Goal: Task Accomplishment & Management: Use online tool/utility

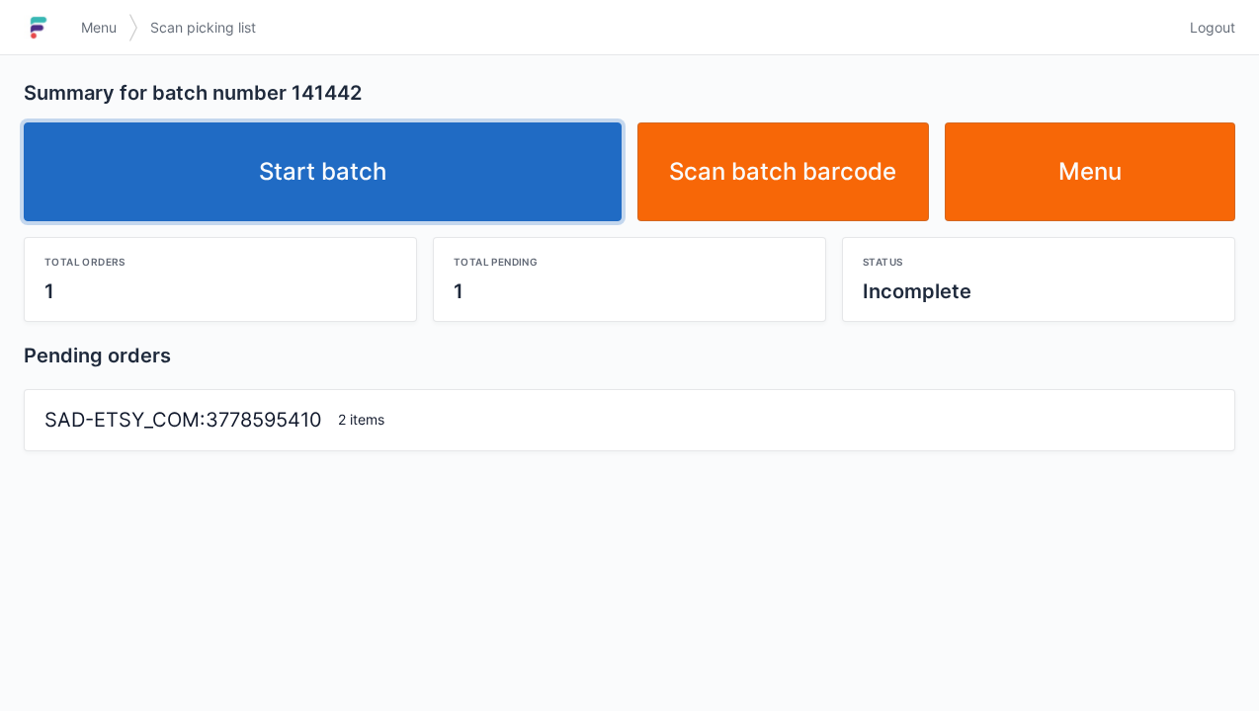
click at [412, 182] on link "Start batch" at bounding box center [323, 172] width 598 height 99
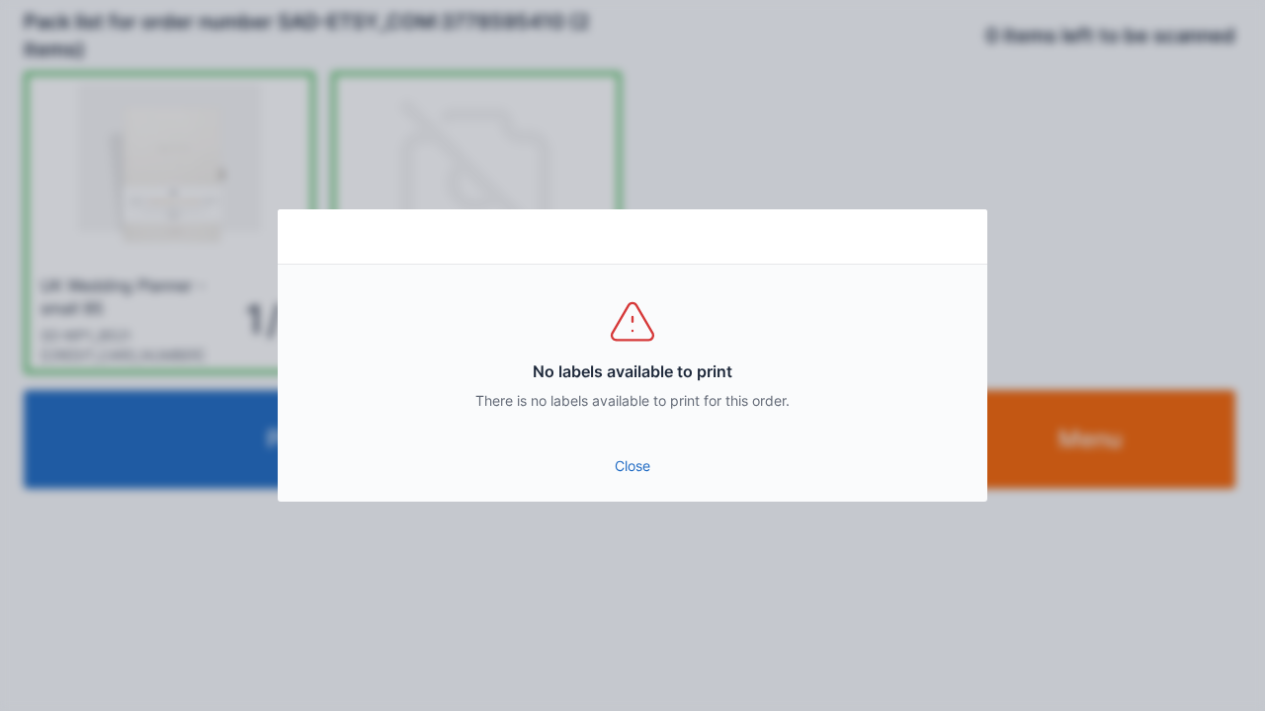
click at [611, 464] on link "Close" at bounding box center [632, 467] width 678 height 36
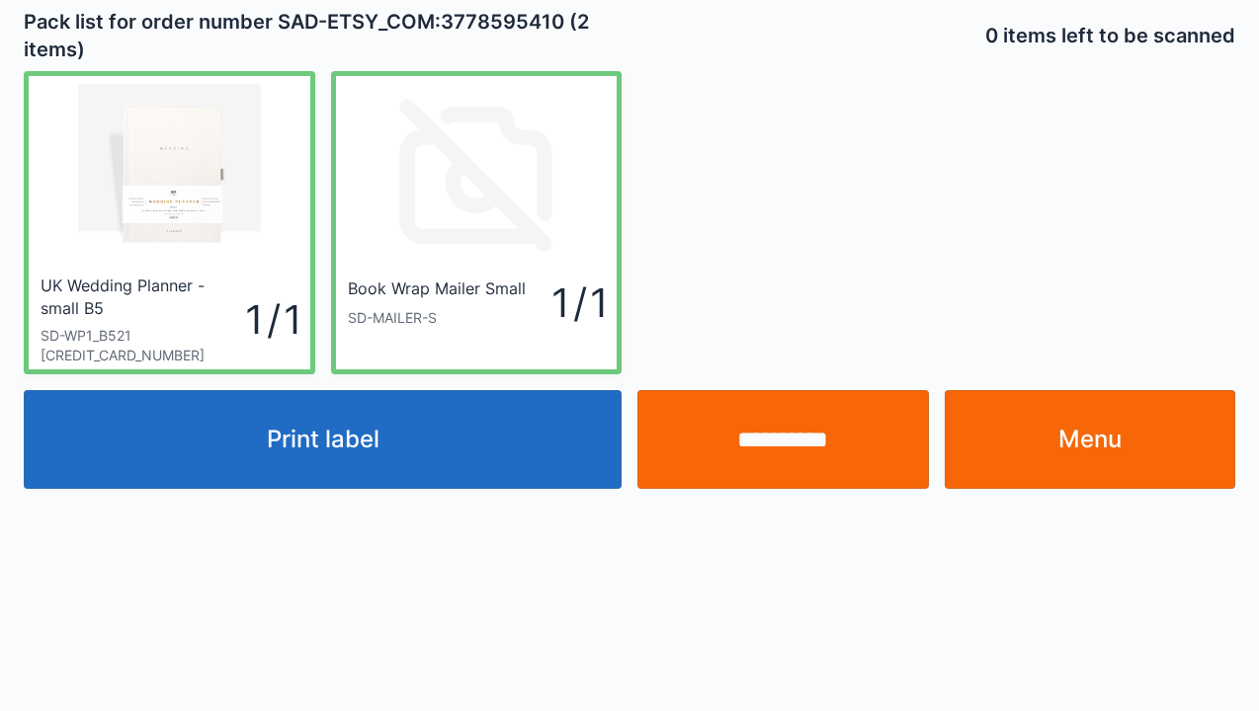
click at [1147, 428] on link "Menu" at bounding box center [1090, 439] width 291 height 99
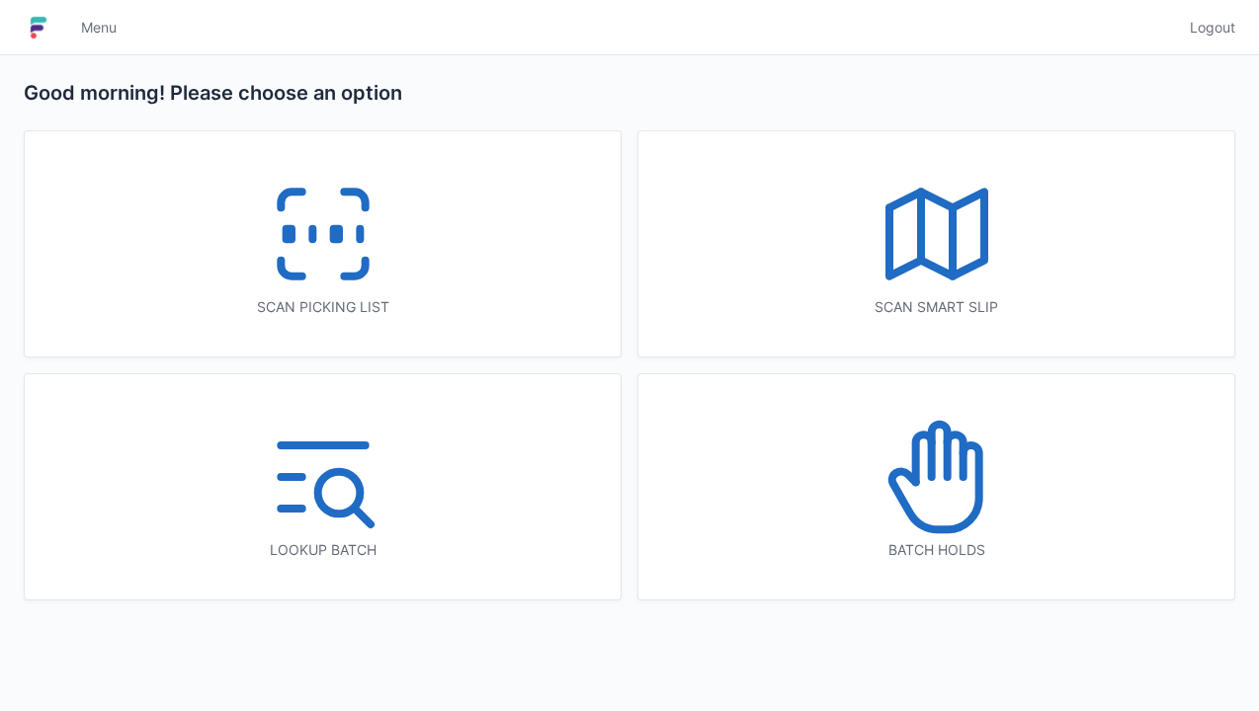
click at [333, 234] on rect at bounding box center [335, 234] width 5 height 11
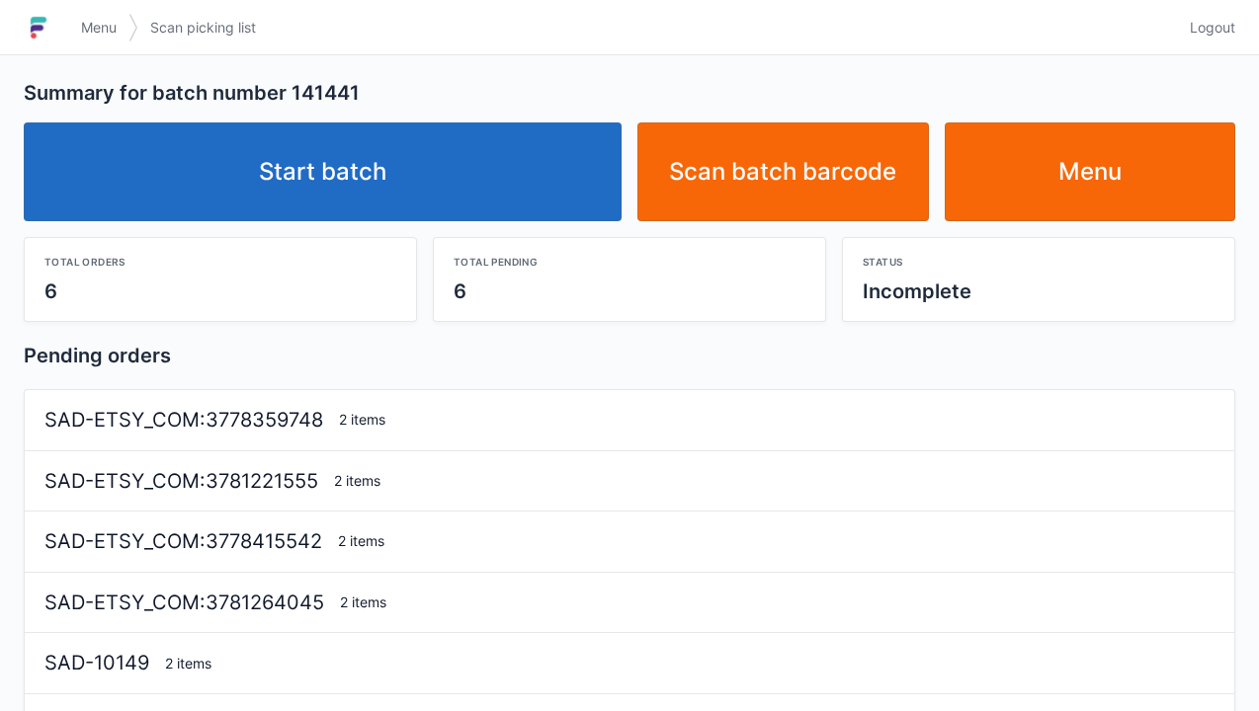
click at [384, 164] on link "Start batch" at bounding box center [323, 172] width 598 height 99
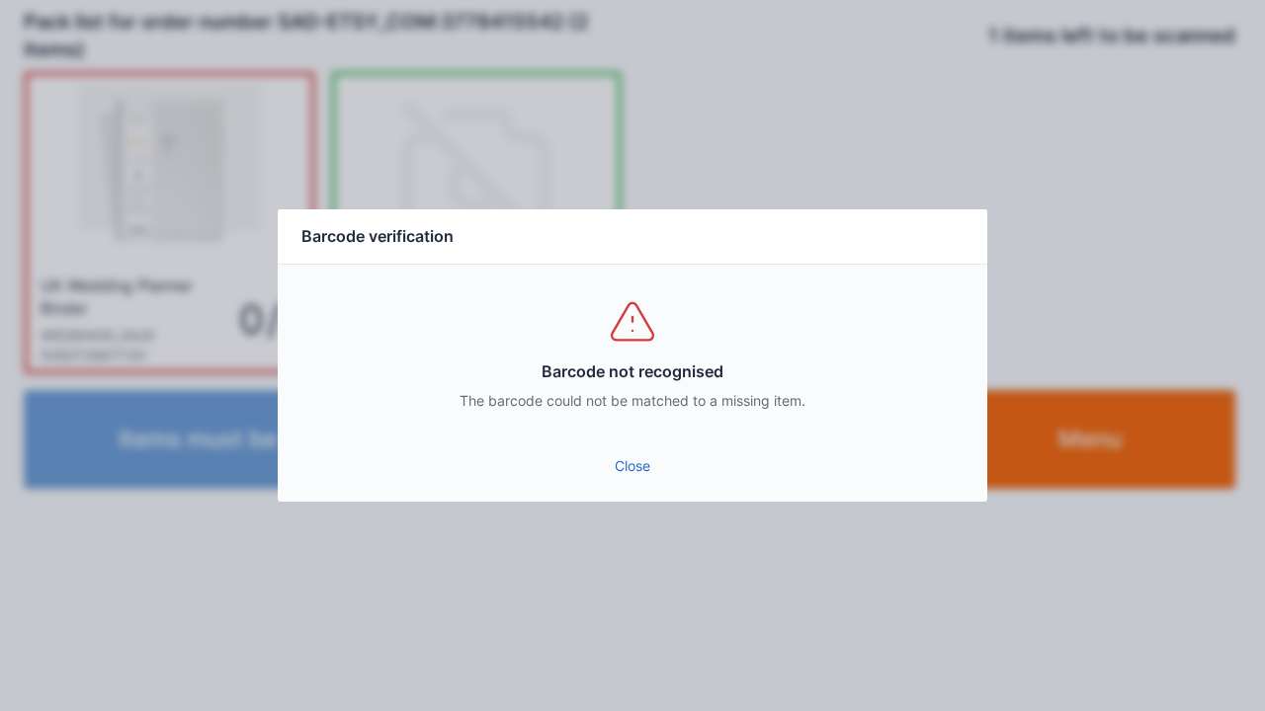
click at [634, 454] on link "Close" at bounding box center [632, 467] width 678 height 36
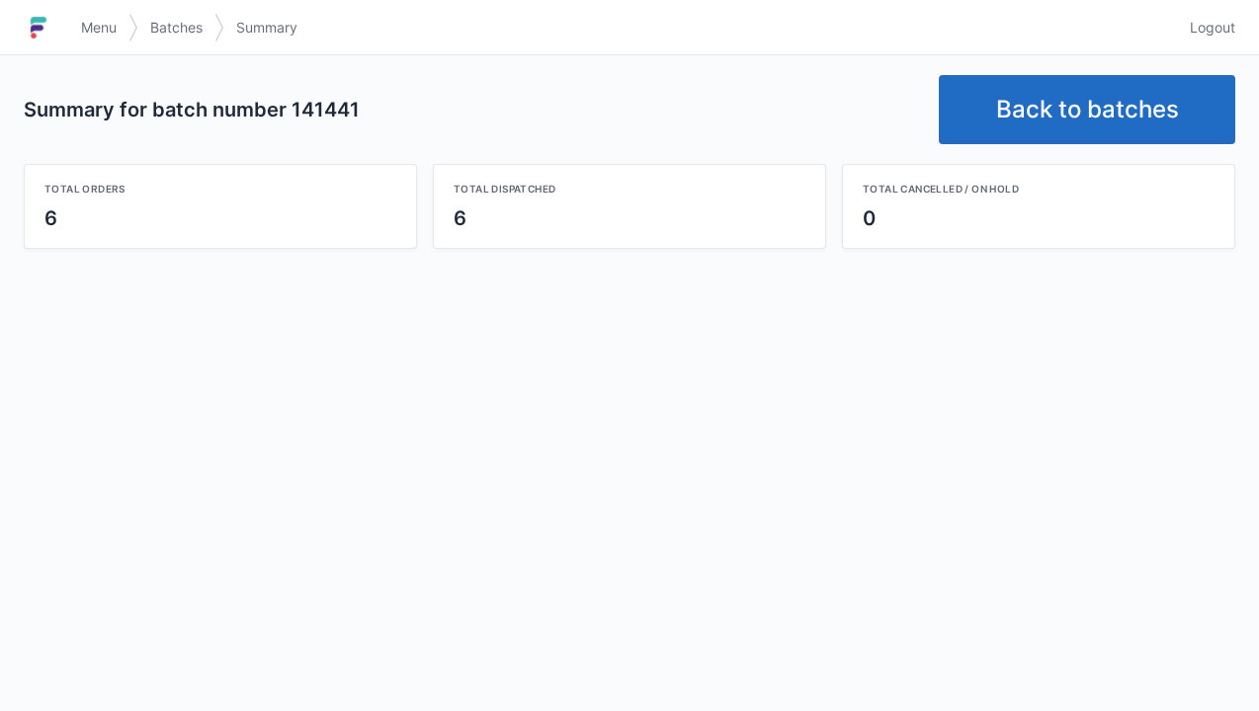
click at [1093, 91] on link "Back to batches" at bounding box center [1087, 109] width 296 height 69
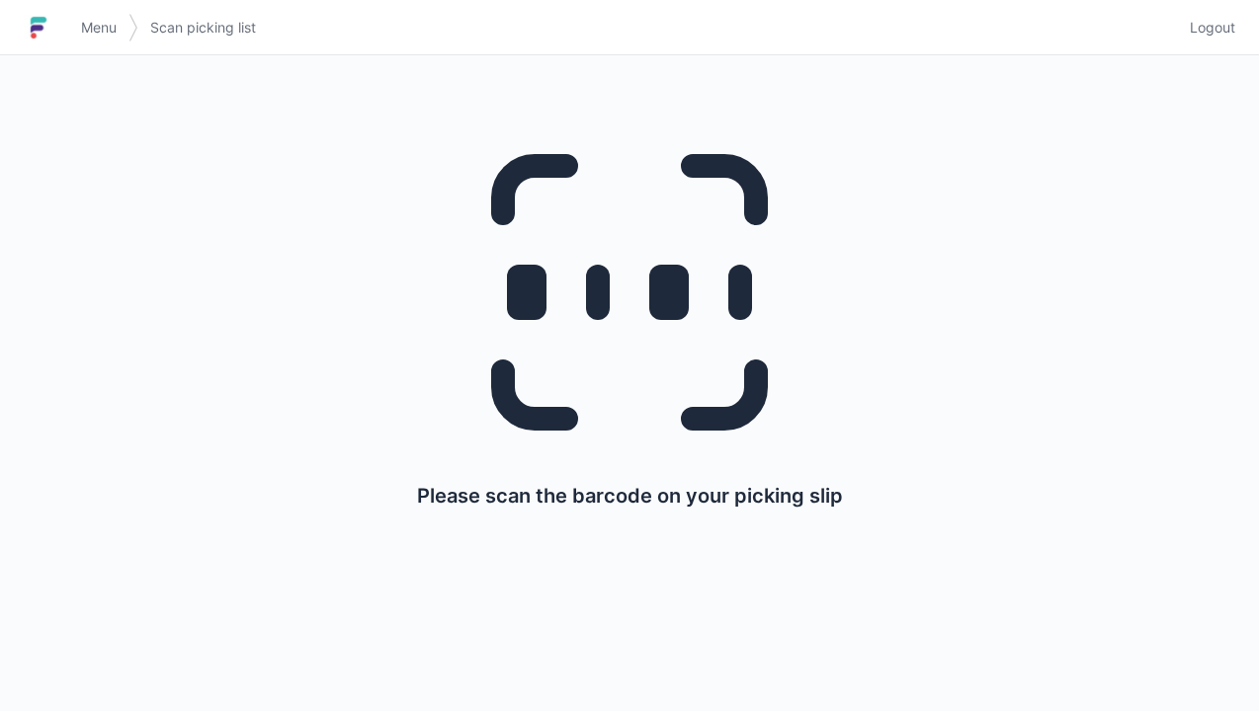
click at [71, 15] on link "Menu" at bounding box center [98, 28] width 59 height 36
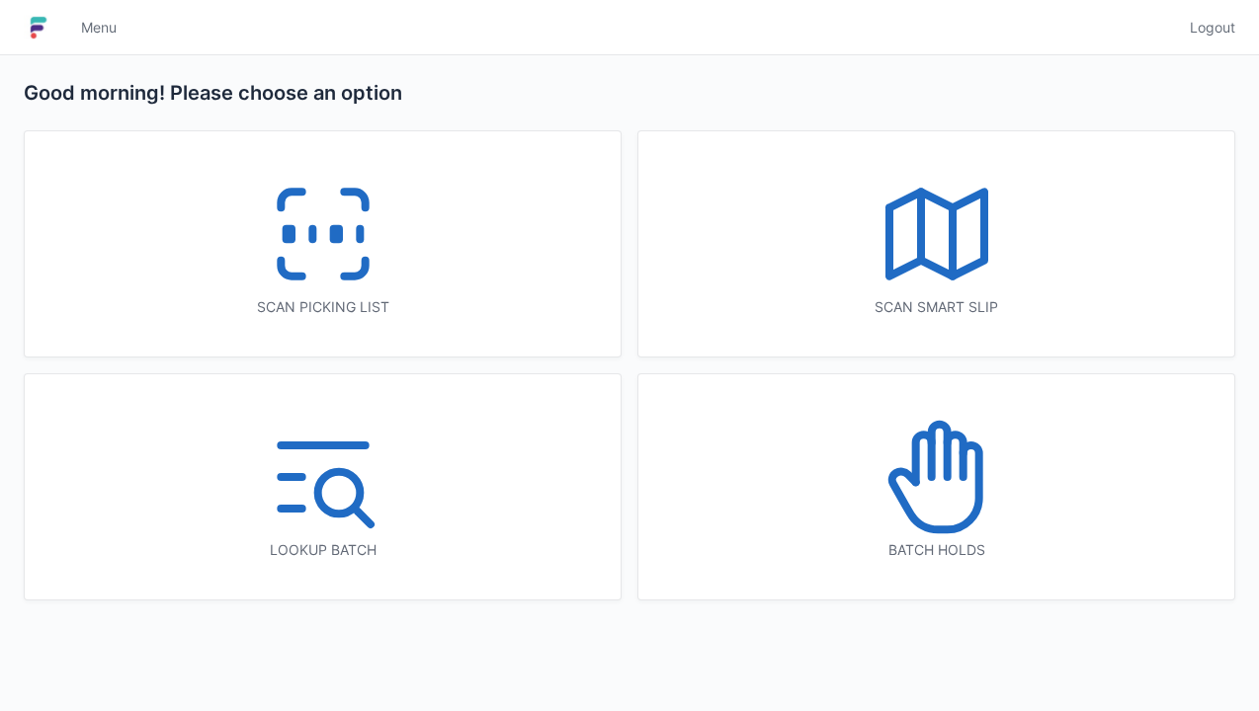
click at [273, 240] on icon at bounding box center [323, 234] width 126 height 126
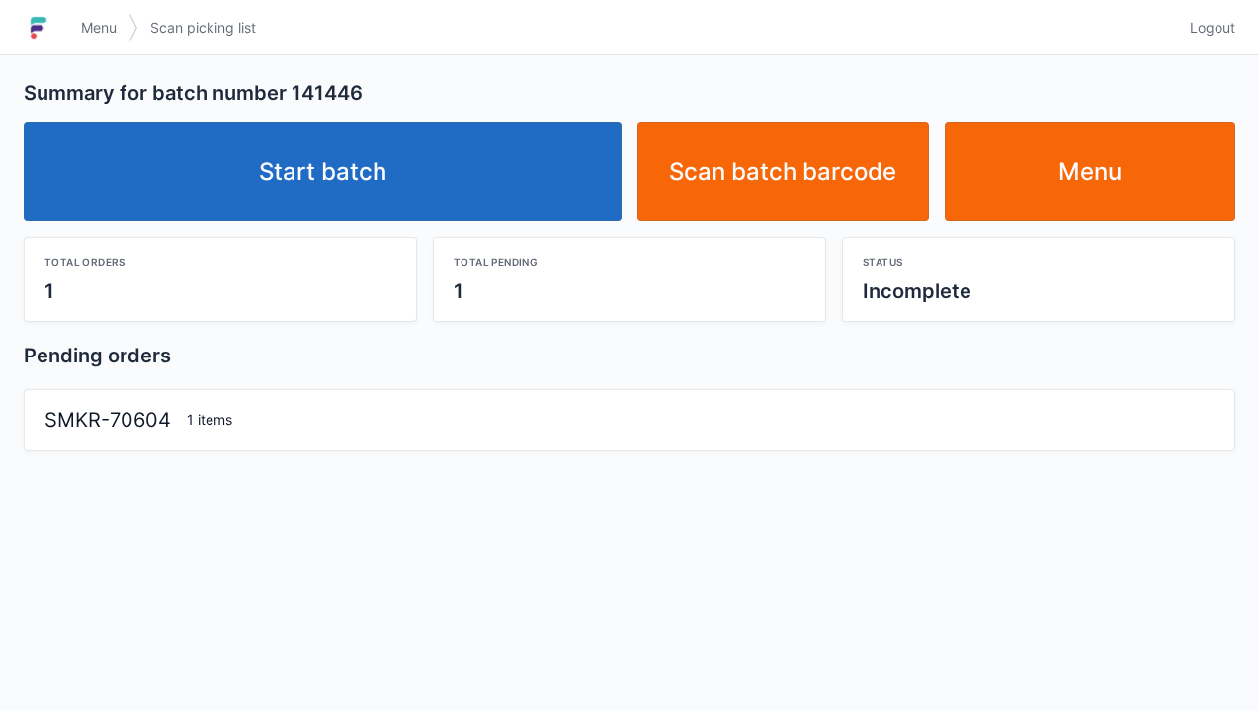
click at [344, 130] on link "Start batch" at bounding box center [323, 172] width 598 height 99
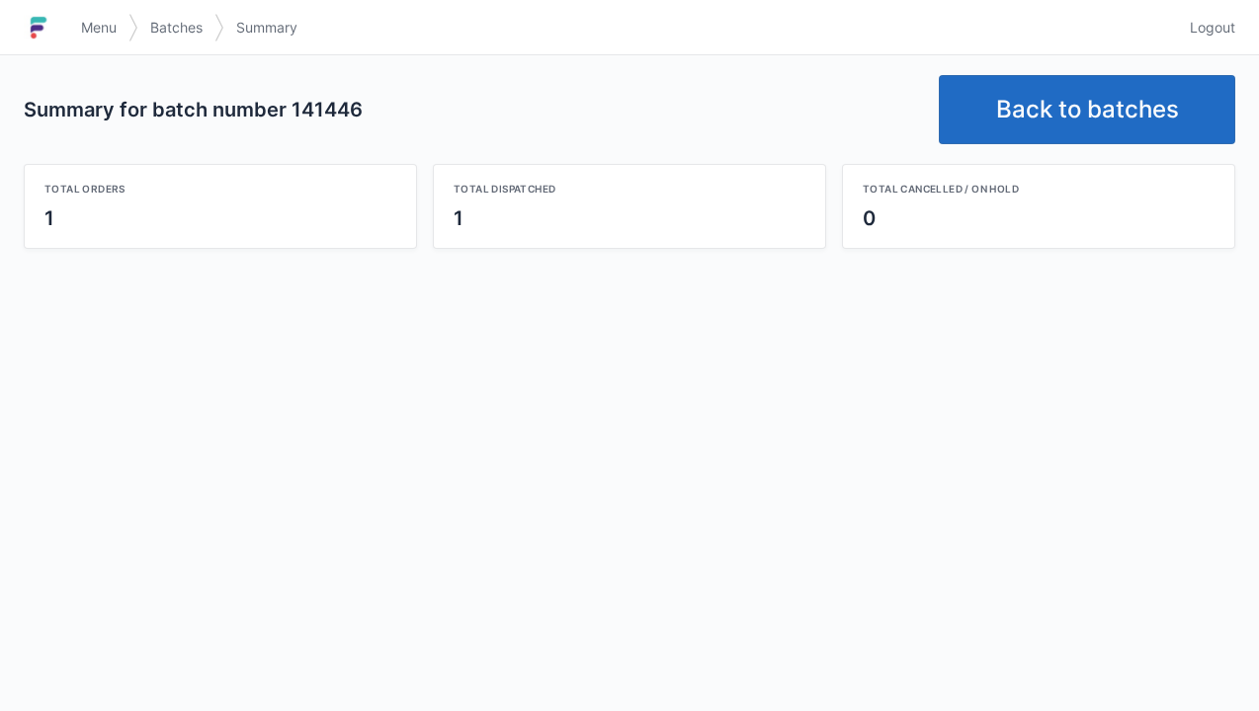
click at [1064, 105] on link "Back to batches" at bounding box center [1087, 109] width 296 height 69
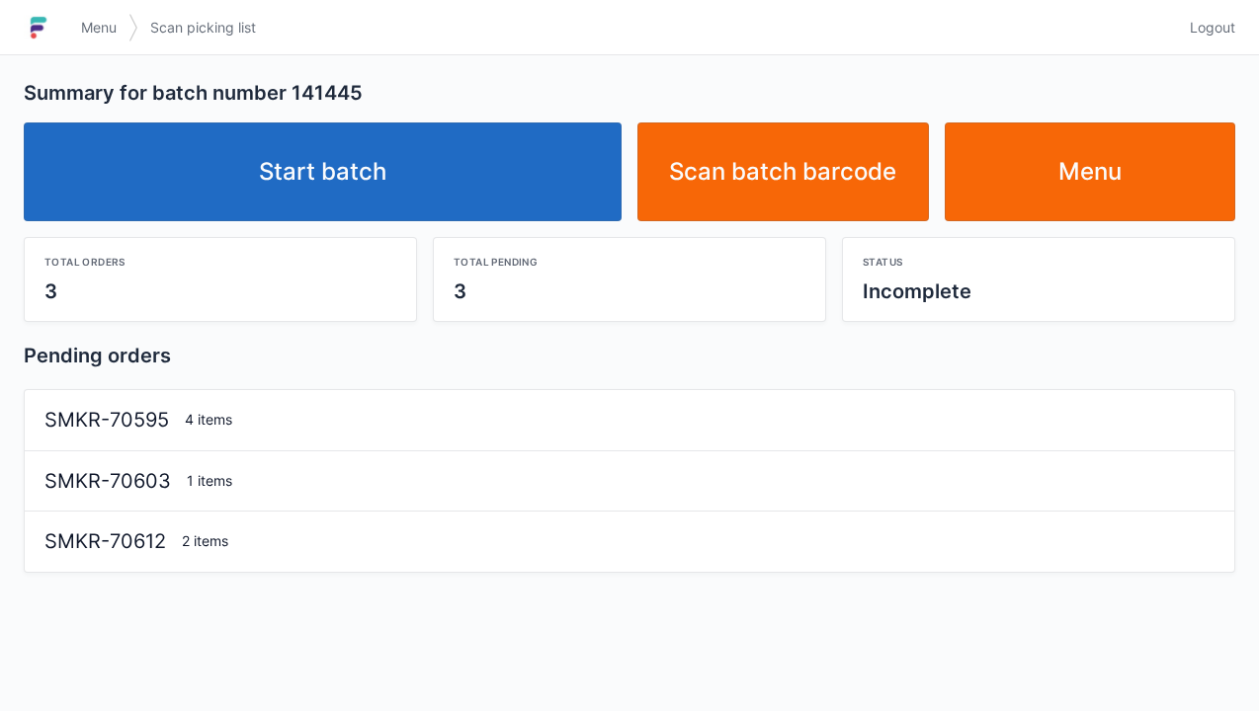
click at [382, 163] on link "Start batch" at bounding box center [323, 172] width 598 height 99
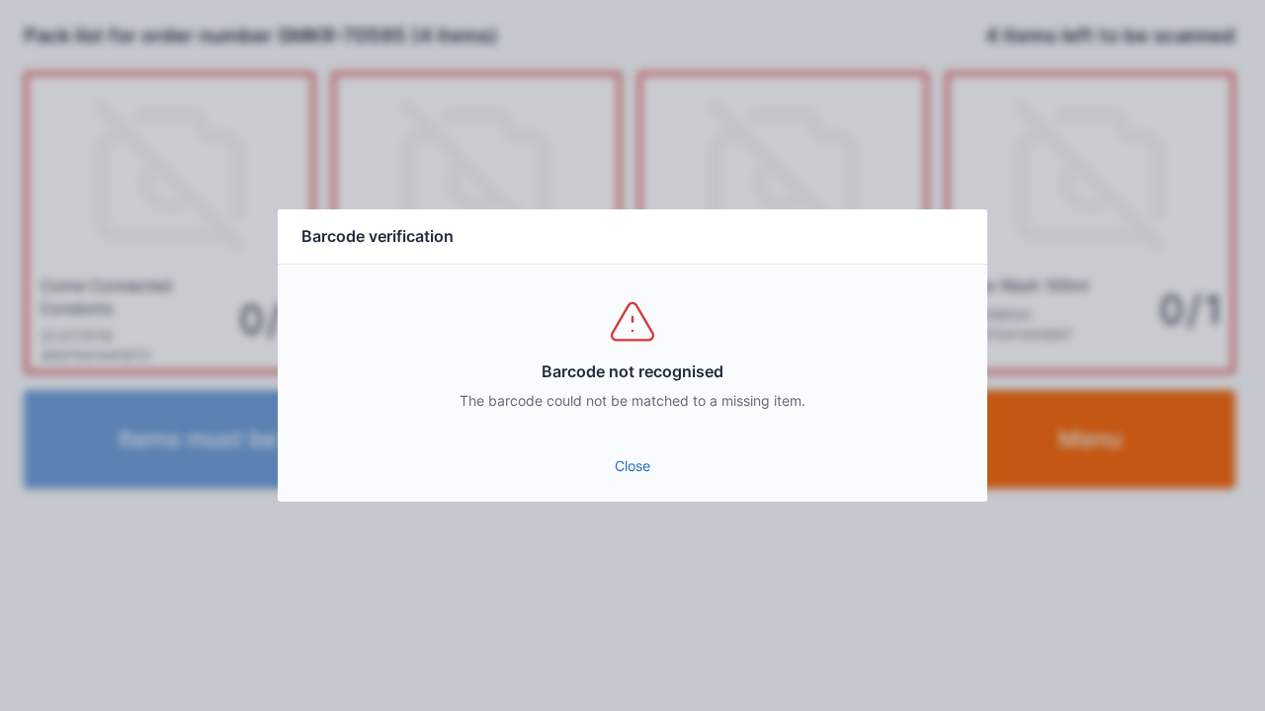
click at [644, 476] on link "Close" at bounding box center [632, 467] width 678 height 36
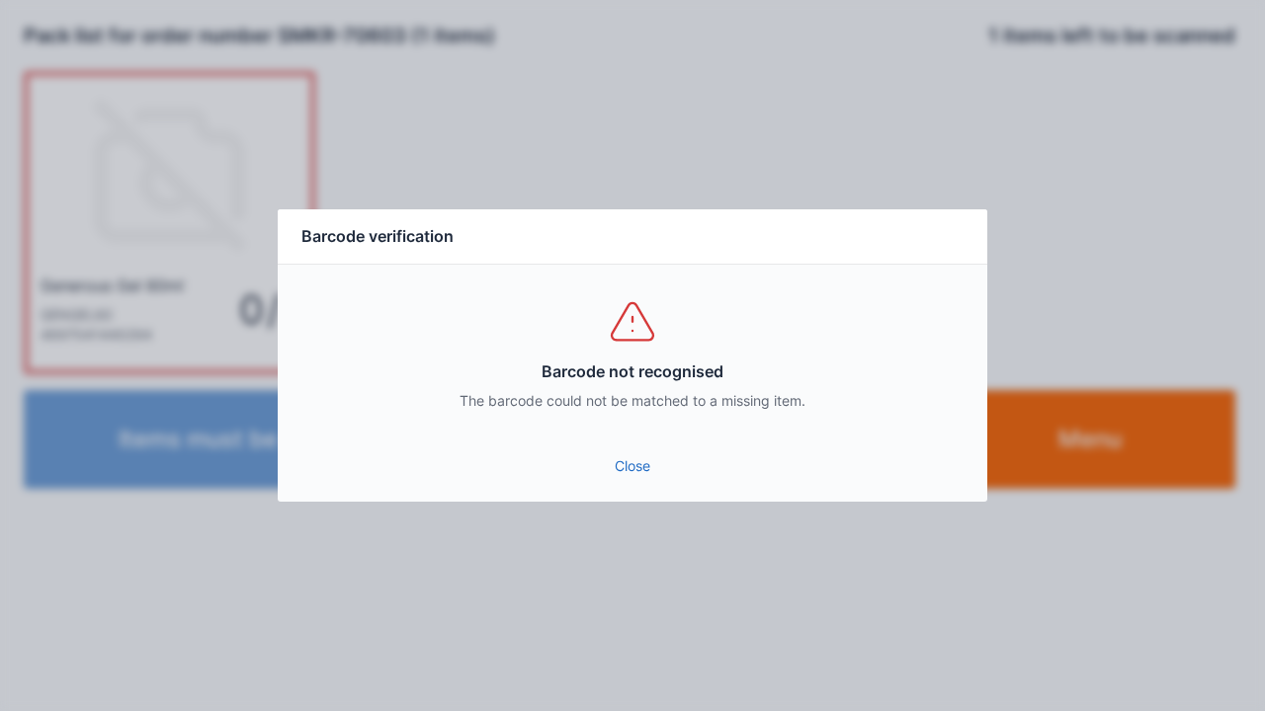
click at [628, 449] on link "Close" at bounding box center [632, 467] width 678 height 36
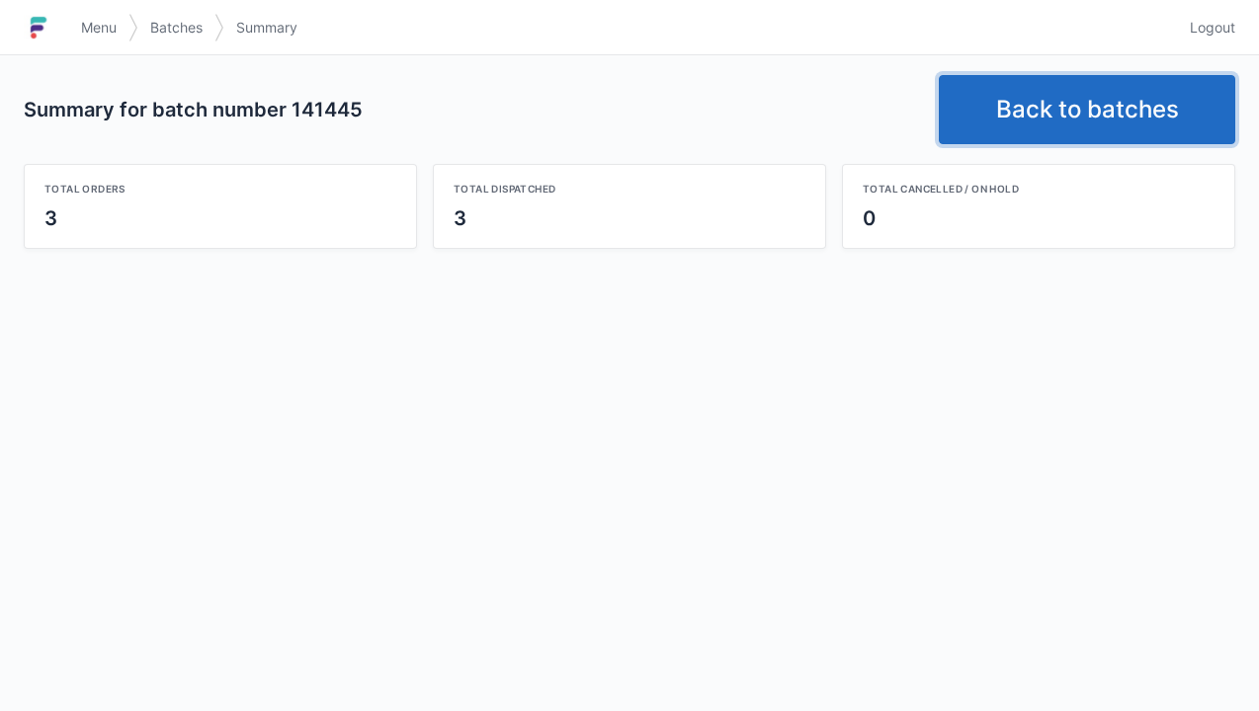
click at [1073, 99] on link "Back to batches" at bounding box center [1087, 109] width 296 height 69
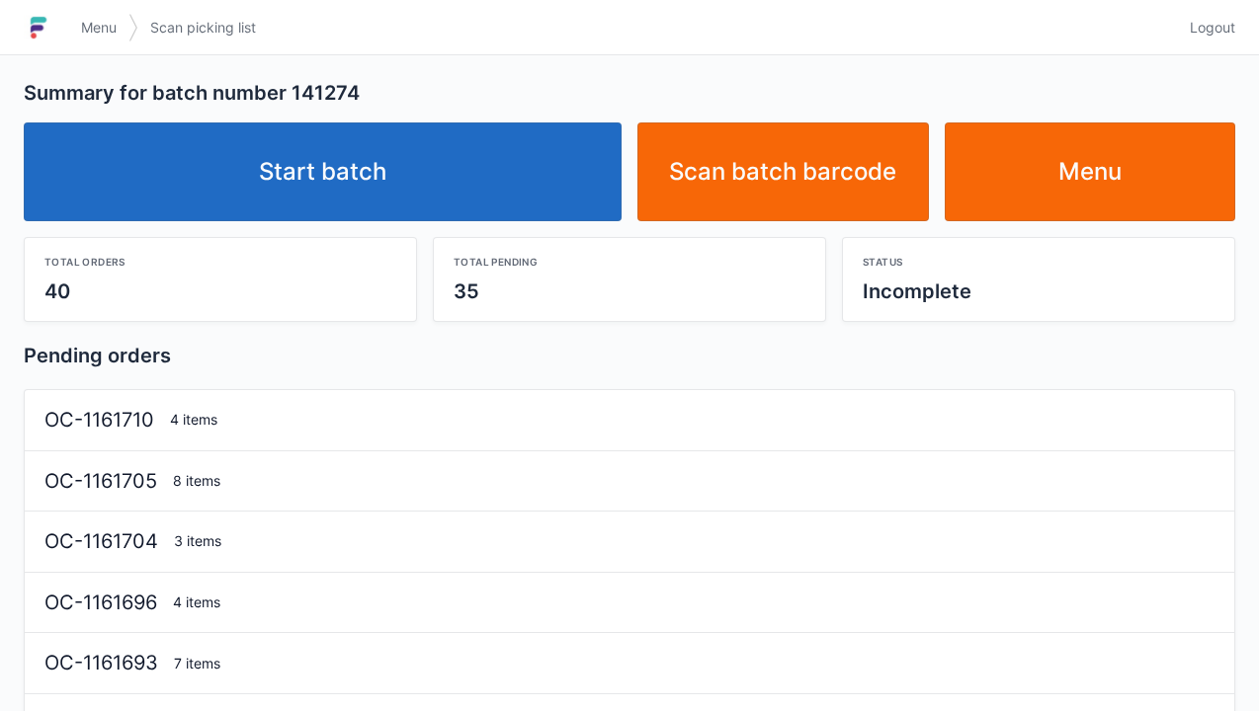
click at [406, 170] on link "Start batch" at bounding box center [323, 172] width 598 height 99
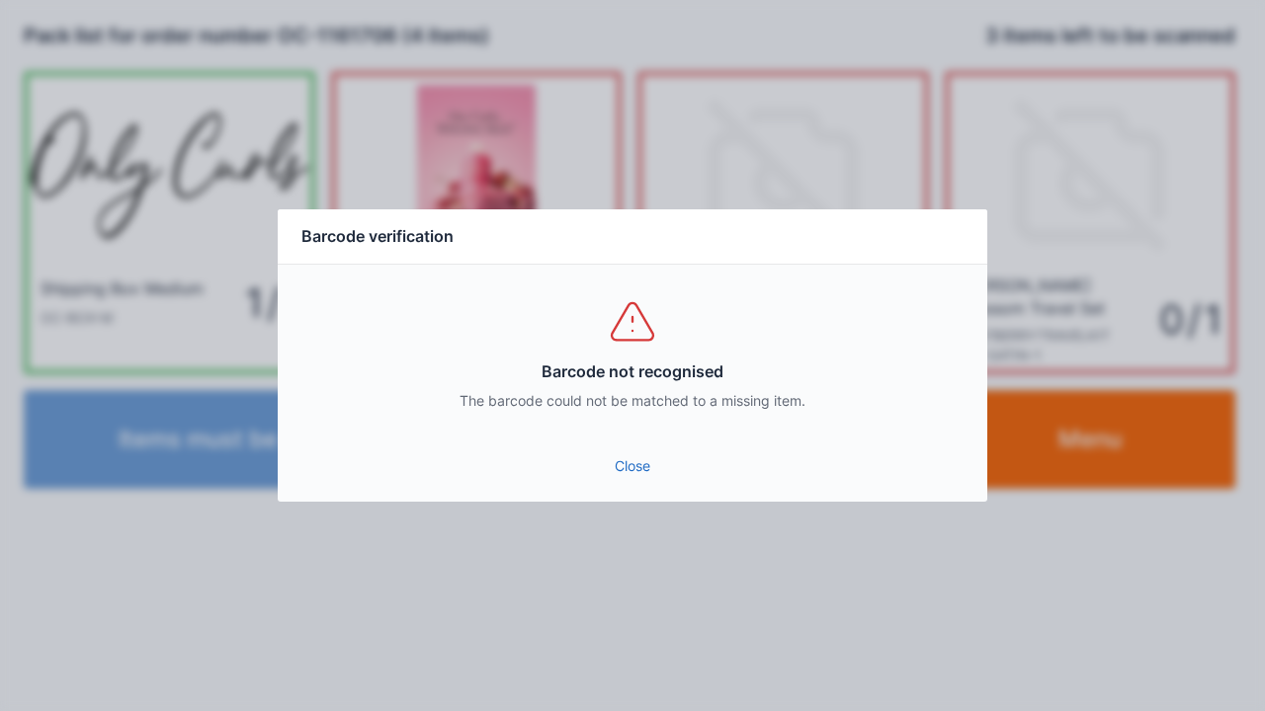
click at [637, 467] on link "Close" at bounding box center [632, 467] width 678 height 36
click at [622, 466] on link "Close" at bounding box center [632, 467] width 678 height 36
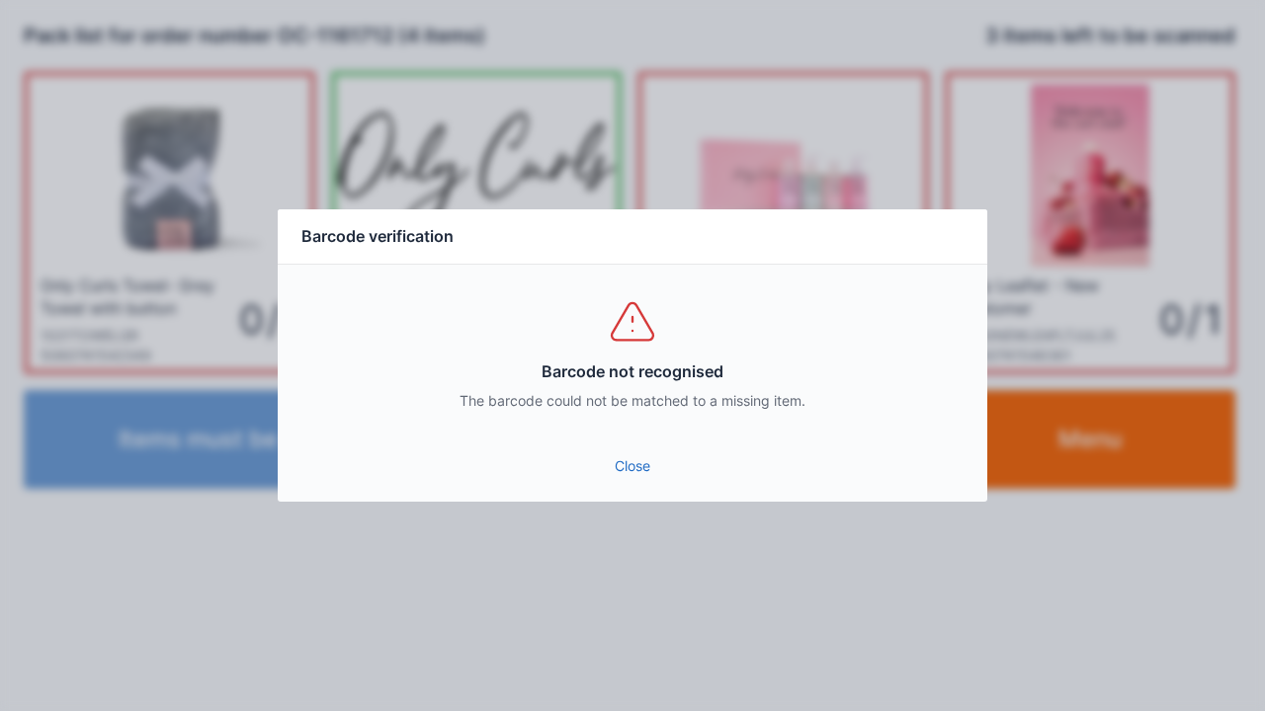
click at [601, 471] on link "Close" at bounding box center [632, 467] width 678 height 36
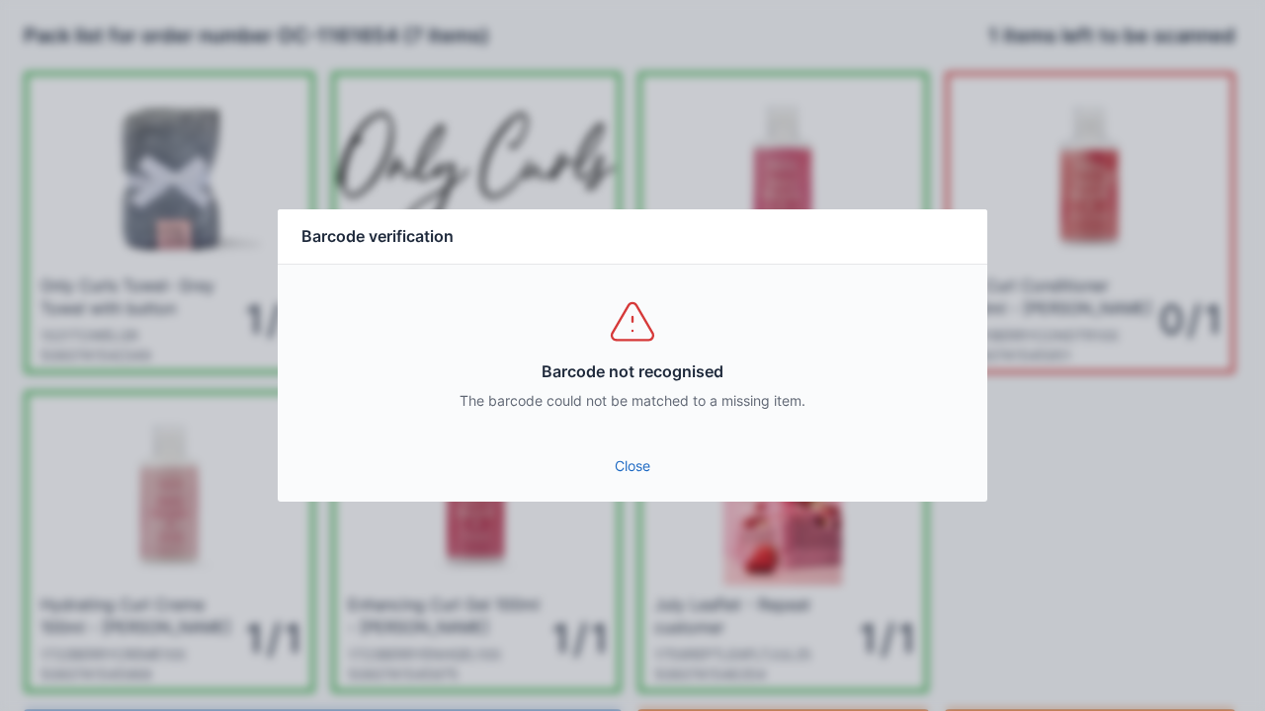
click at [607, 433] on div "Barcode not recognised The barcode could not be matched to a missing item." at bounding box center [632, 354] width 709 height 178
click at [639, 462] on link "Close" at bounding box center [632, 467] width 678 height 36
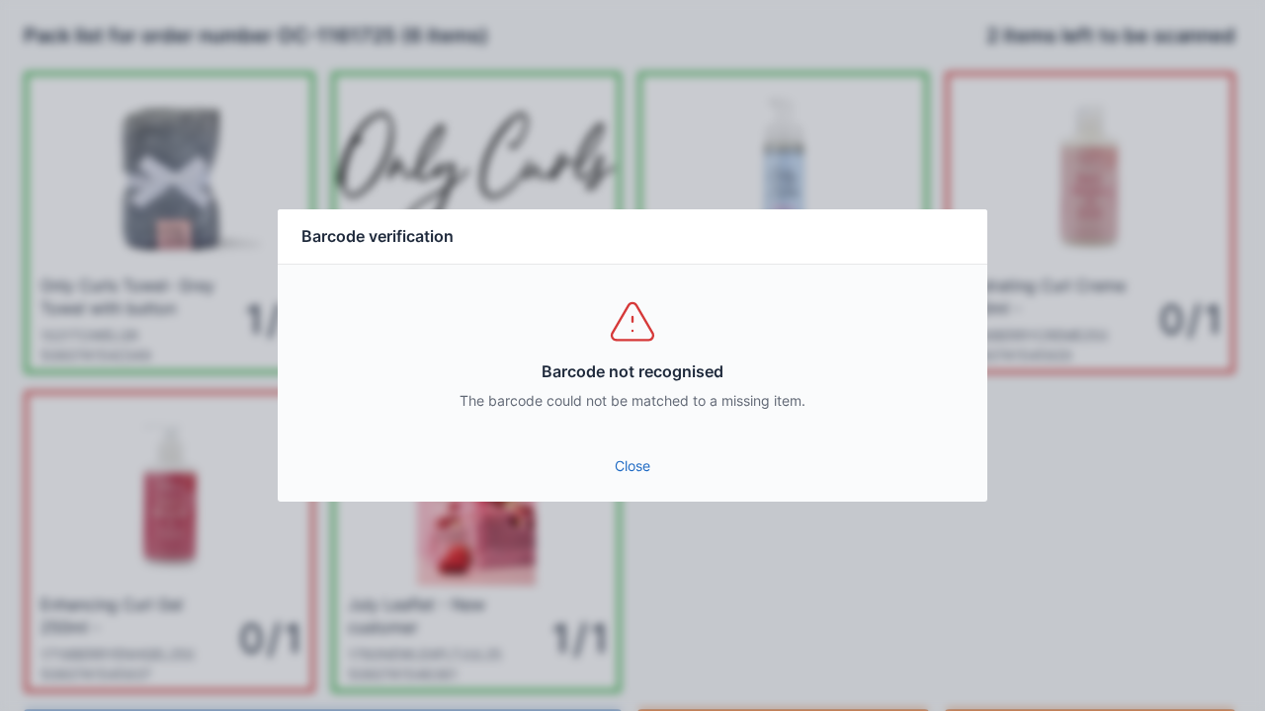
click at [620, 438] on div "Barcode not recognised The barcode could not be matched to a missing item." at bounding box center [632, 354] width 709 height 178
click at [626, 480] on link "Close" at bounding box center [632, 467] width 678 height 36
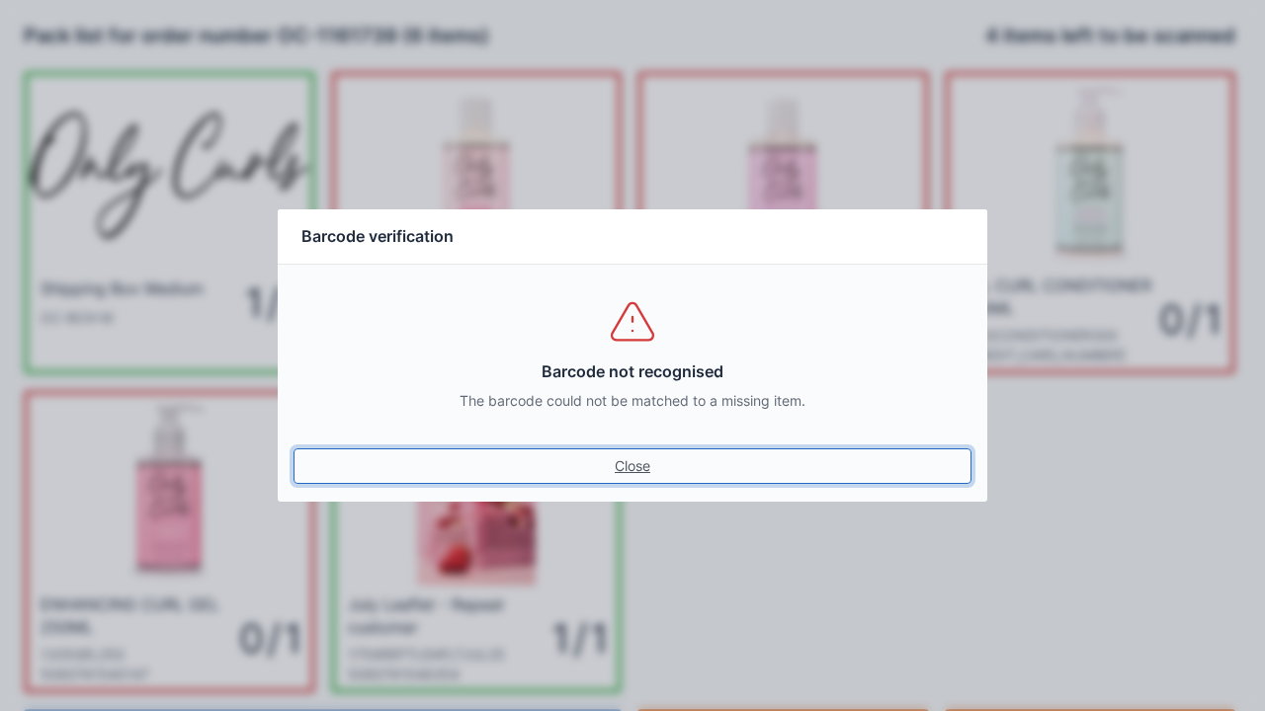
click at [620, 468] on link "Close" at bounding box center [632, 467] width 678 height 36
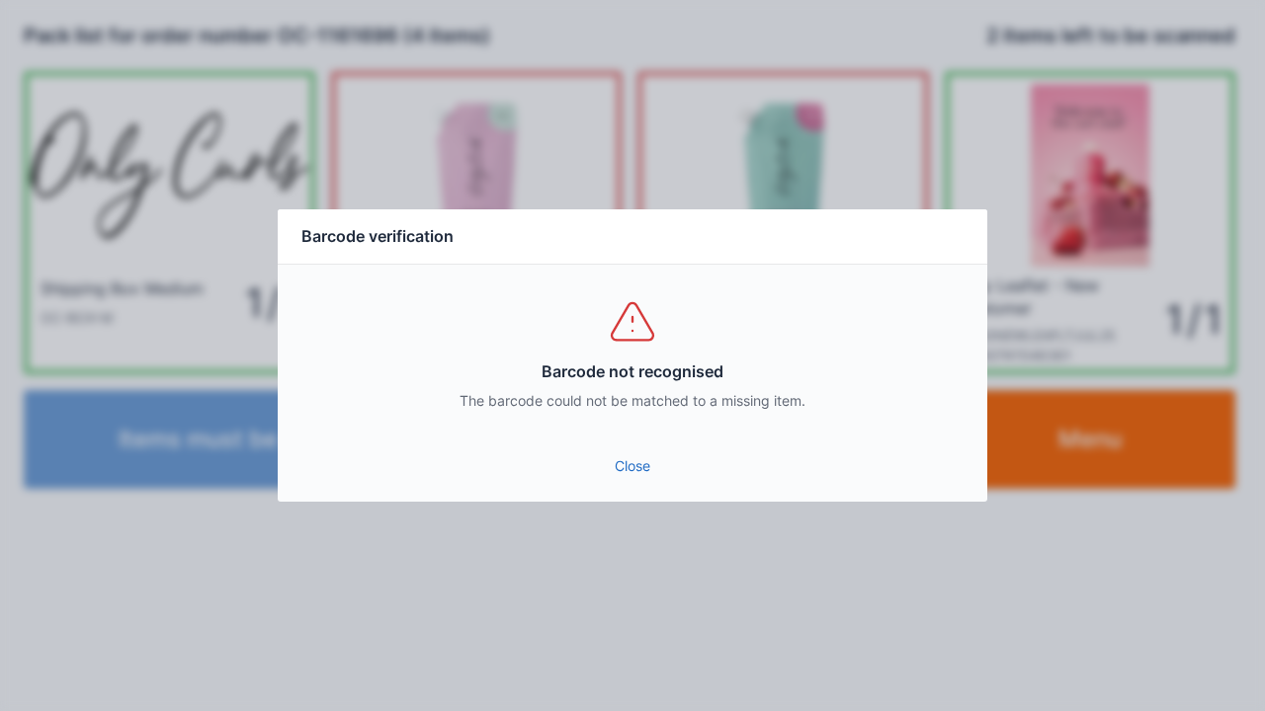
click at [643, 449] on link "Close" at bounding box center [632, 467] width 678 height 36
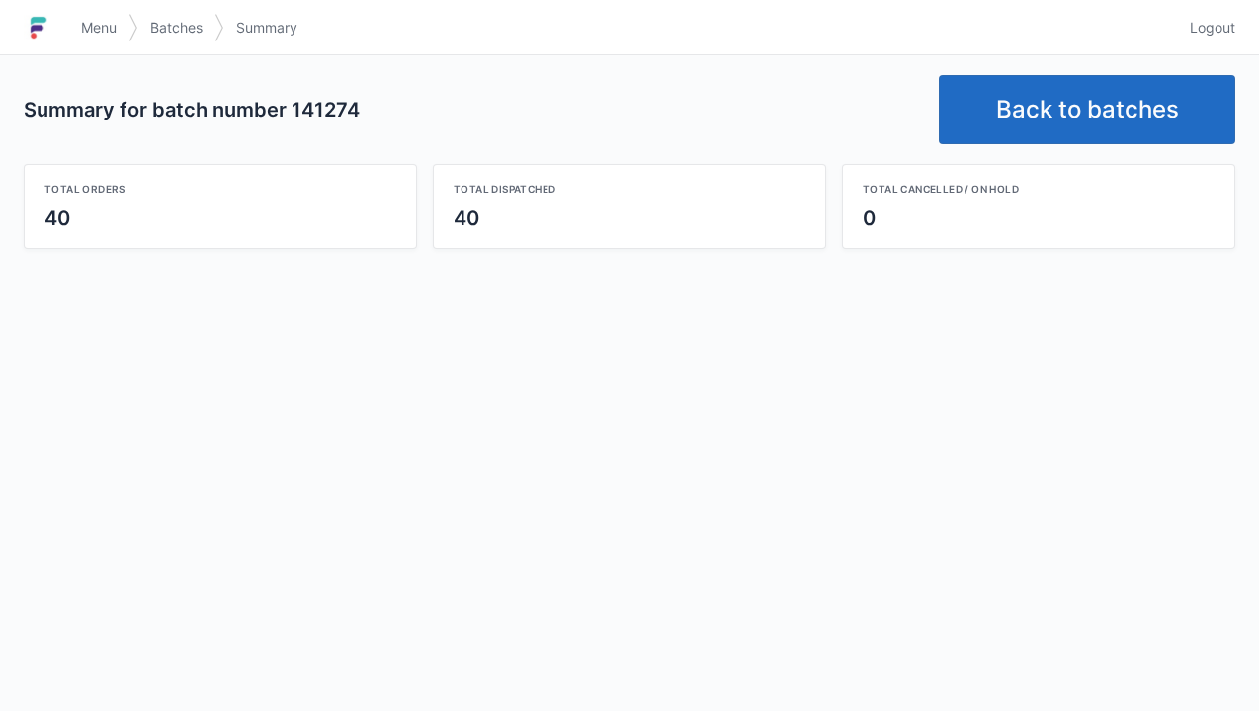
click at [1080, 124] on link "Back to batches" at bounding box center [1087, 109] width 296 height 69
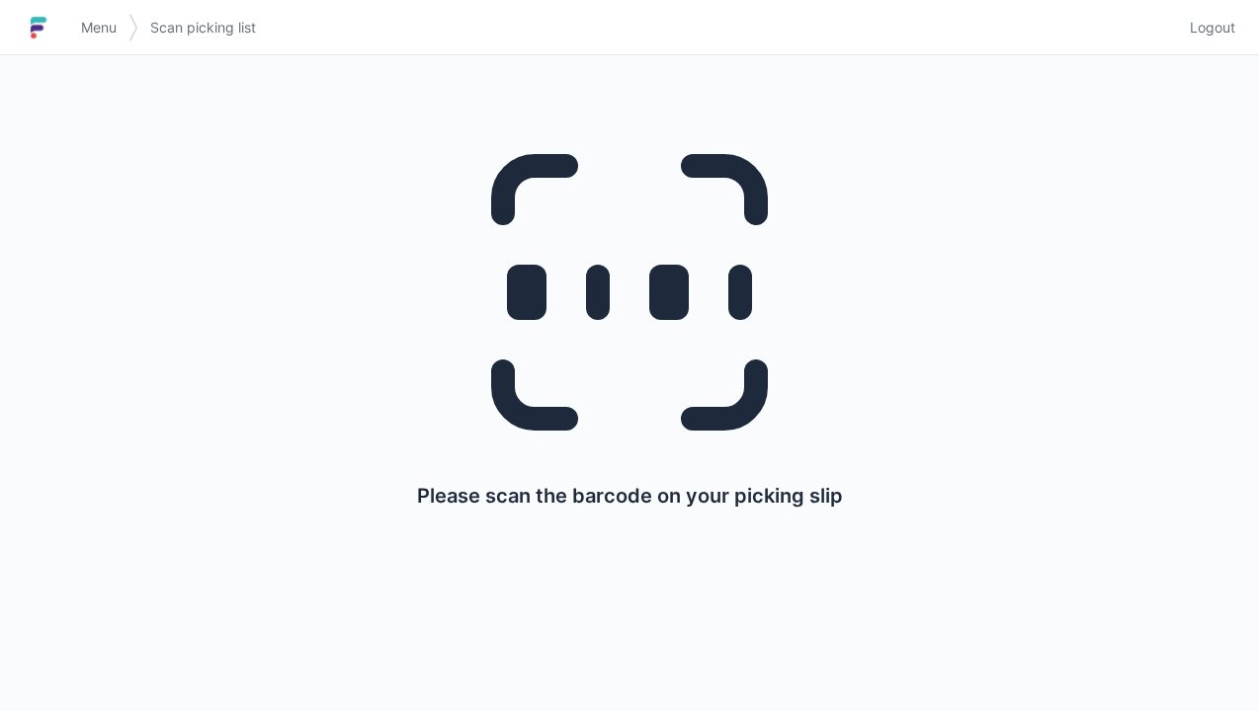
click at [85, 16] on link "Menu" at bounding box center [98, 28] width 59 height 36
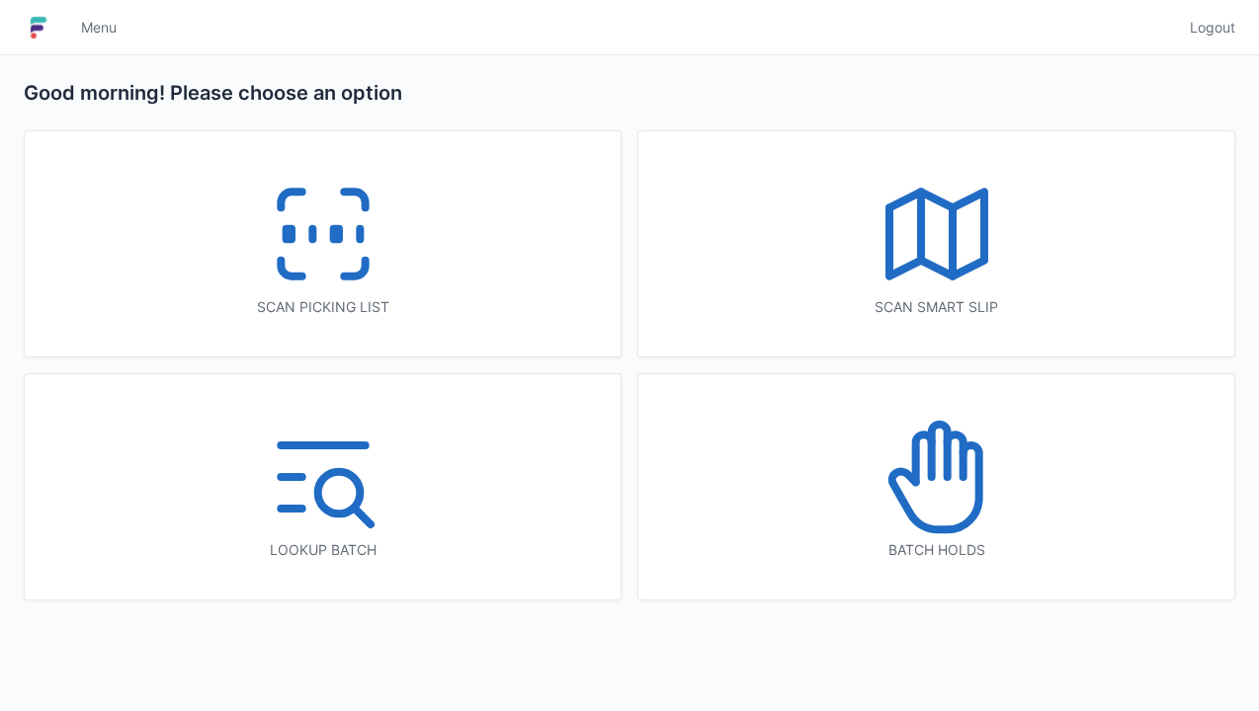
click at [918, 494] on icon at bounding box center [936, 477] width 126 height 126
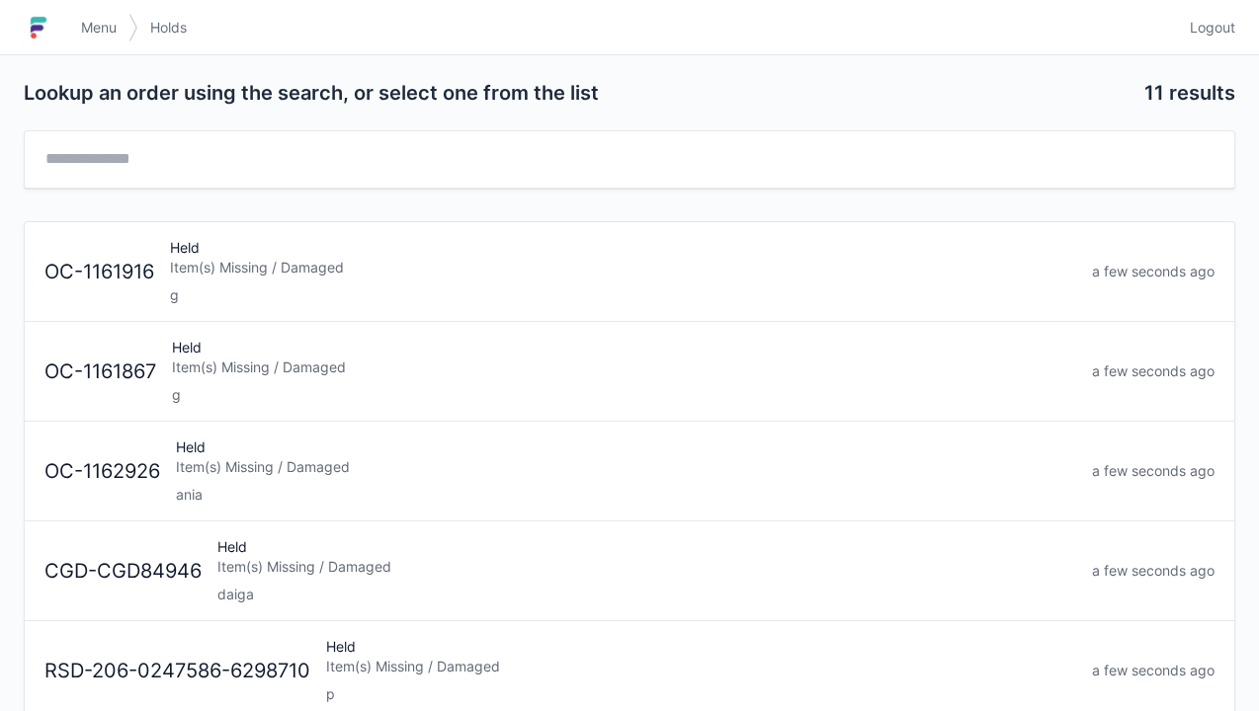
click at [254, 569] on div "Item(s) Missing / Damaged" at bounding box center [646, 567] width 859 height 20
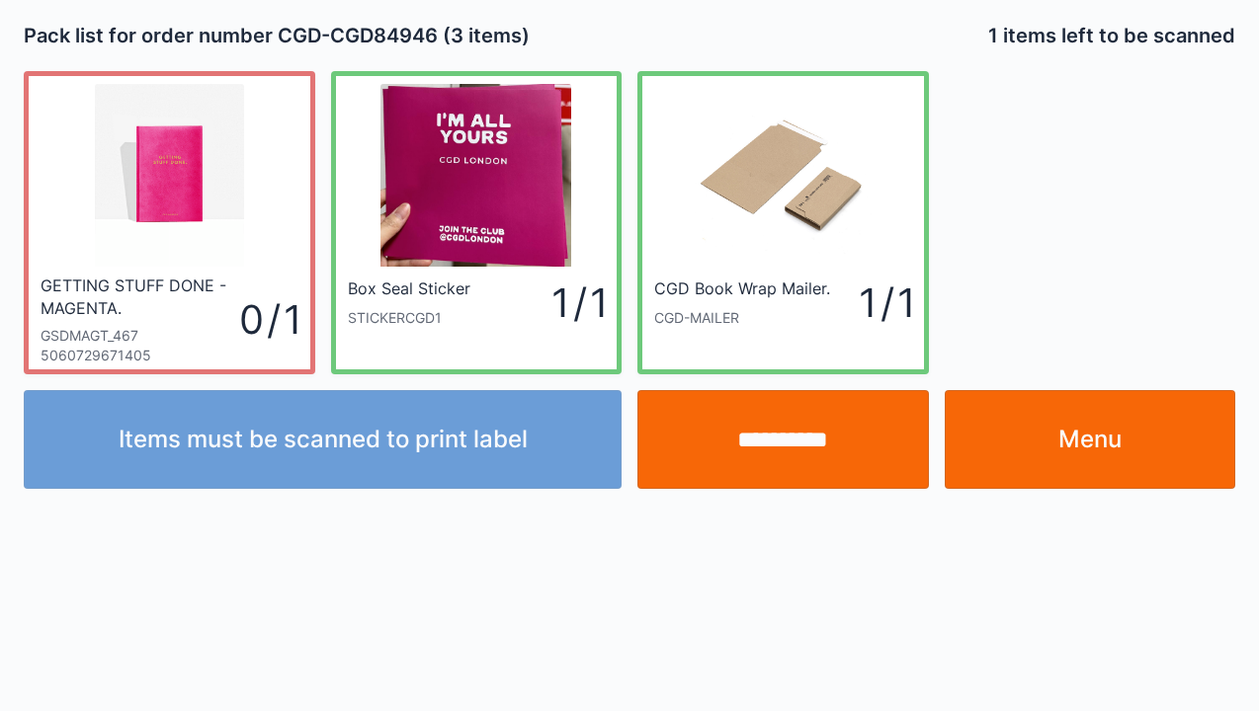
click at [1112, 453] on link "Menu" at bounding box center [1090, 439] width 291 height 99
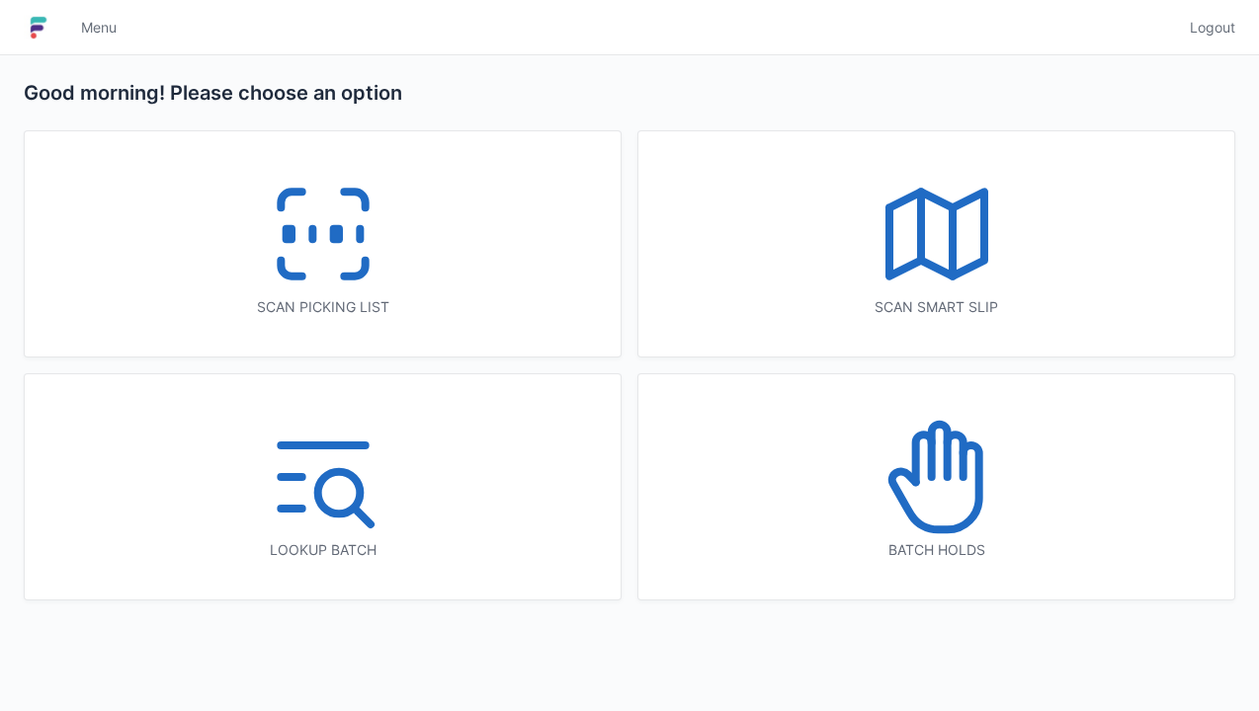
click at [328, 228] on icon at bounding box center [323, 234] width 126 height 126
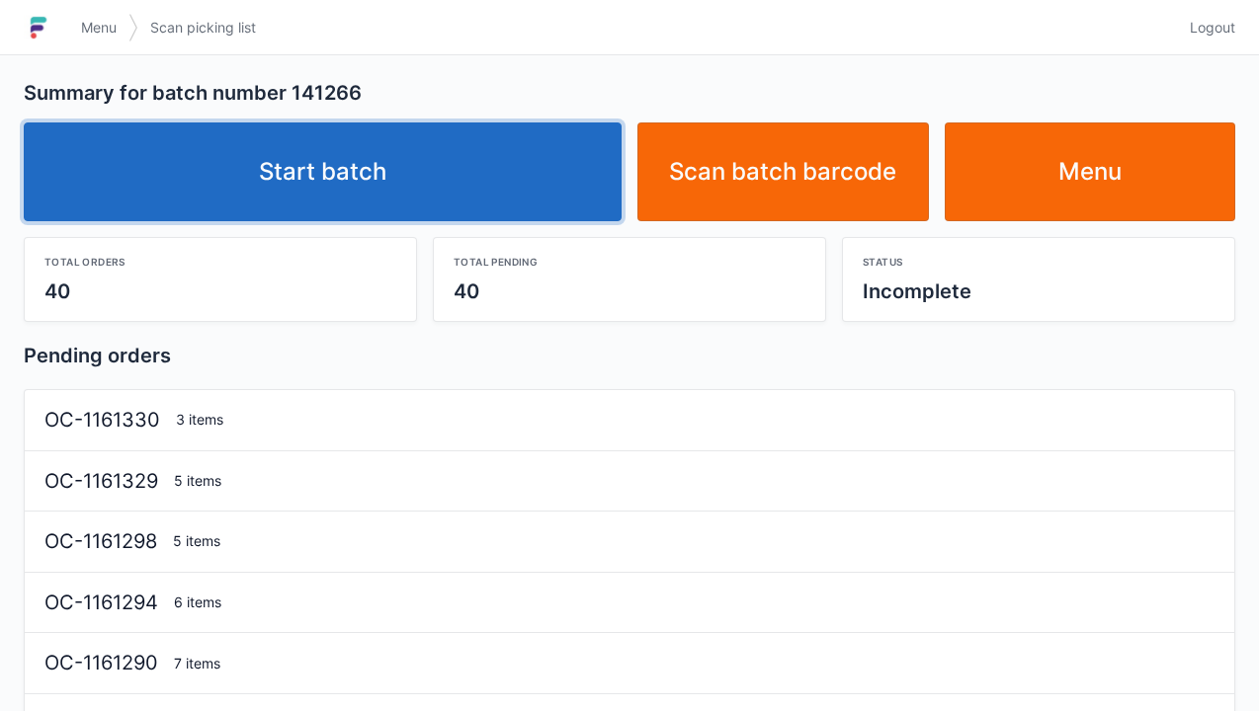
click at [364, 186] on link "Start batch" at bounding box center [323, 172] width 598 height 99
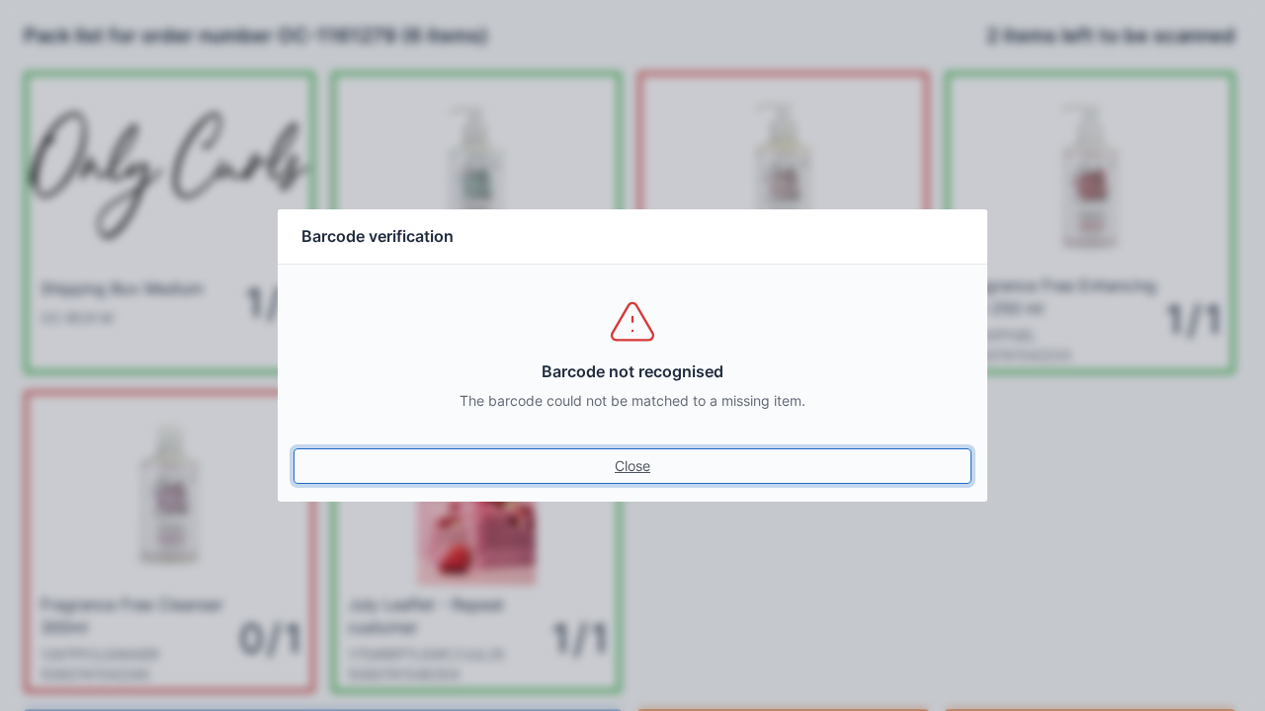
click at [631, 477] on link "Close" at bounding box center [632, 467] width 678 height 36
click at [648, 478] on link "Close" at bounding box center [632, 467] width 678 height 36
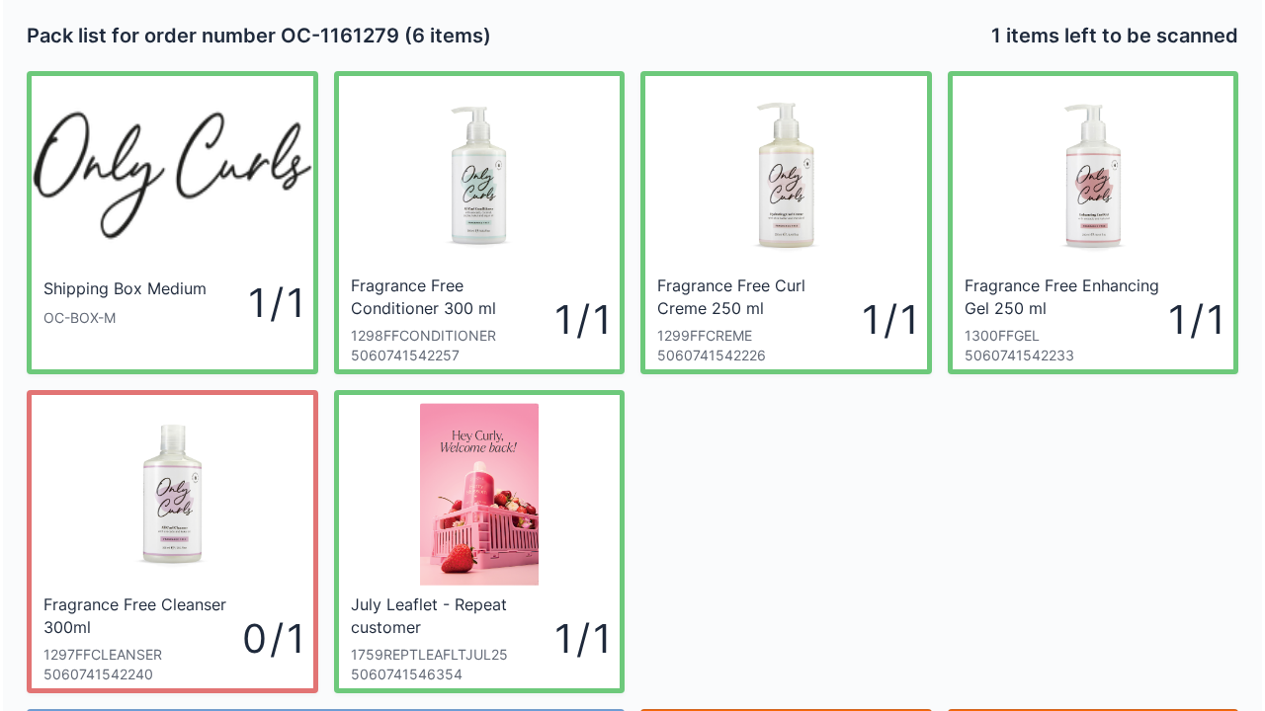
scroll to position [115, 0]
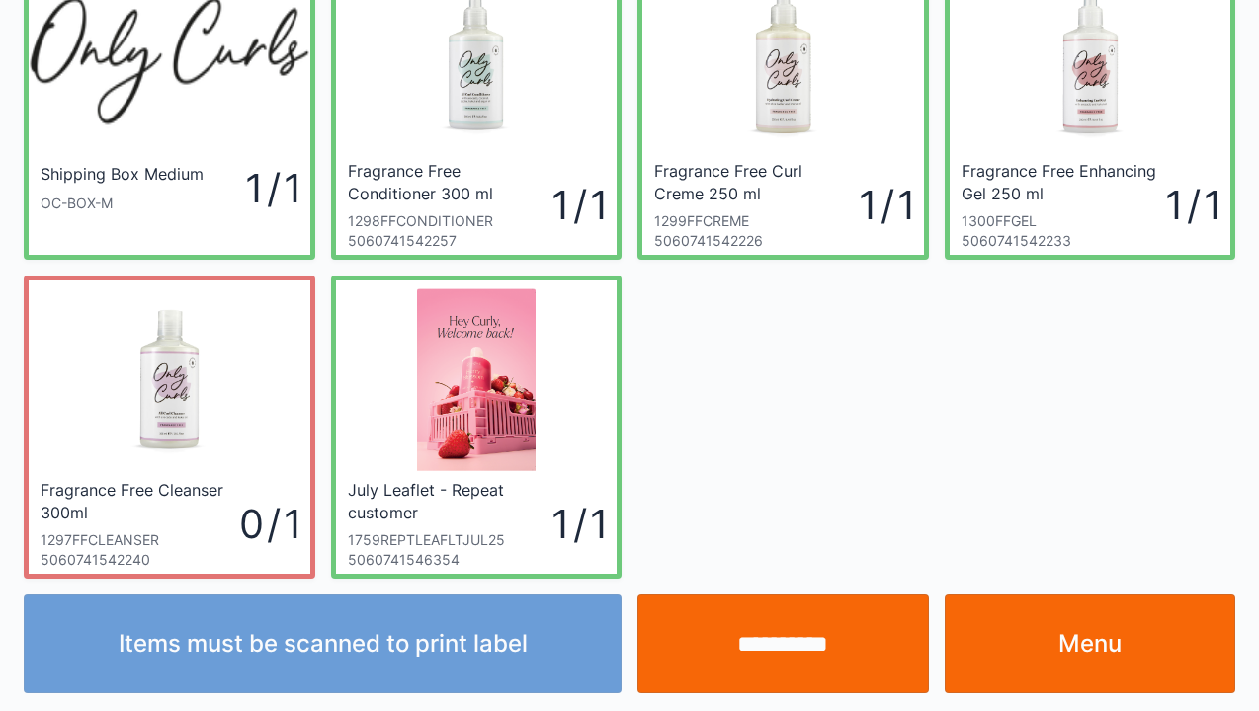
click at [791, 646] on input "**********" at bounding box center [782, 644] width 291 height 99
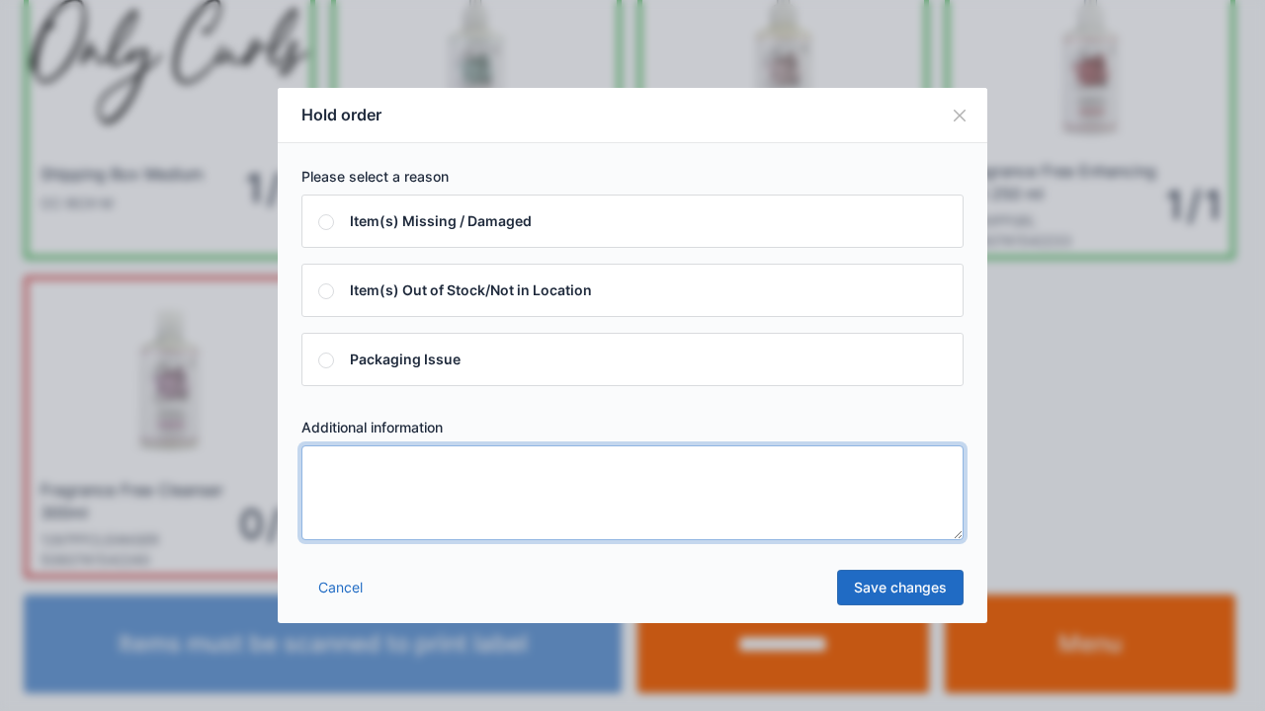
click at [397, 484] on textarea at bounding box center [632, 493] width 662 height 95
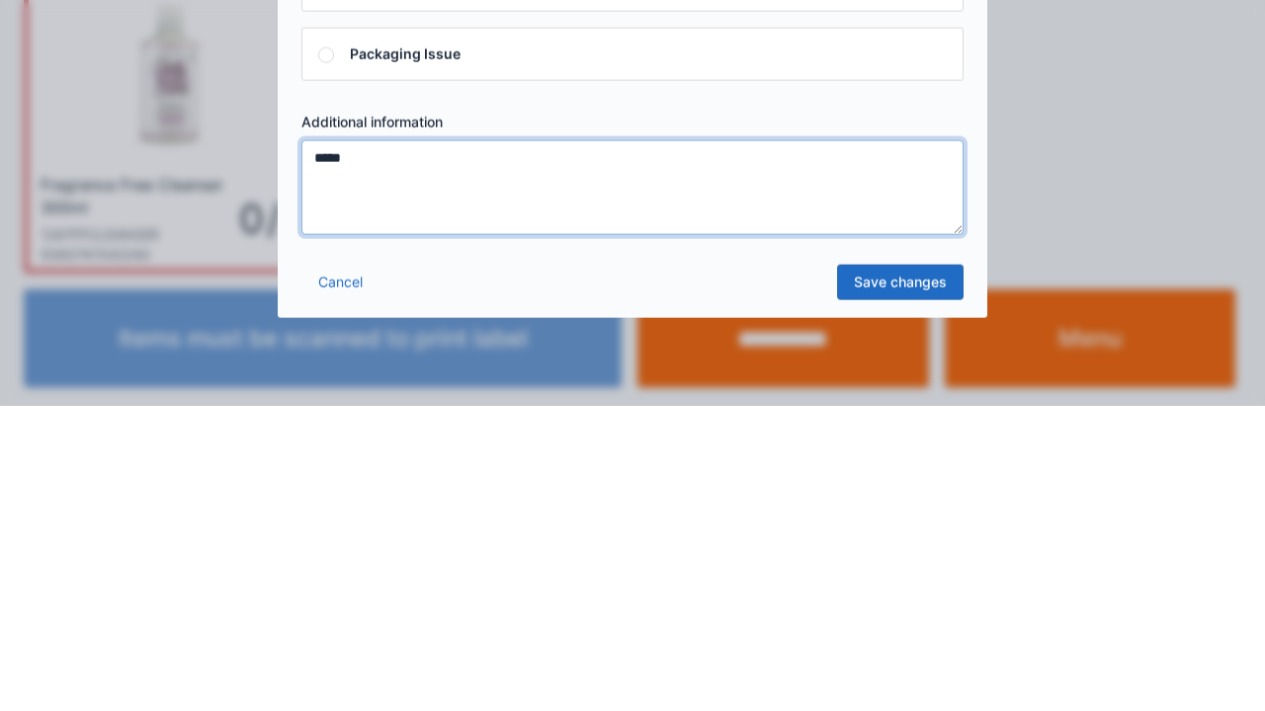
type textarea "*****"
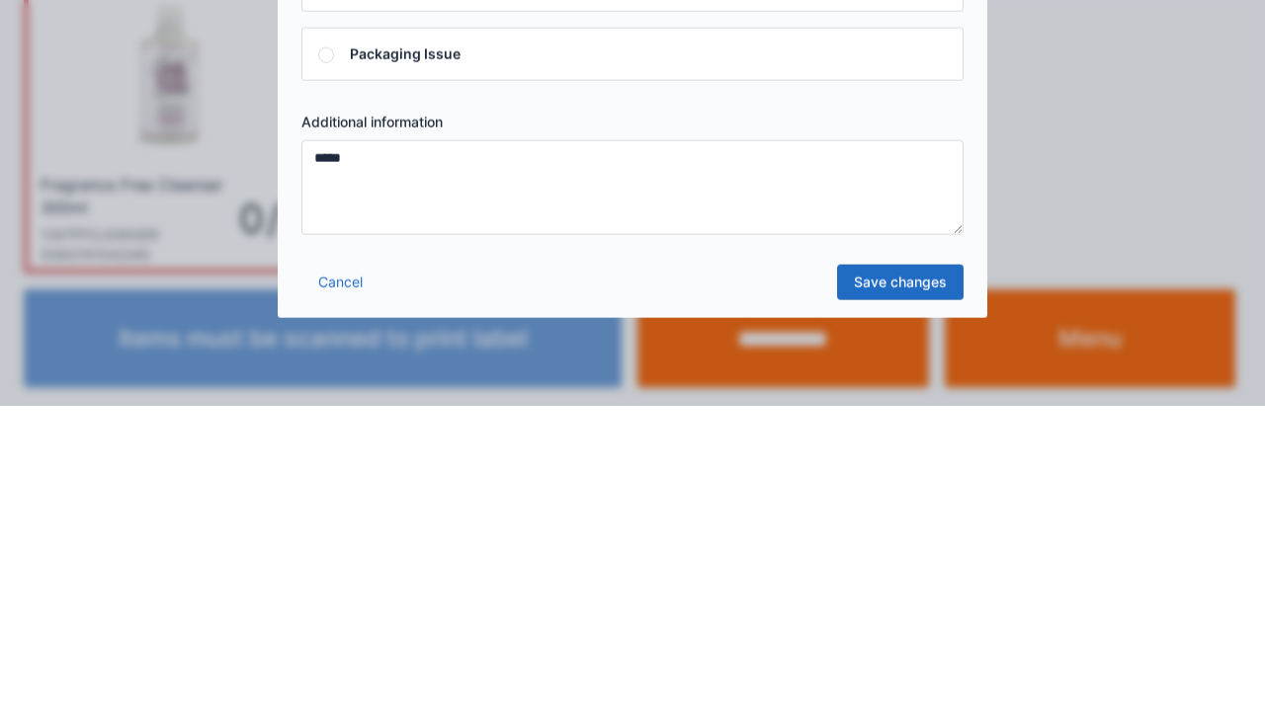
click at [889, 599] on link "Save changes" at bounding box center [900, 588] width 126 height 36
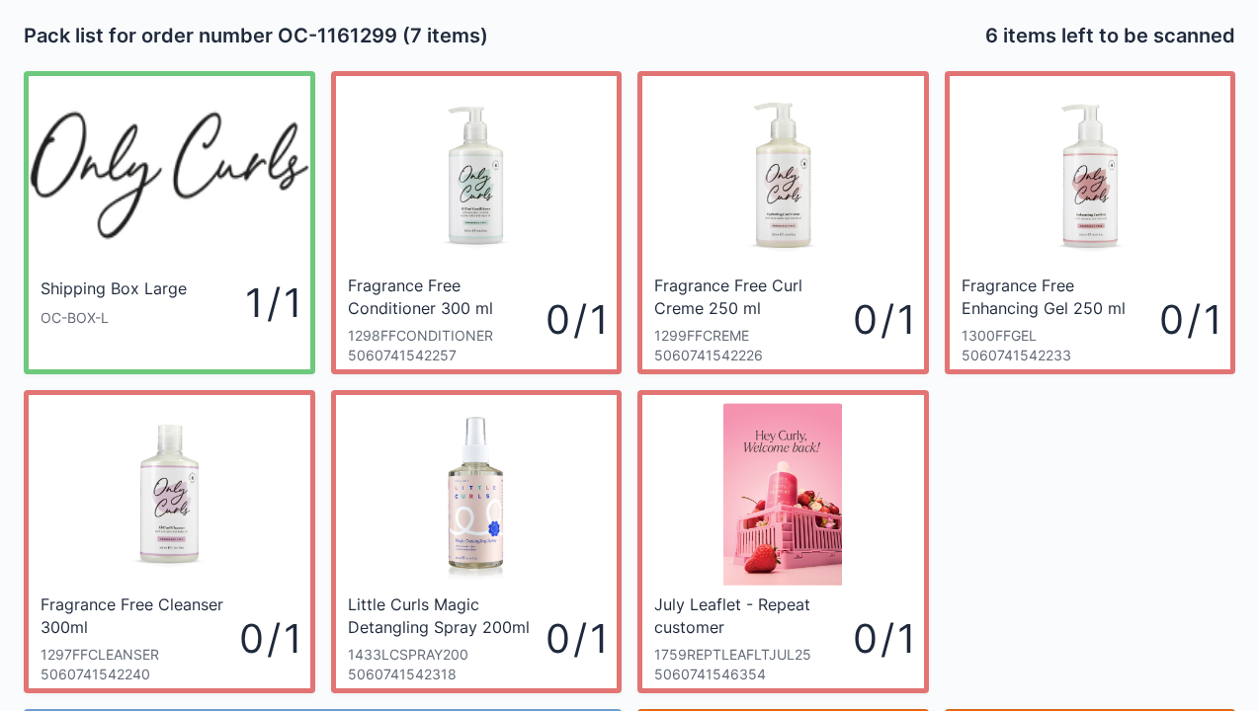
scroll to position [115, 0]
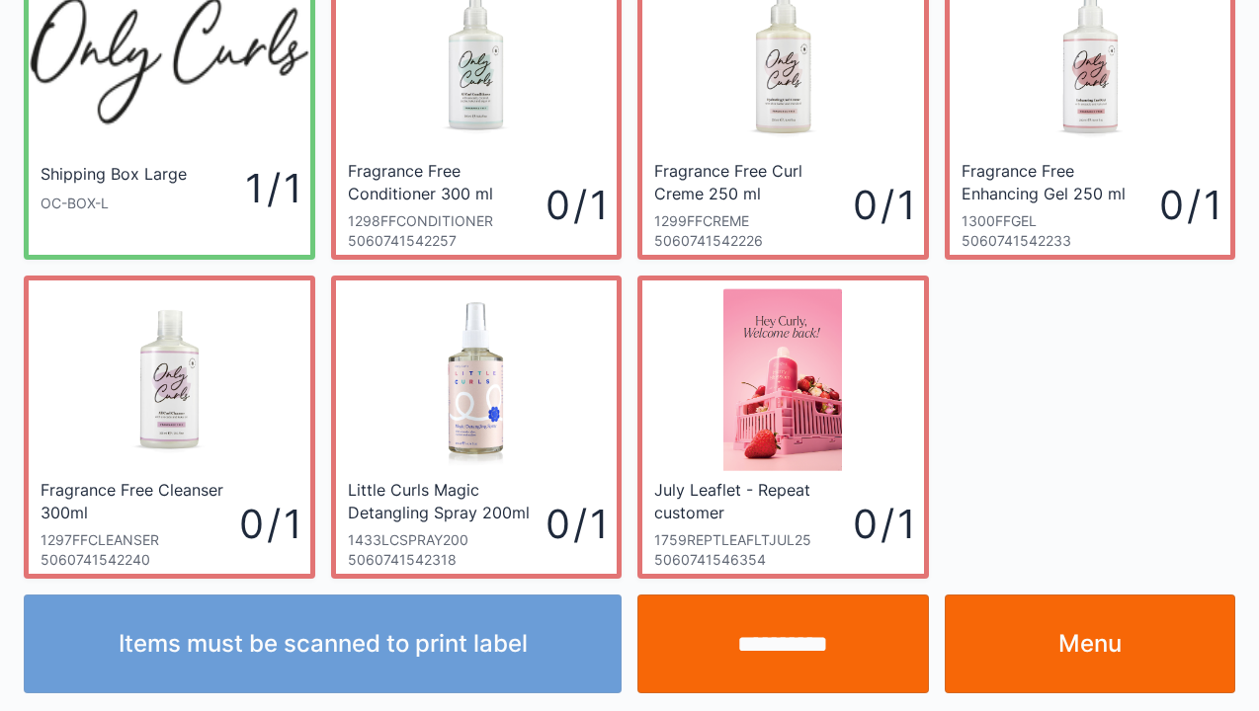
click at [1077, 627] on link "Menu" at bounding box center [1090, 644] width 291 height 99
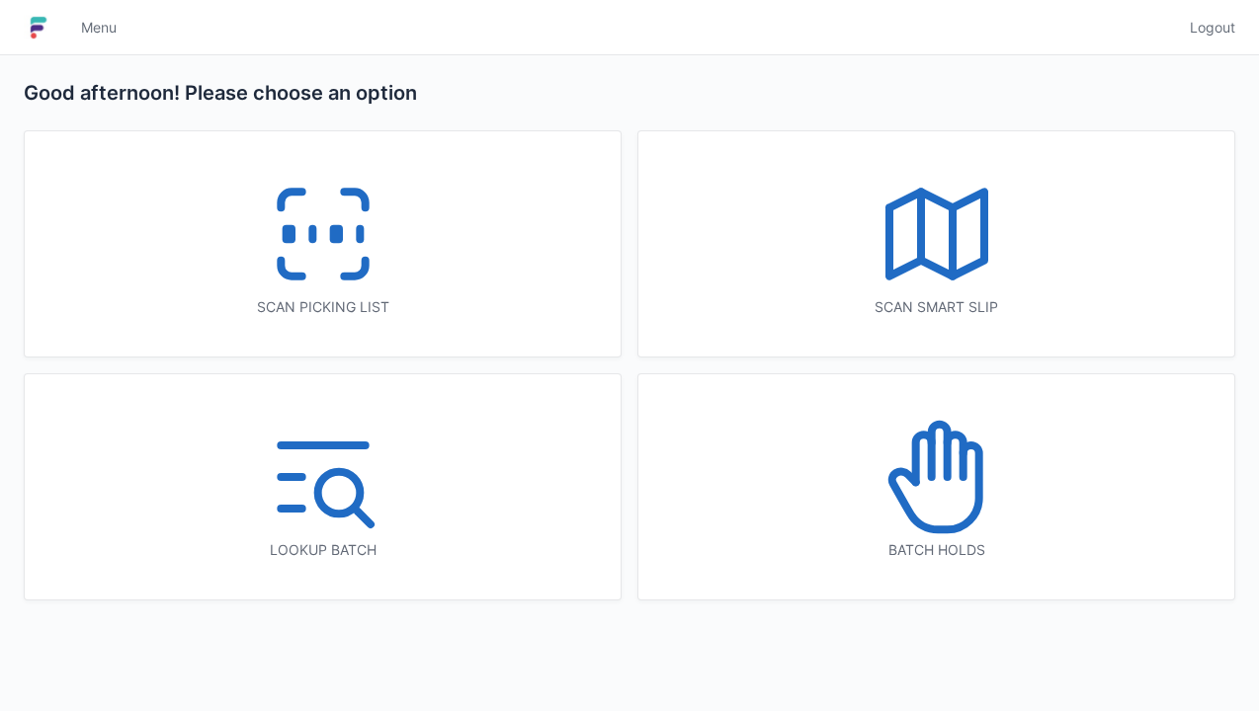
click at [928, 463] on icon at bounding box center [923, 458] width 16 height 47
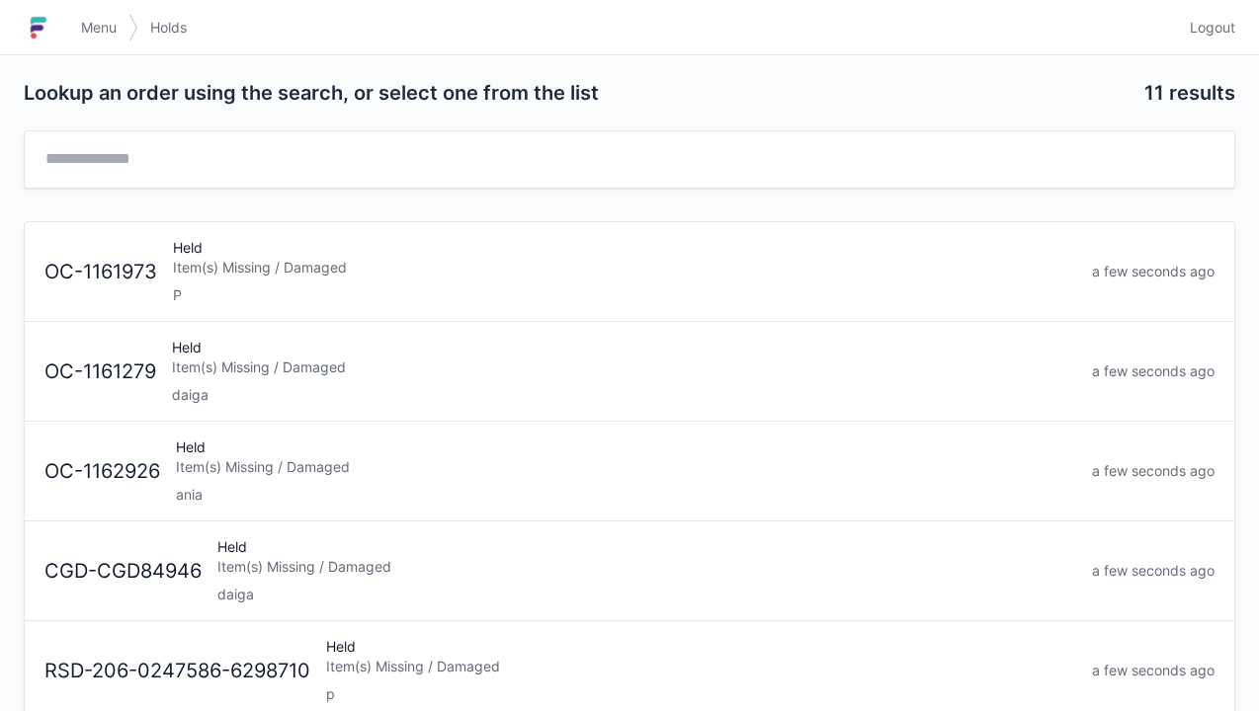
click at [241, 559] on div "Item(s) Missing / Damaged" at bounding box center [646, 567] width 859 height 20
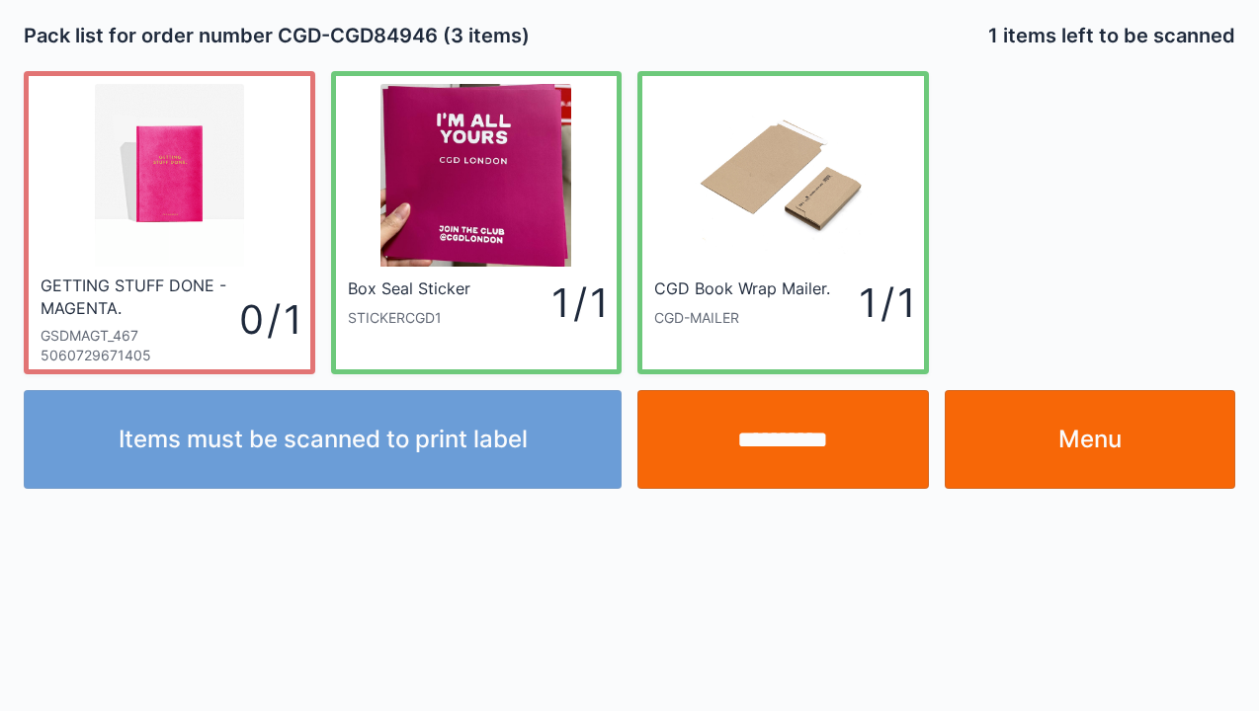
click at [1085, 435] on link "Menu" at bounding box center [1090, 439] width 291 height 99
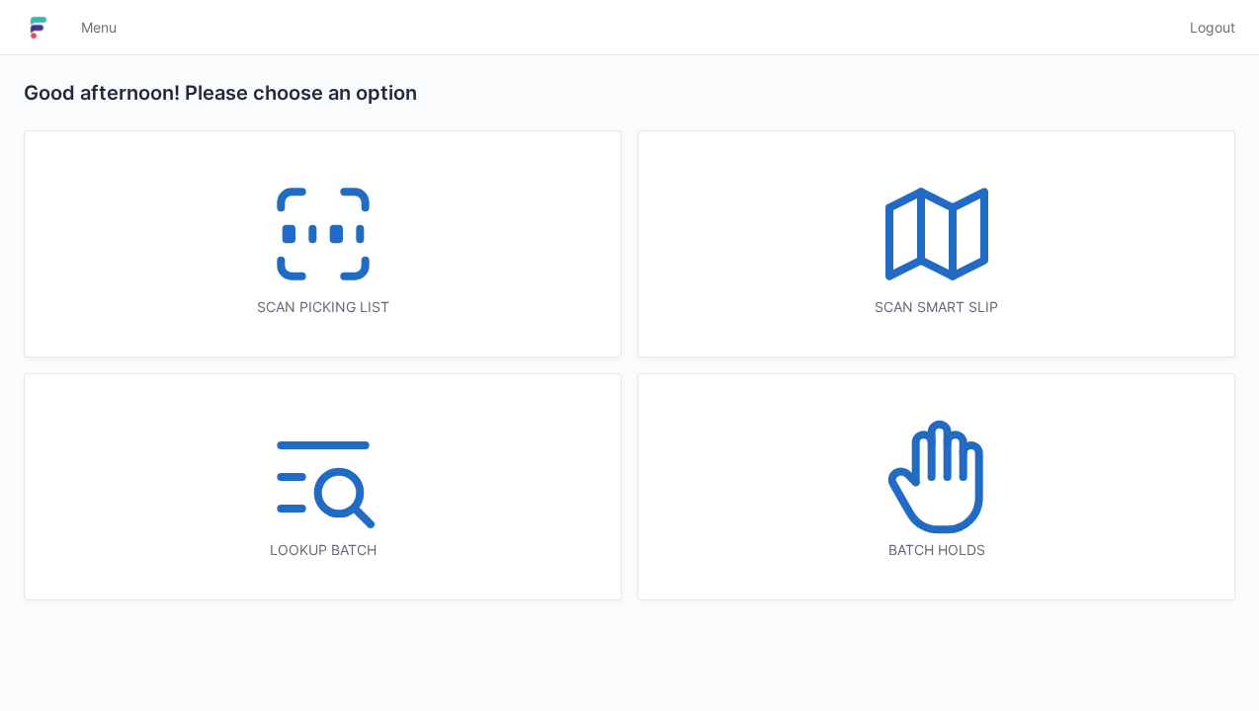
click at [316, 206] on icon at bounding box center [323, 234] width 126 height 126
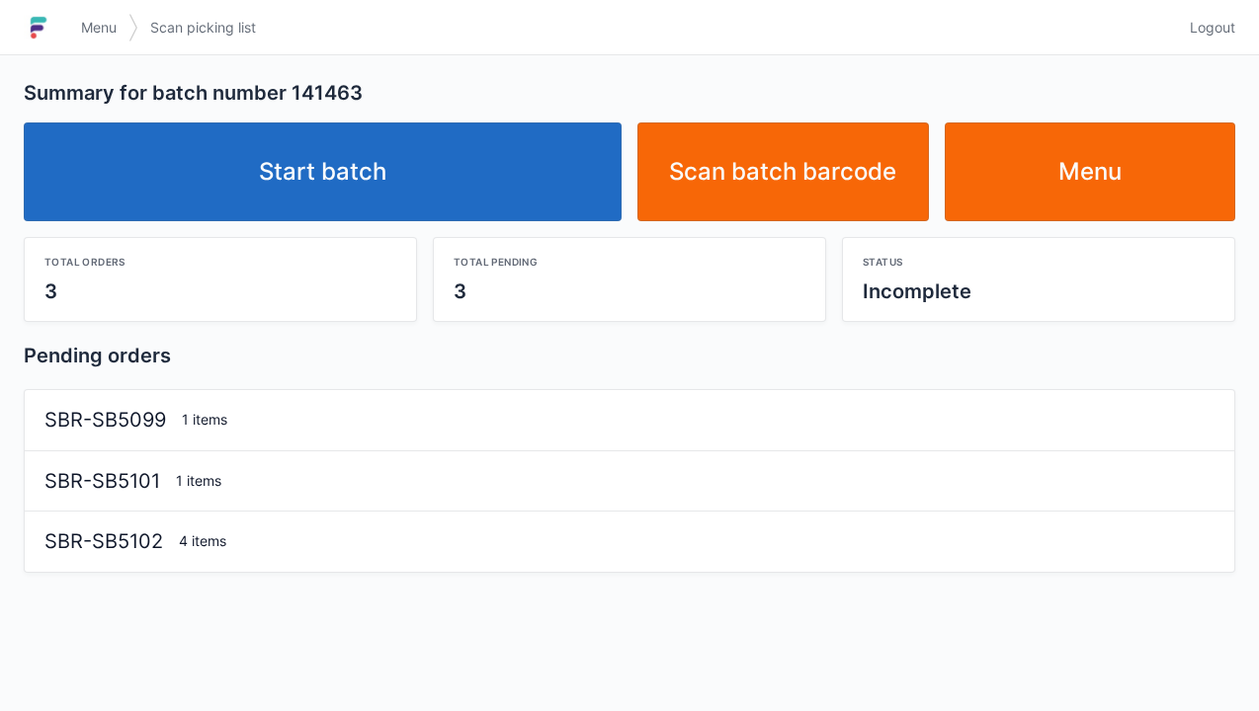
click at [368, 164] on link "Start batch" at bounding box center [323, 172] width 598 height 99
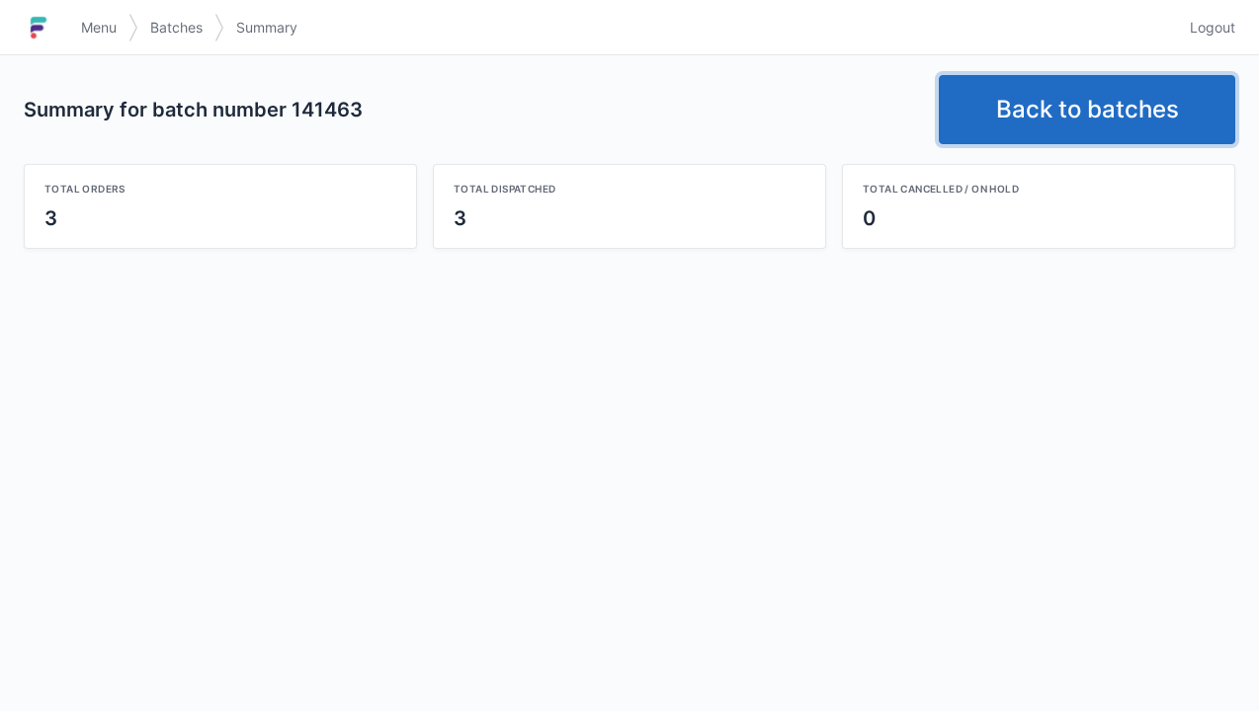
click at [1096, 87] on link "Back to batches" at bounding box center [1087, 109] width 296 height 69
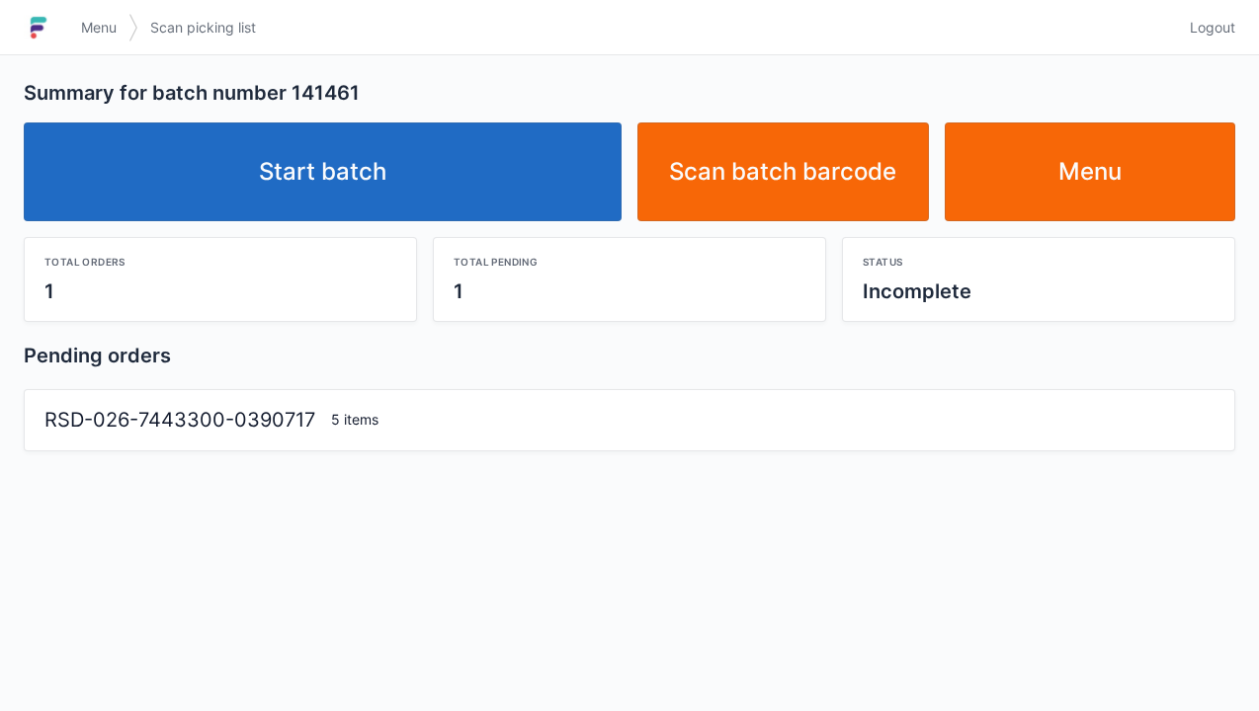
click at [359, 176] on link "Start batch" at bounding box center [323, 172] width 598 height 99
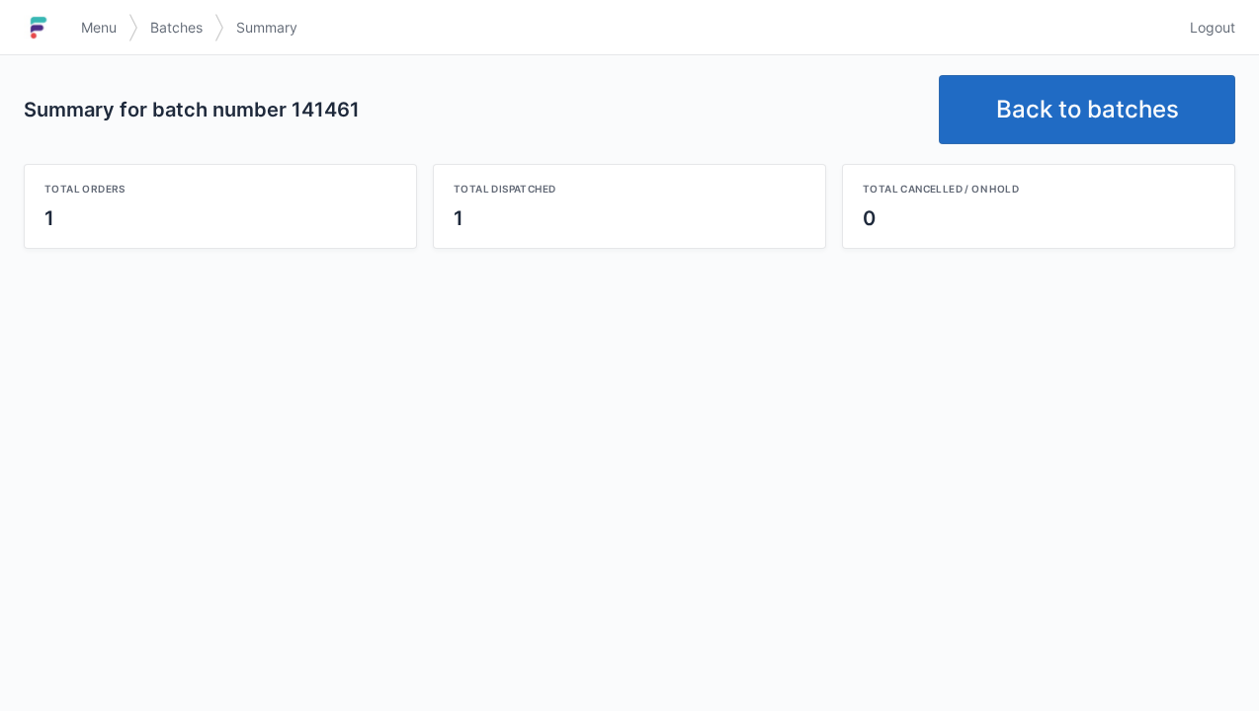
click at [1073, 117] on link "Back to batches" at bounding box center [1087, 109] width 296 height 69
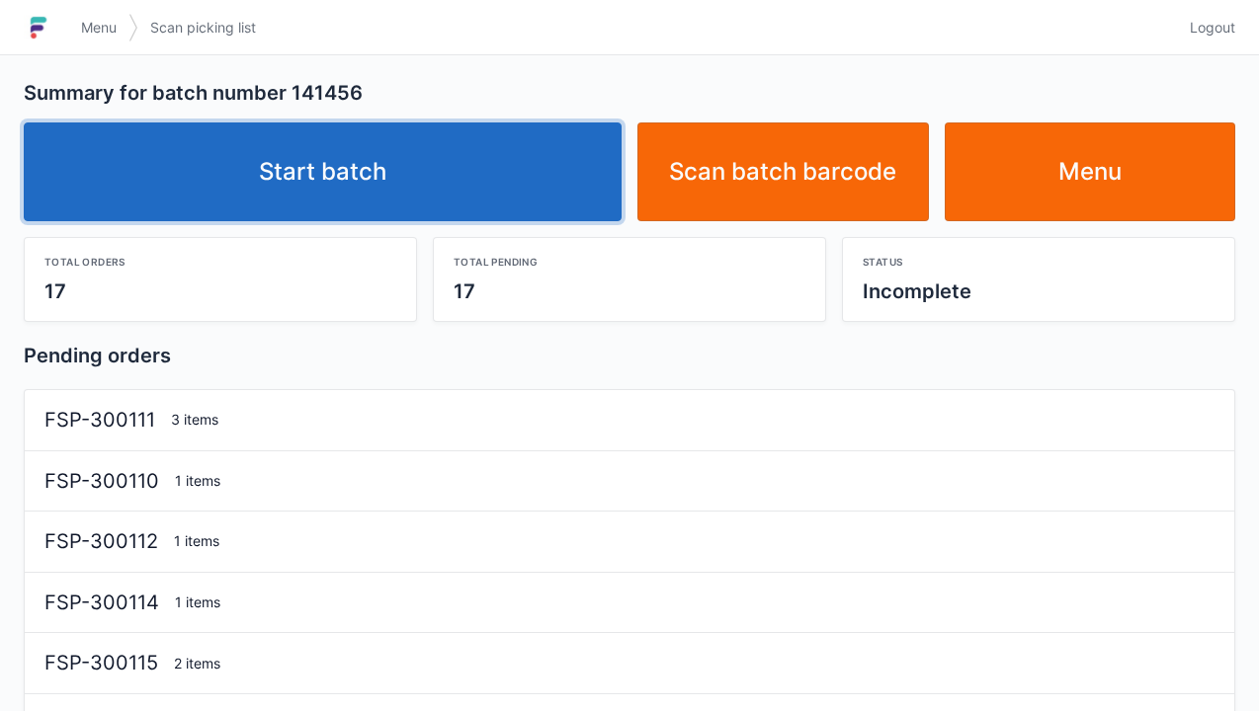
click at [368, 179] on link "Start batch" at bounding box center [323, 172] width 598 height 99
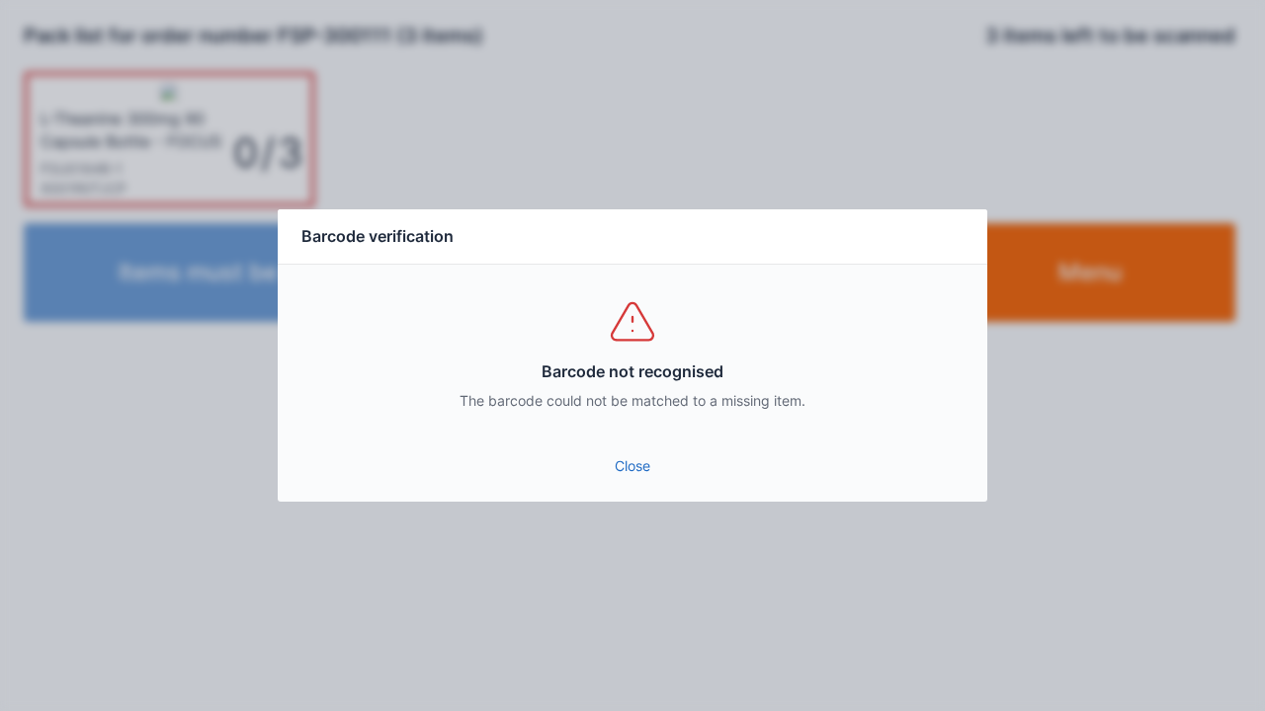
click at [628, 477] on link "Close" at bounding box center [632, 467] width 678 height 36
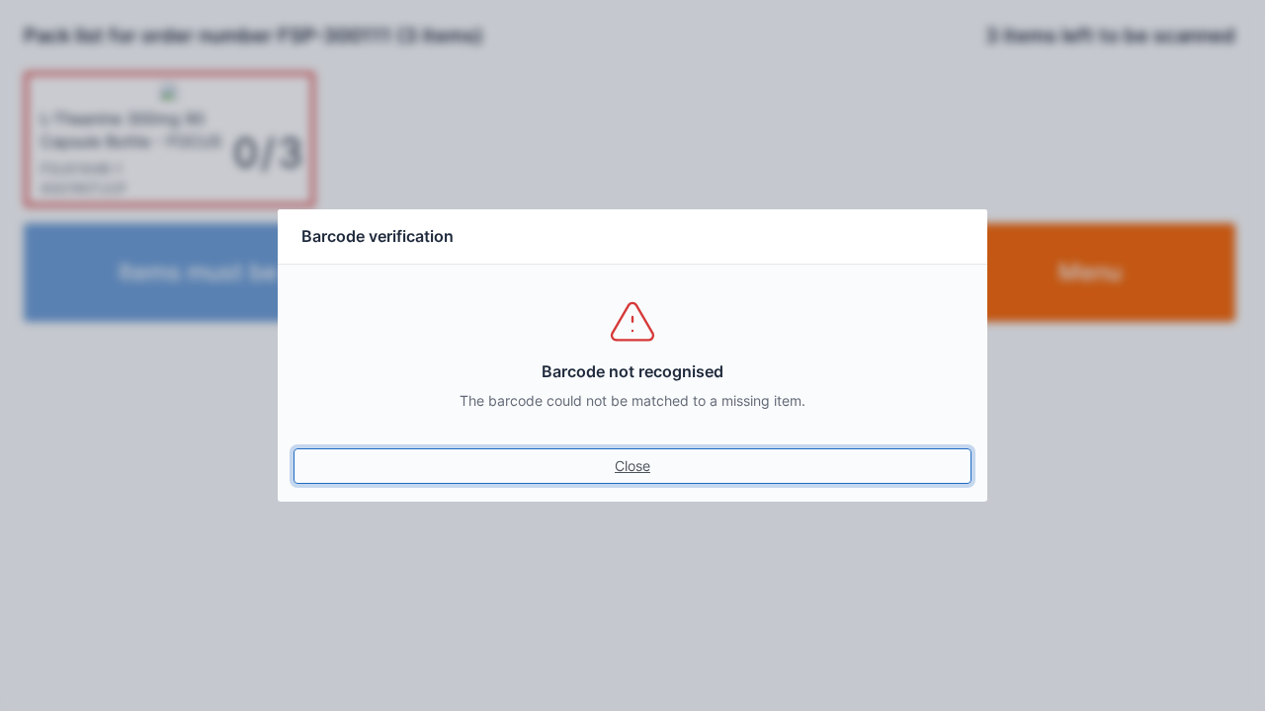
click at [636, 467] on link "Close" at bounding box center [632, 467] width 678 height 36
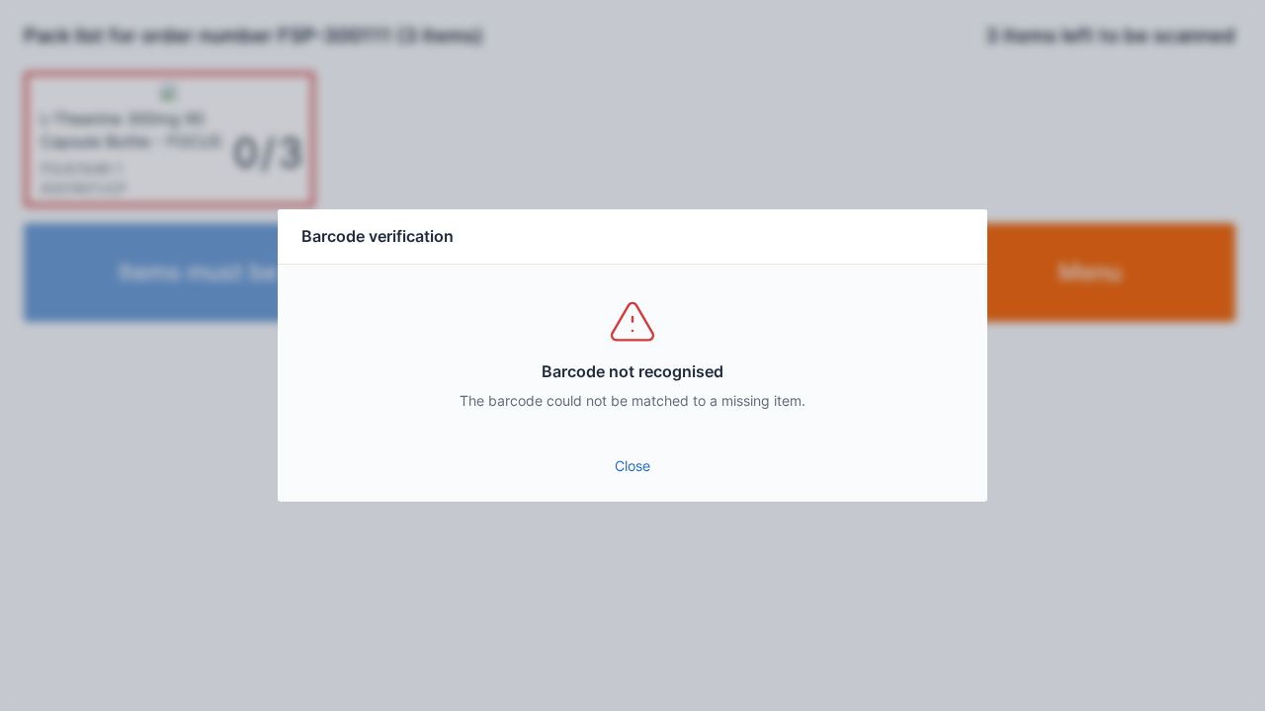
click at [643, 449] on link "Close" at bounding box center [632, 467] width 678 height 36
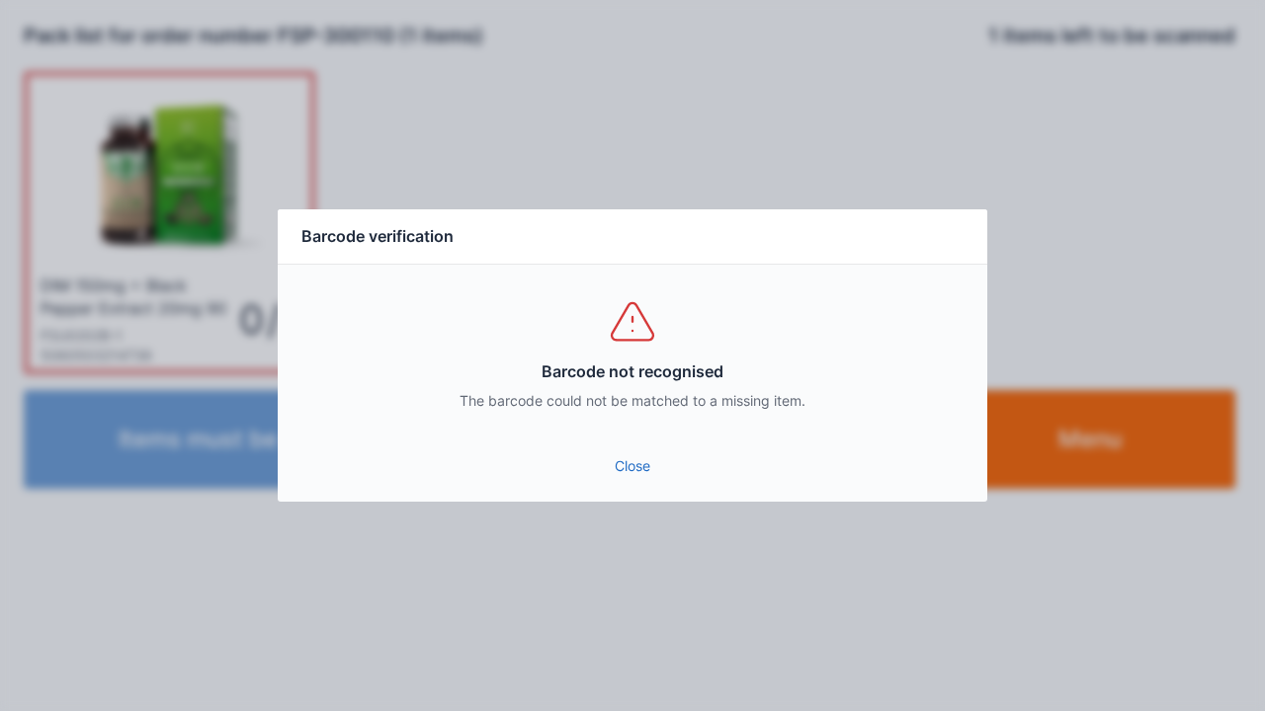
click at [630, 460] on link "Close" at bounding box center [632, 467] width 678 height 36
click at [624, 478] on link "Close" at bounding box center [632, 467] width 678 height 36
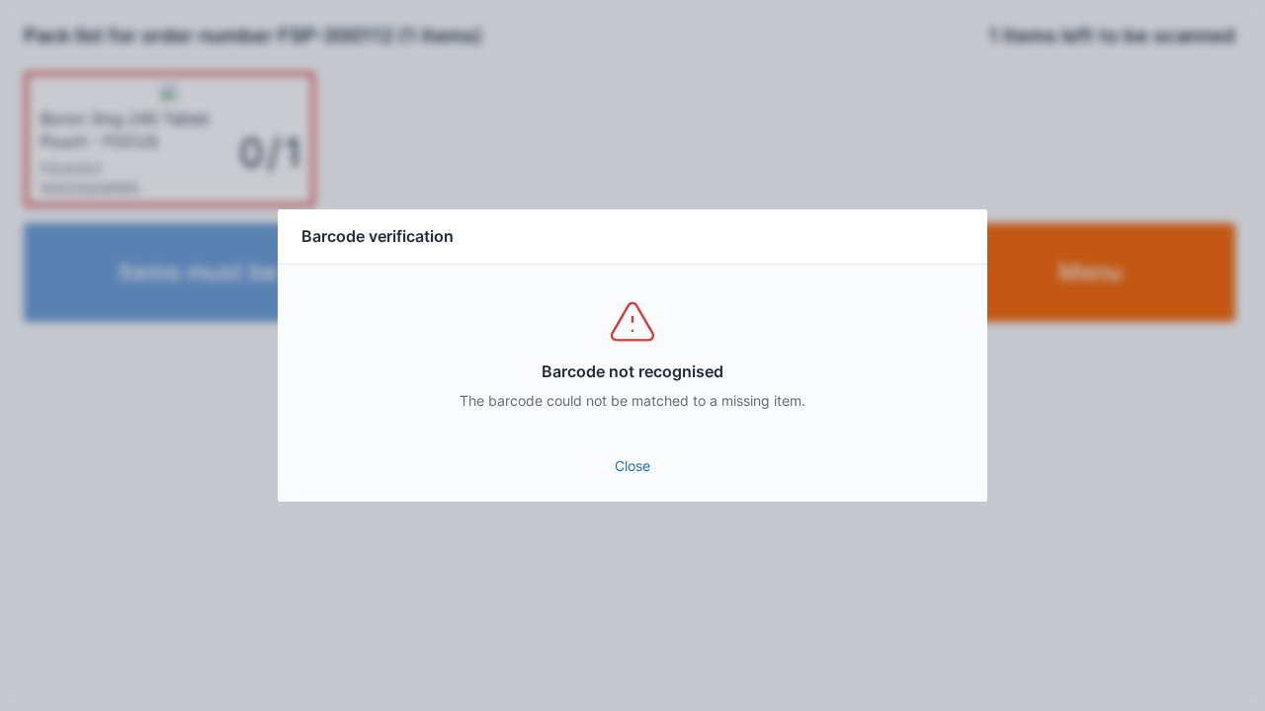
click at [622, 455] on link "Close" at bounding box center [632, 467] width 678 height 36
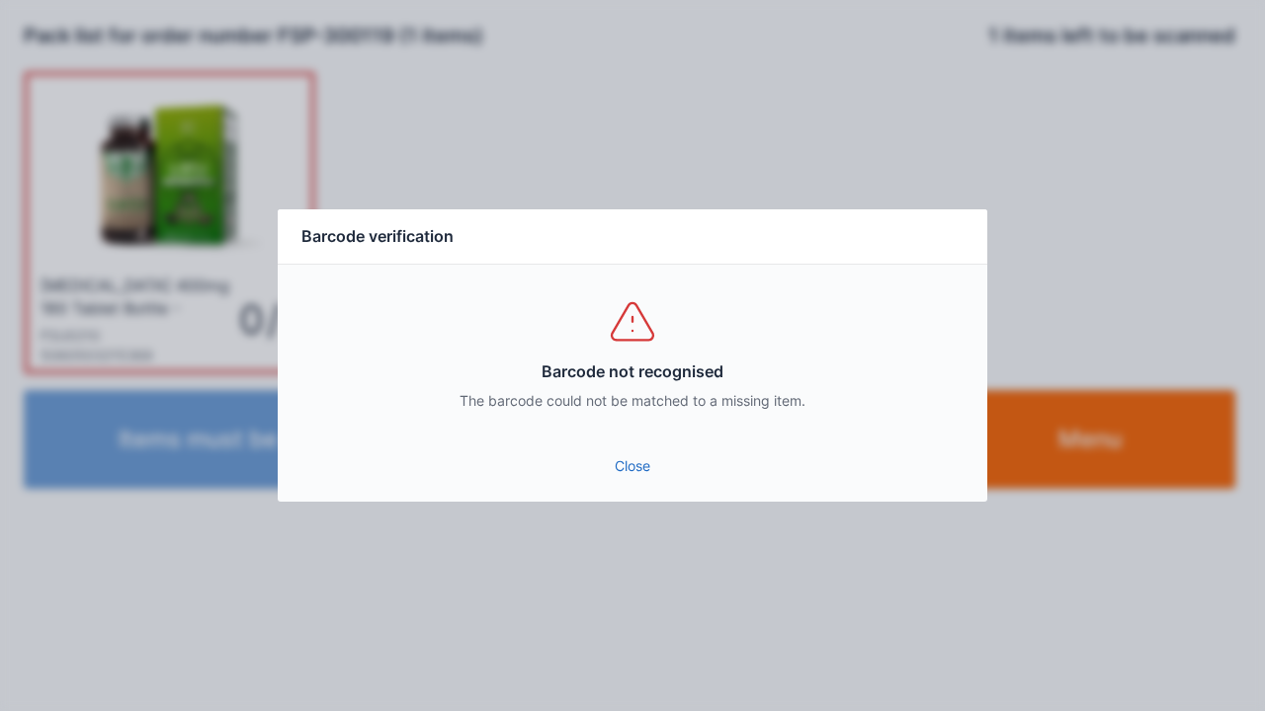
click at [612, 480] on link "Close" at bounding box center [632, 467] width 678 height 36
click at [627, 453] on link "Close" at bounding box center [632, 467] width 678 height 36
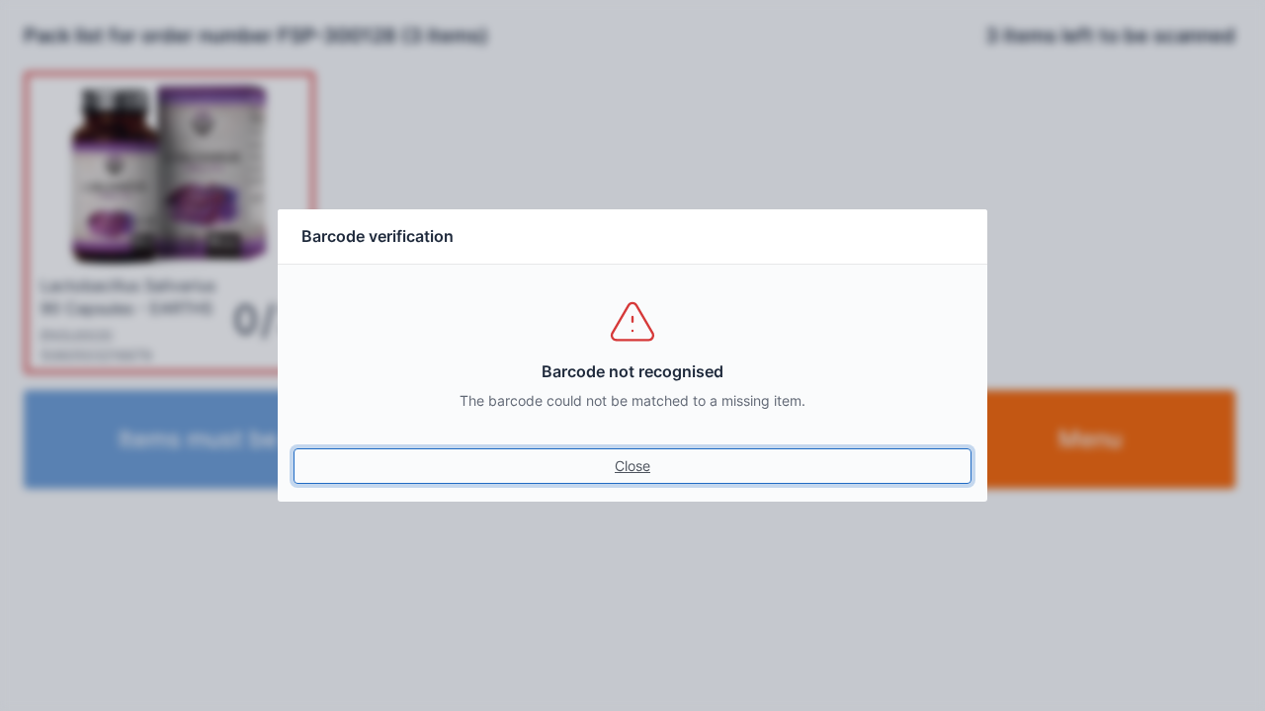
click at [626, 460] on link "Close" at bounding box center [632, 467] width 678 height 36
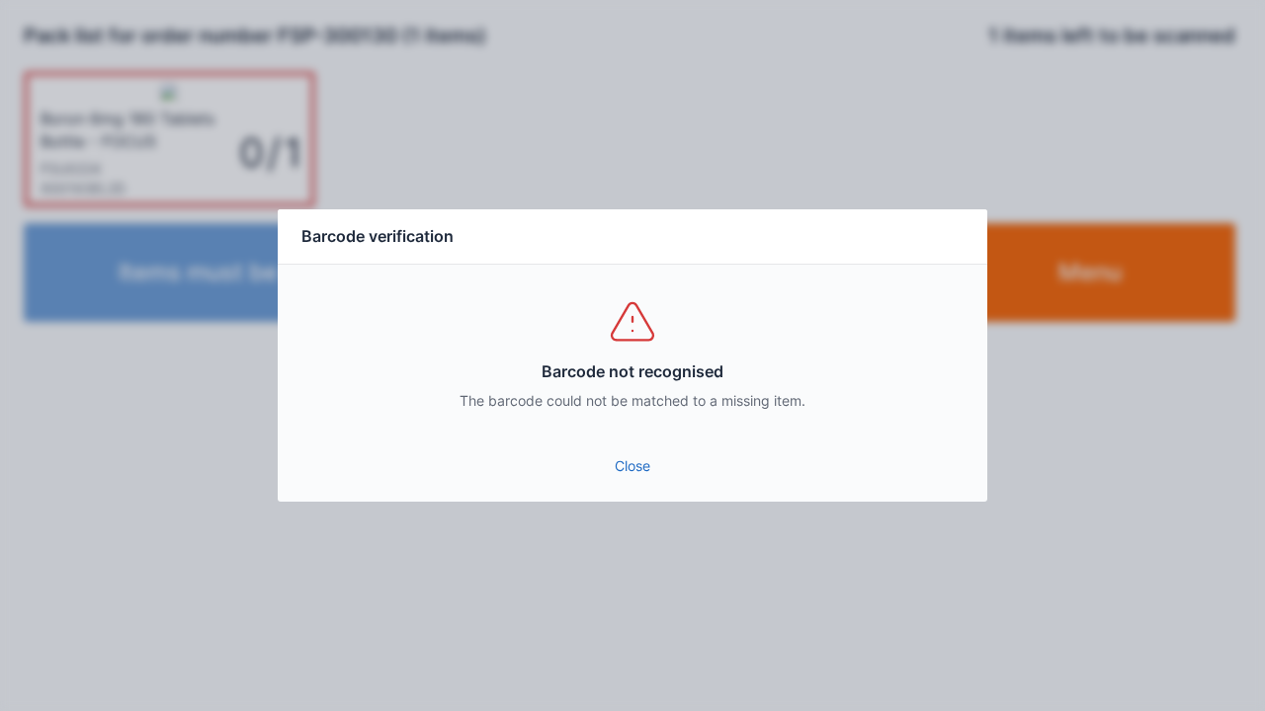
click at [620, 468] on link "Close" at bounding box center [632, 467] width 678 height 36
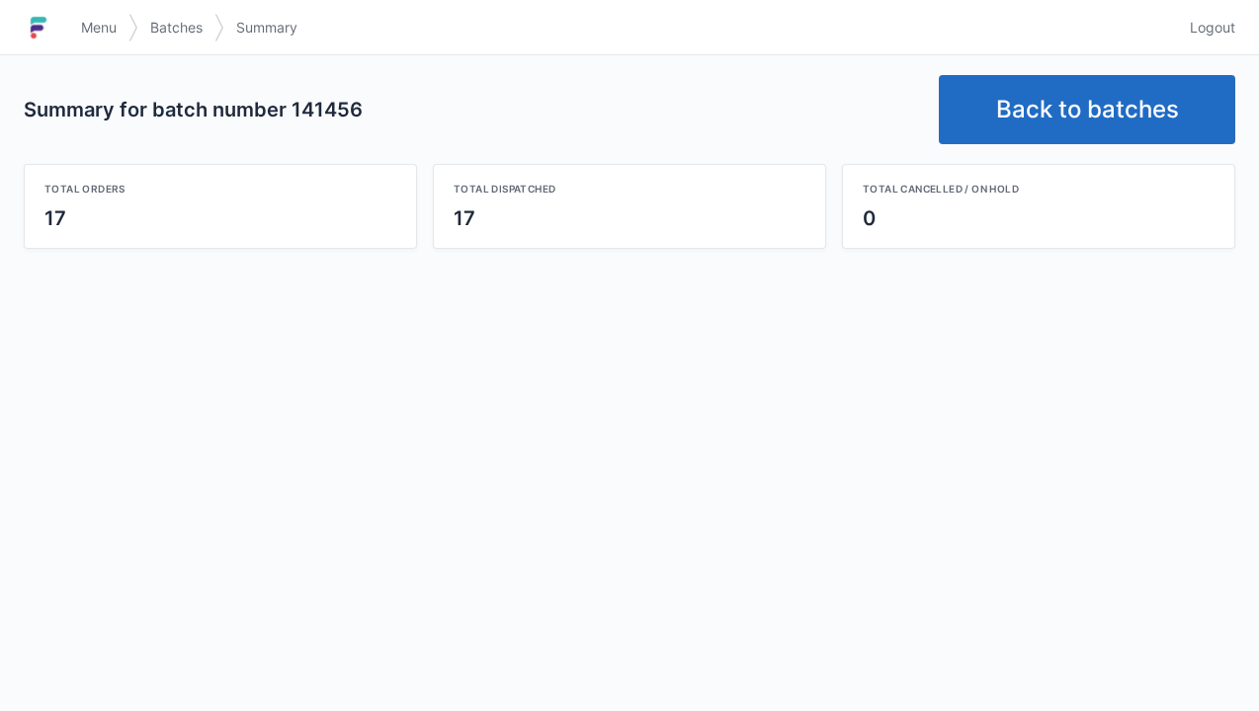
click at [1072, 116] on link "Back to batches" at bounding box center [1087, 109] width 296 height 69
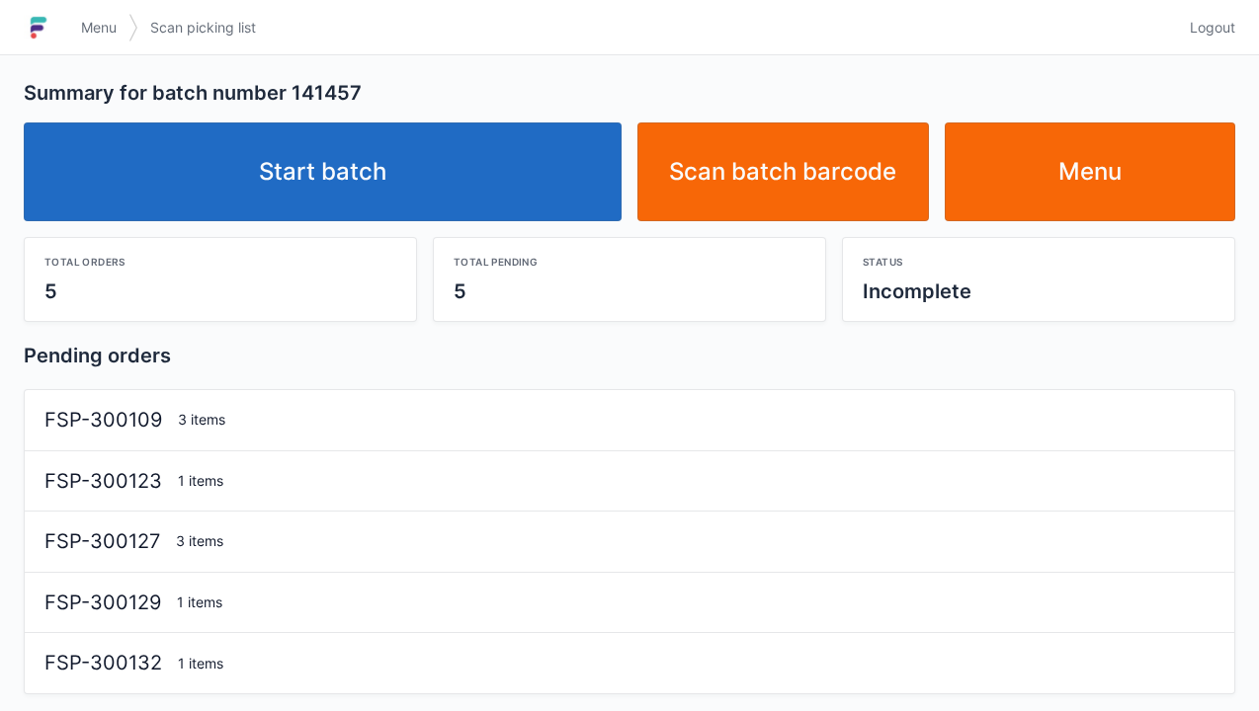
click at [343, 182] on link "Start batch" at bounding box center [323, 172] width 598 height 99
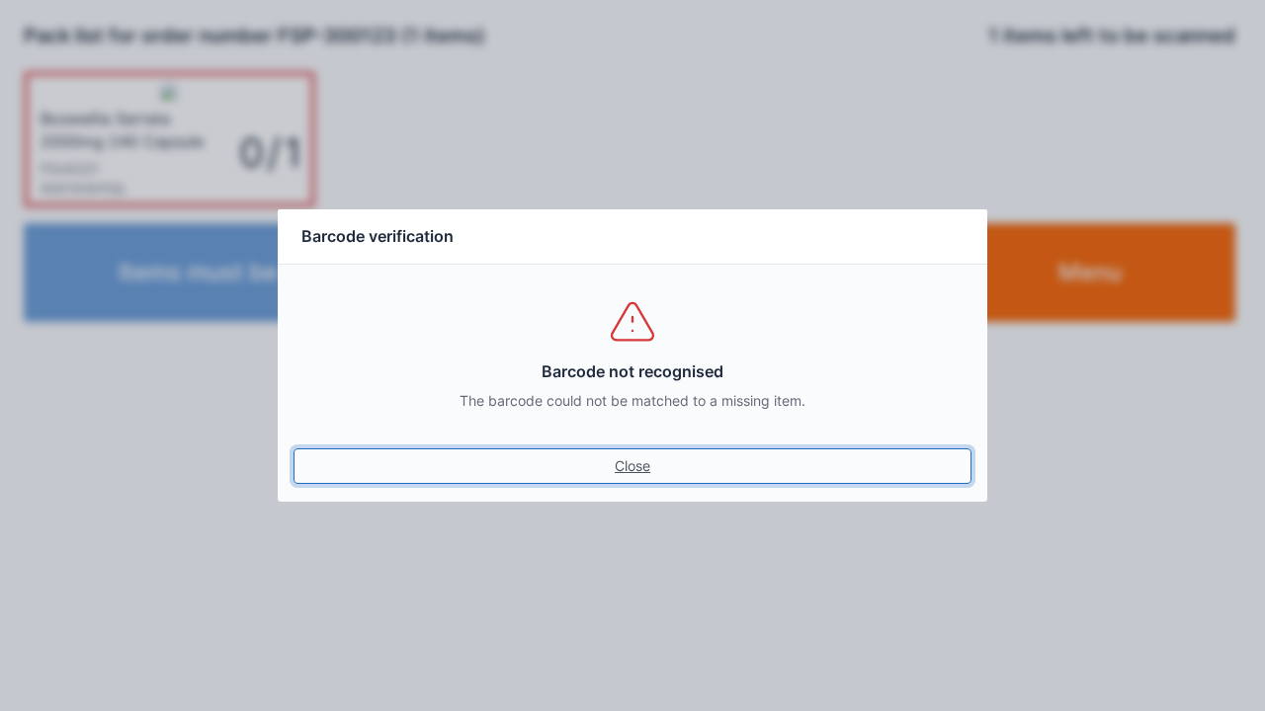
click at [500, 468] on link "Close" at bounding box center [632, 467] width 678 height 36
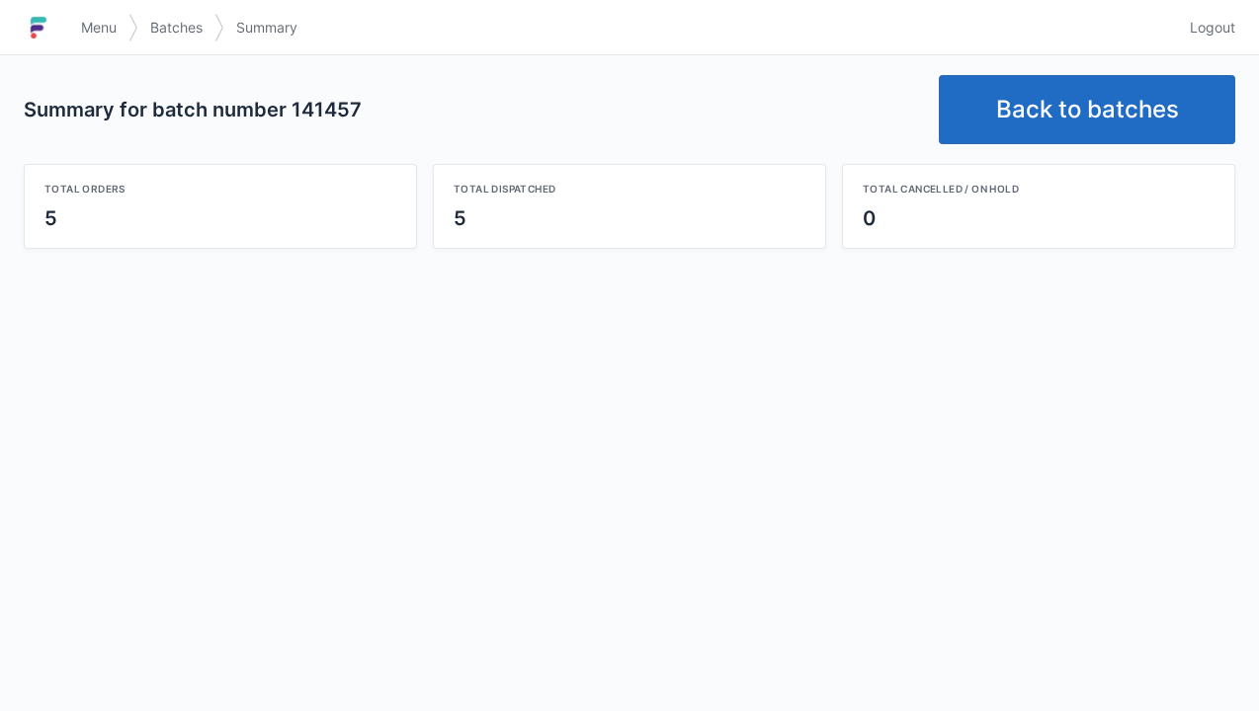
click at [1041, 121] on link "Back to batches" at bounding box center [1087, 109] width 296 height 69
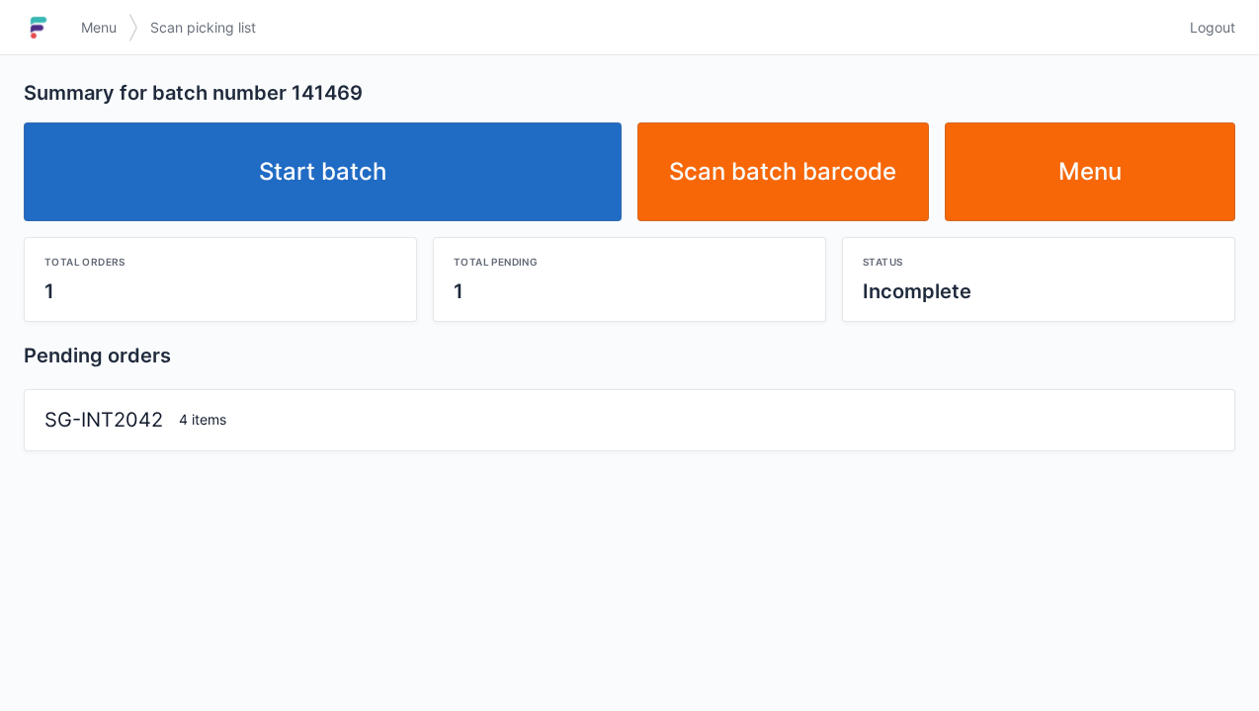
click at [340, 188] on link "Start batch" at bounding box center [323, 172] width 598 height 99
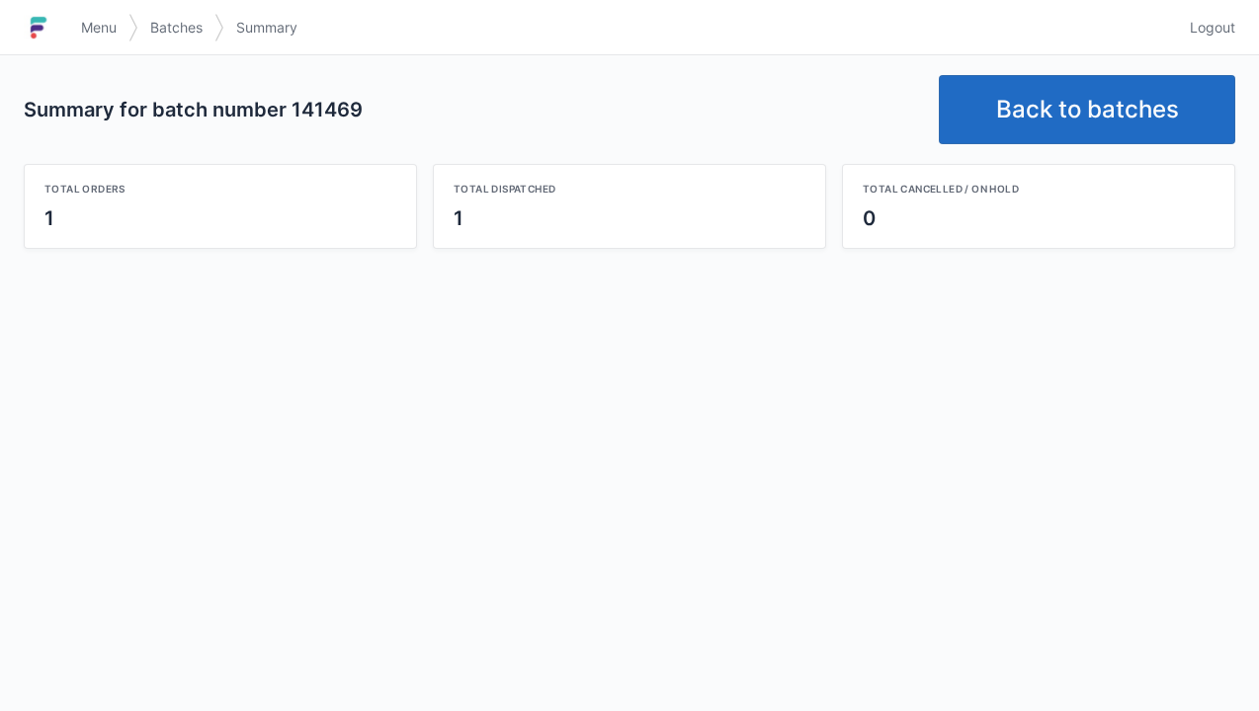
click at [1066, 91] on link "Back to batches" at bounding box center [1087, 109] width 296 height 69
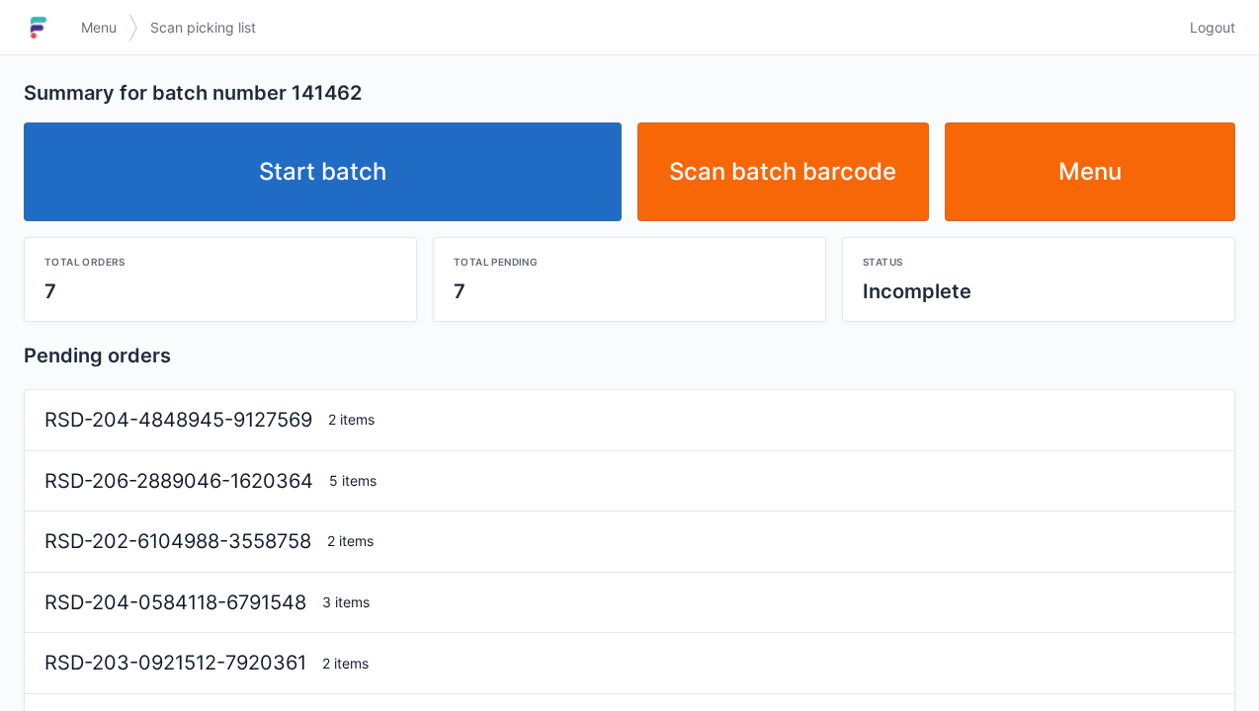
click at [343, 174] on link "Start batch" at bounding box center [323, 172] width 598 height 99
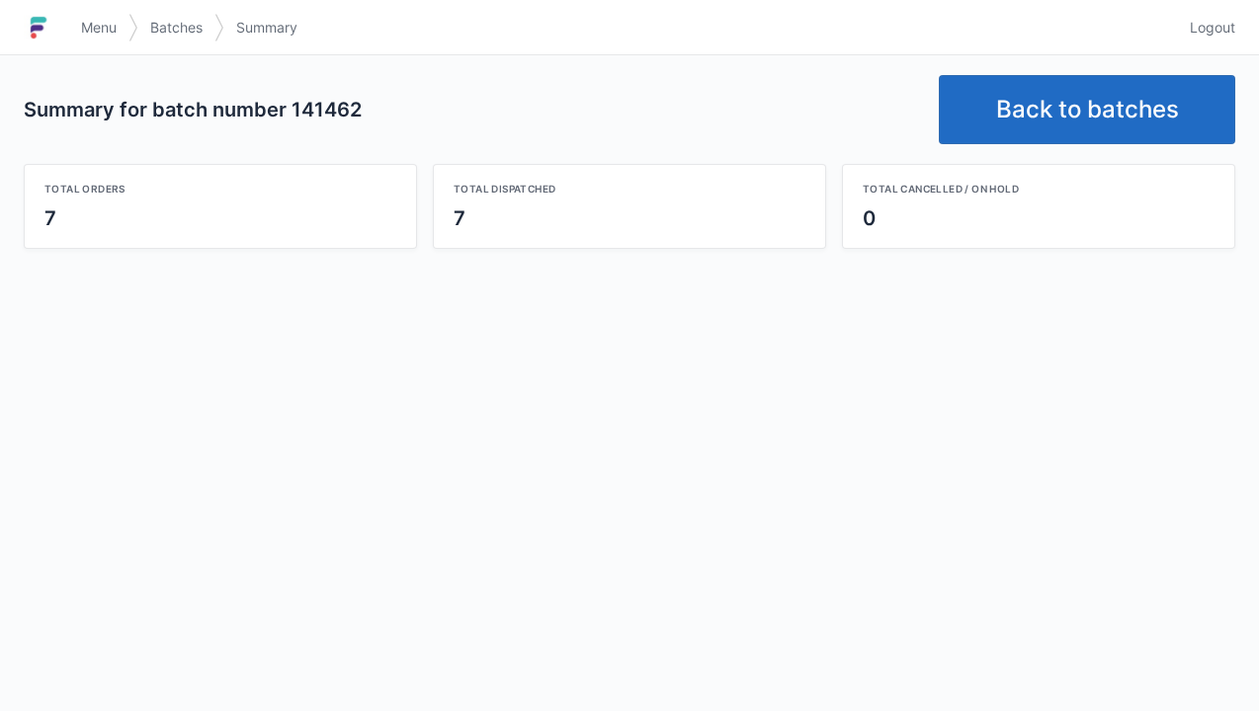
click at [1077, 89] on link "Back to batches" at bounding box center [1087, 109] width 296 height 69
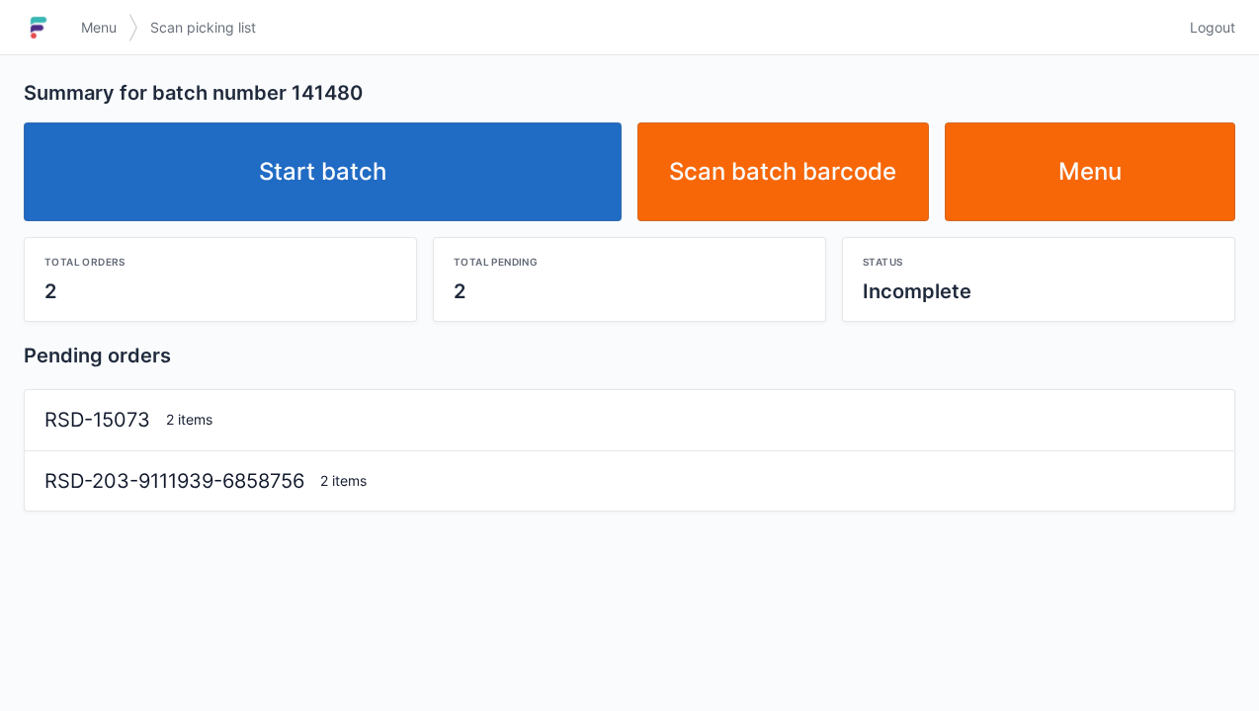
click at [349, 161] on link "Start batch" at bounding box center [323, 172] width 598 height 99
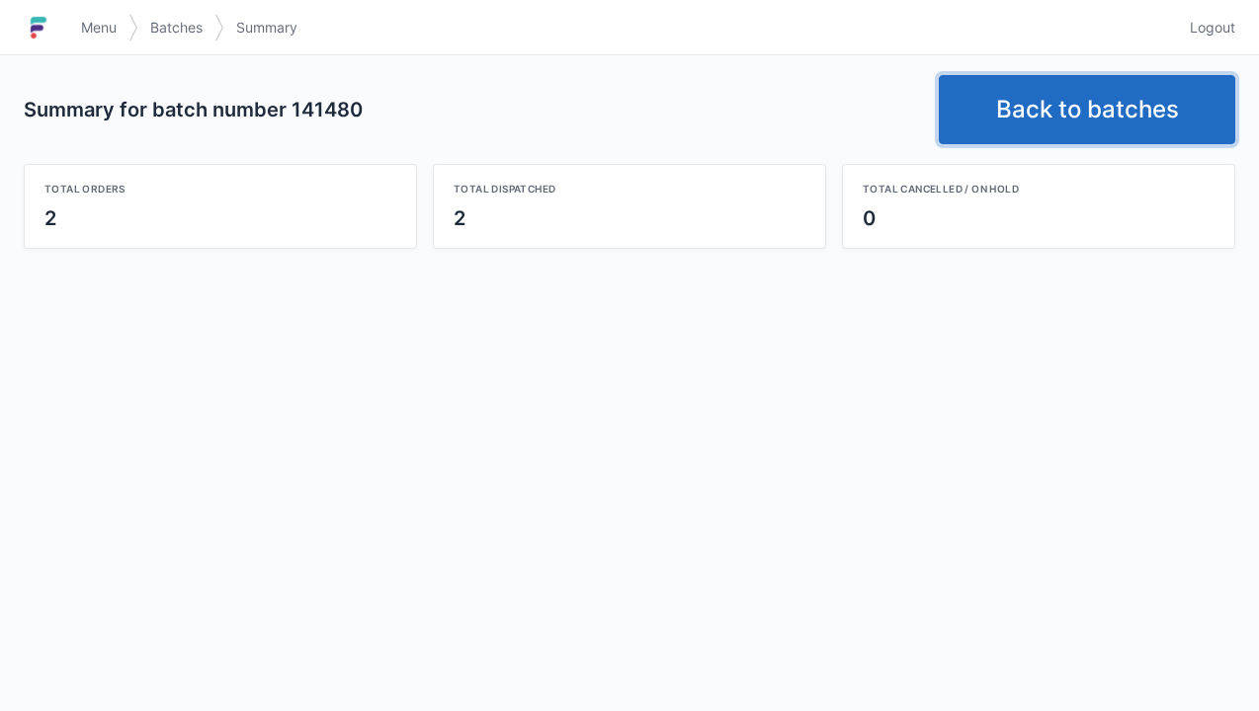
click at [1080, 113] on link "Back to batches" at bounding box center [1087, 109] width 296 height 69
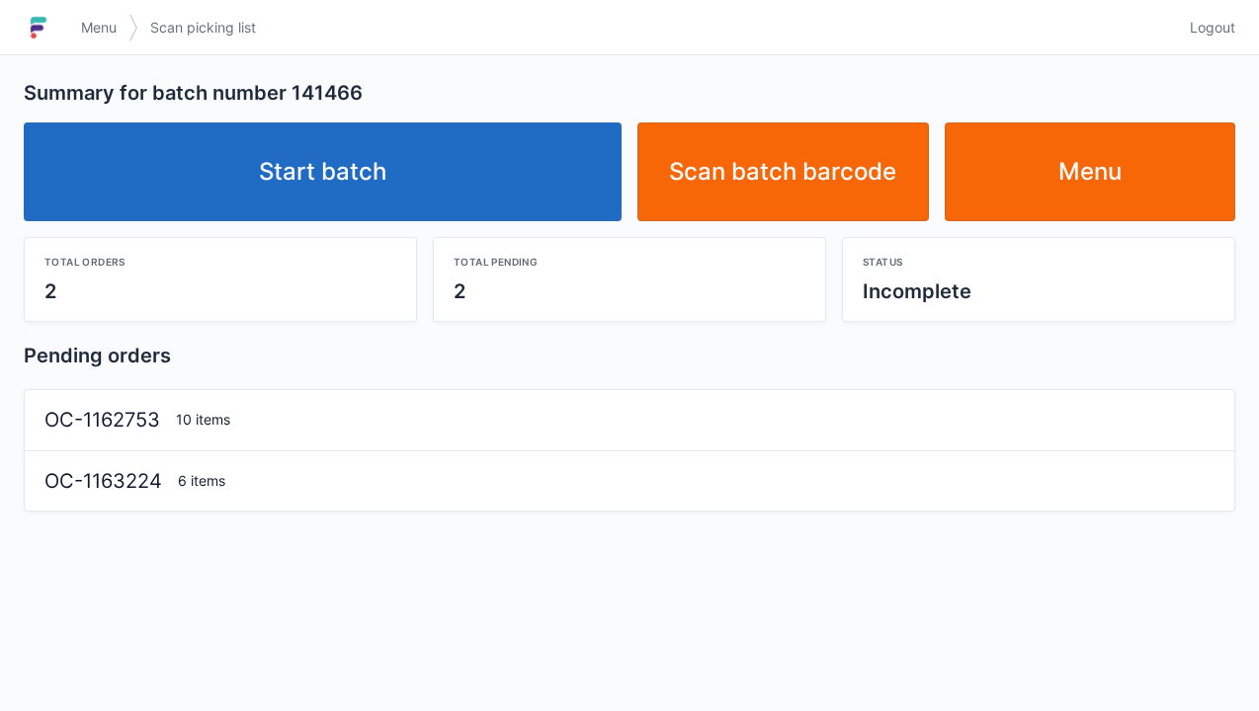
click at [336, 162] on link "Start batch" at bounding box center [323, 172] width 598 height 99
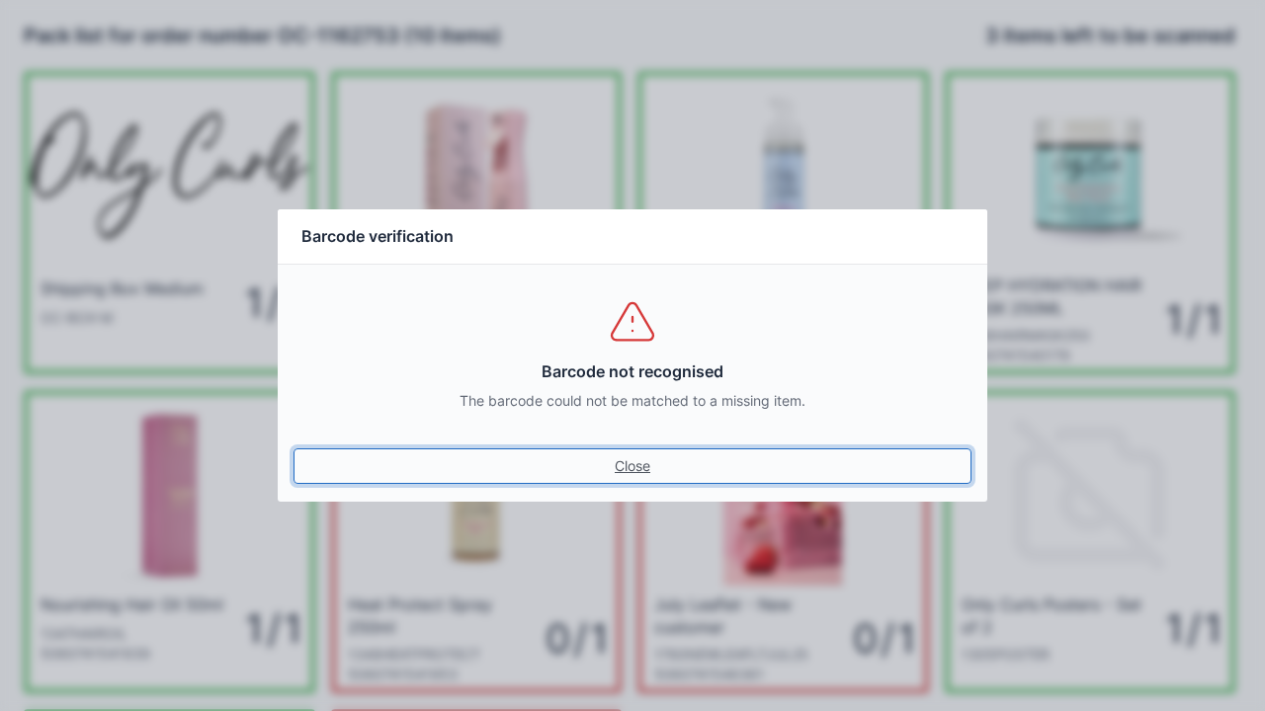
click at [659, 481] on link "Close" at bounding box center [632, 467] width 678 height 36
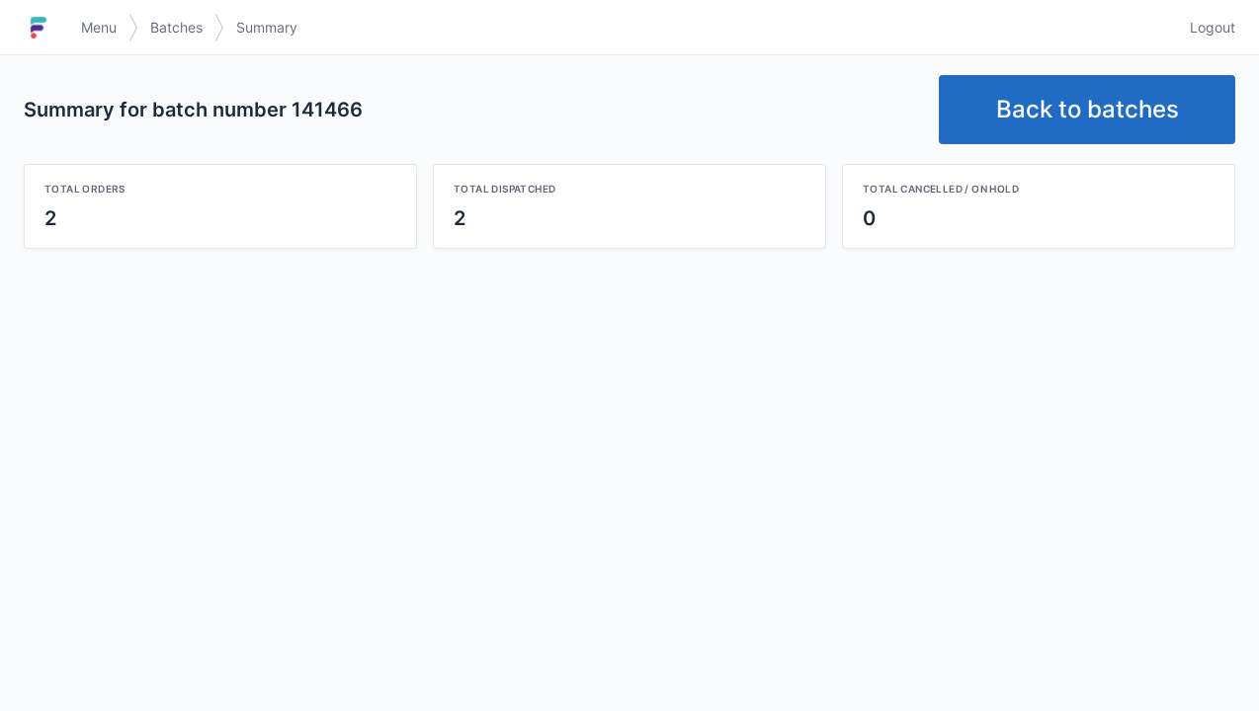
click at [1056, 113] on link "Back to batches" at bounding box center [1087, 109] width 296 height 69
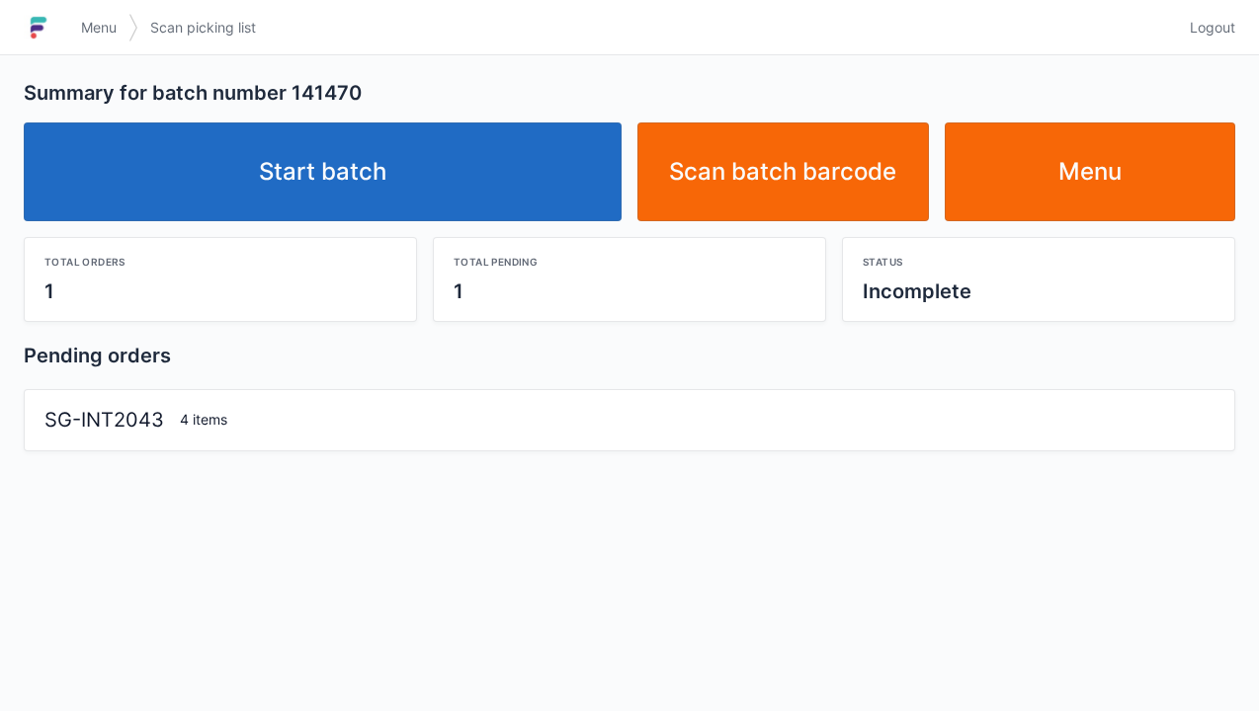
click at [389, 170] on link "Start batch" at bounding box center [323, 172] width 598 height 99
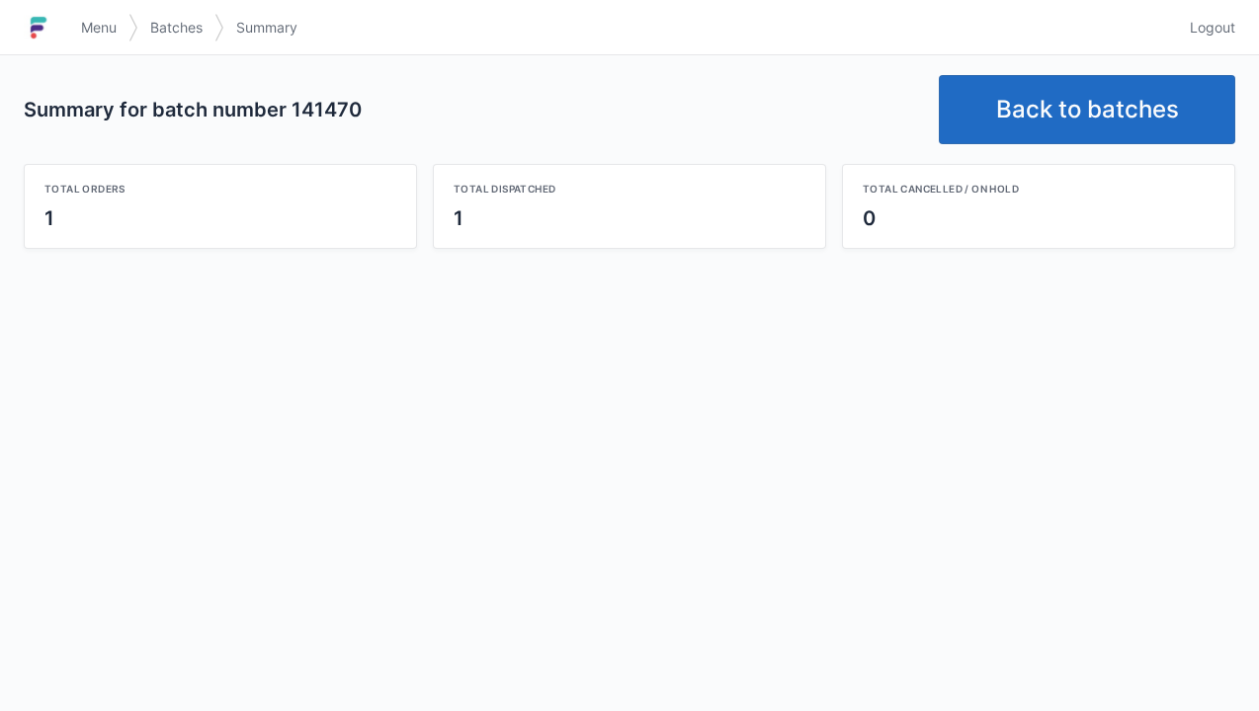
click at [1052, 111] on link "Back to batches" at bounding box center [1087, 109] width 296 height 69
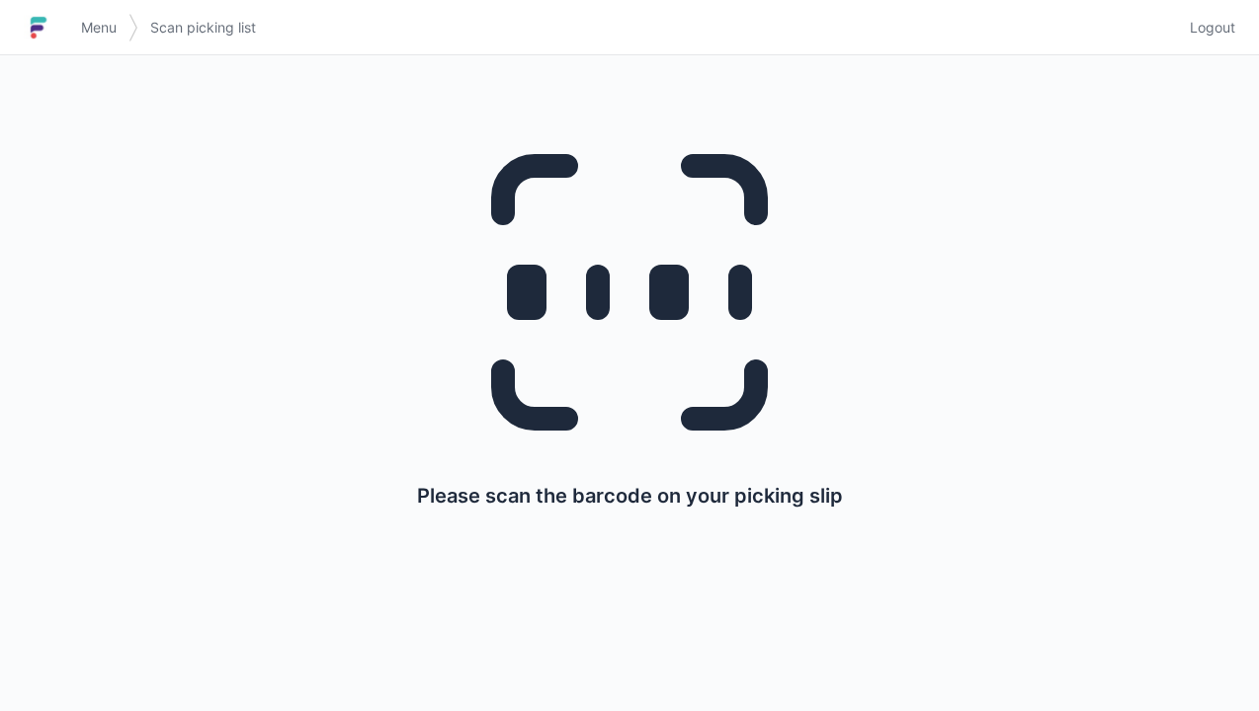
click at [81, 18] on span "Menu" at bounding box center [99, 28] width 36 height 20
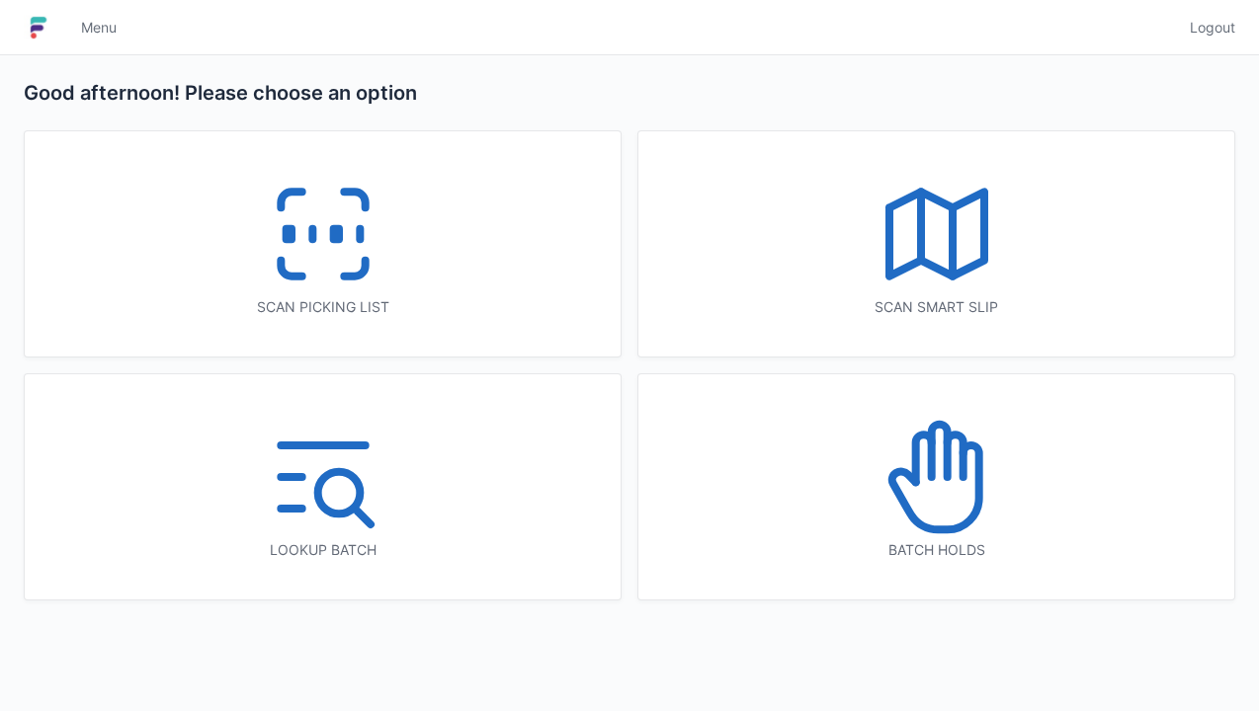
click at [931, 472] on icon at bounding box center [923, 458] width 16 height 47
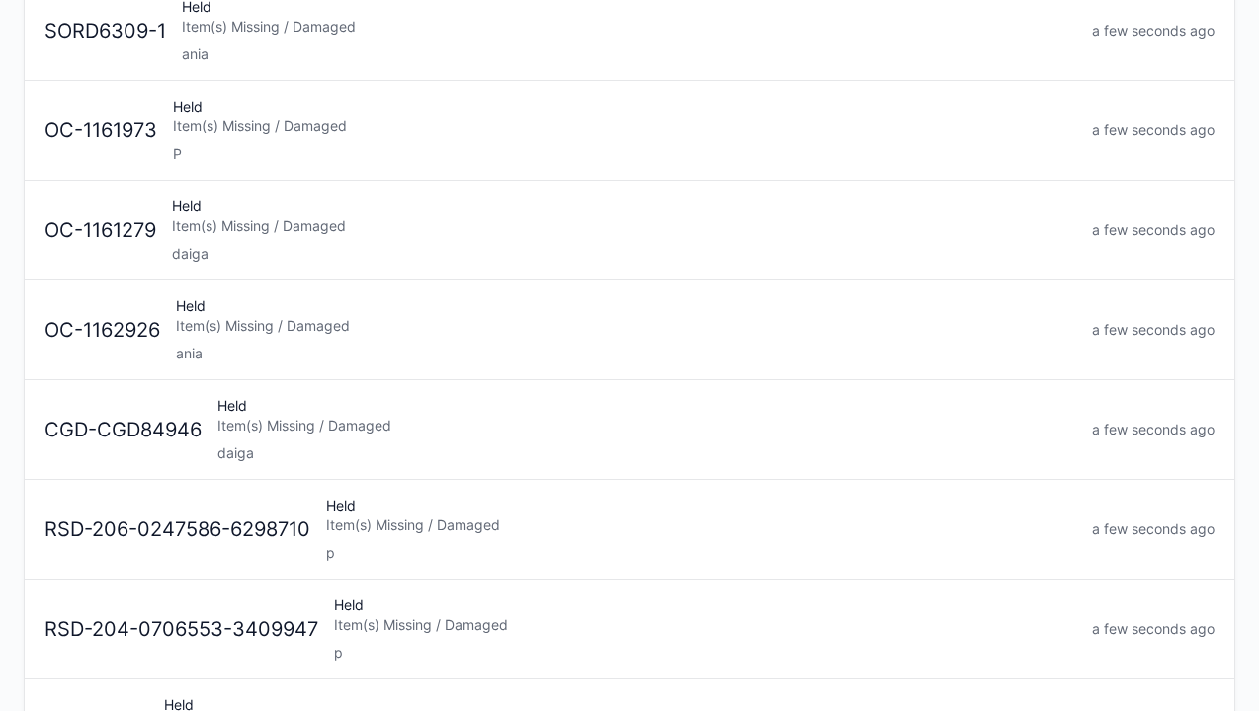
scroll to position [343, 0]
click at [255, 435] on div "Held Item(s) Missing / Damaged daiga" at bounding box center [646, 427] width 874 height 67
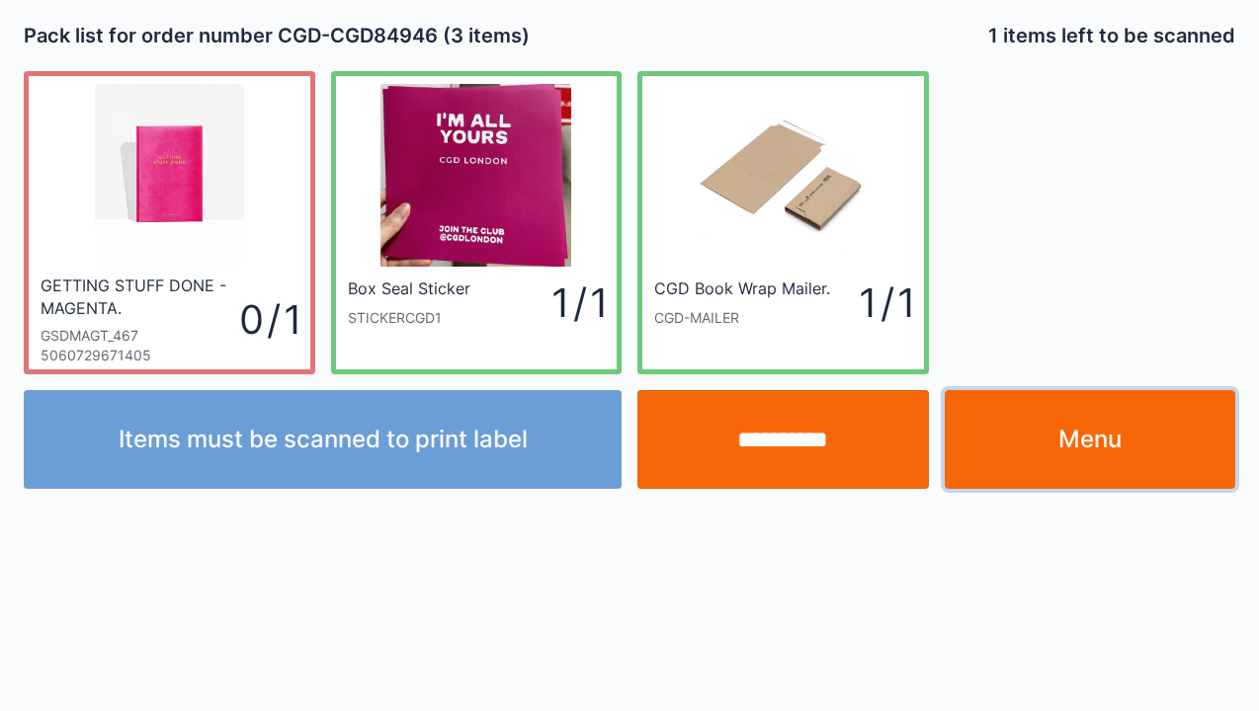
click at [1083, 448] on link "Menu" at bounding box center [1090, 439] width 291 height 99
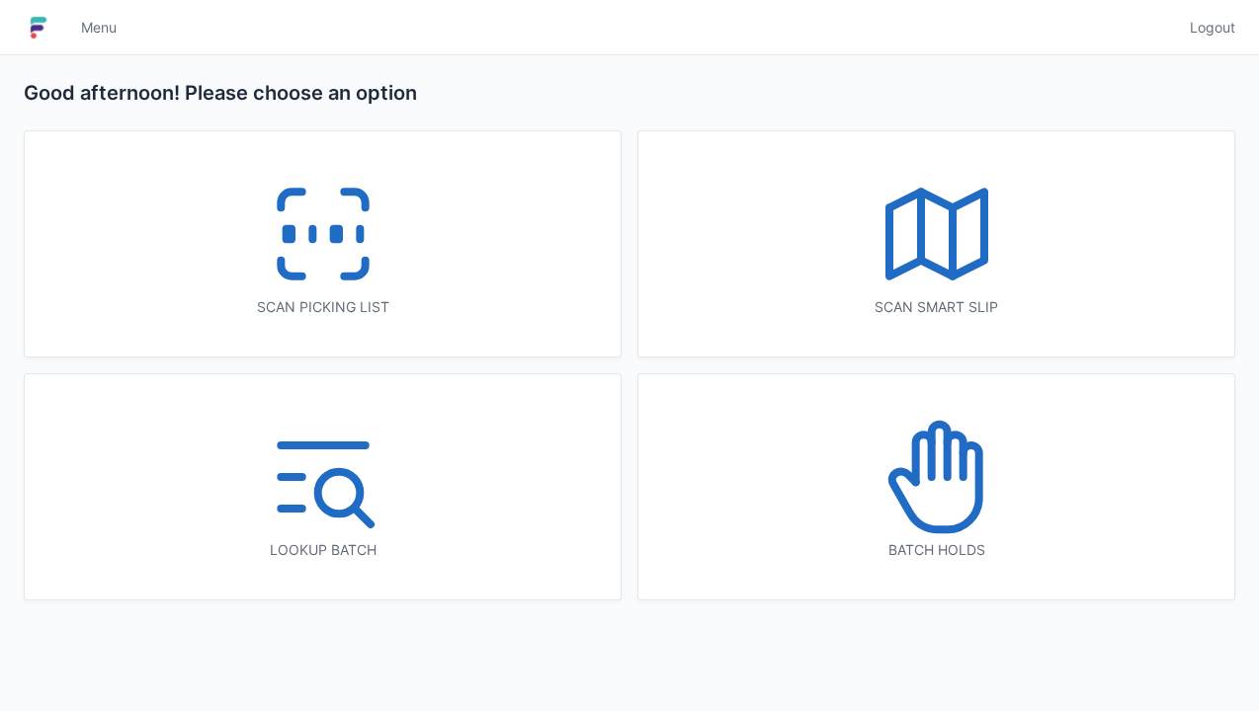
click at [275, 231] on icon at bounding box center [323, 234] width 126 height 126
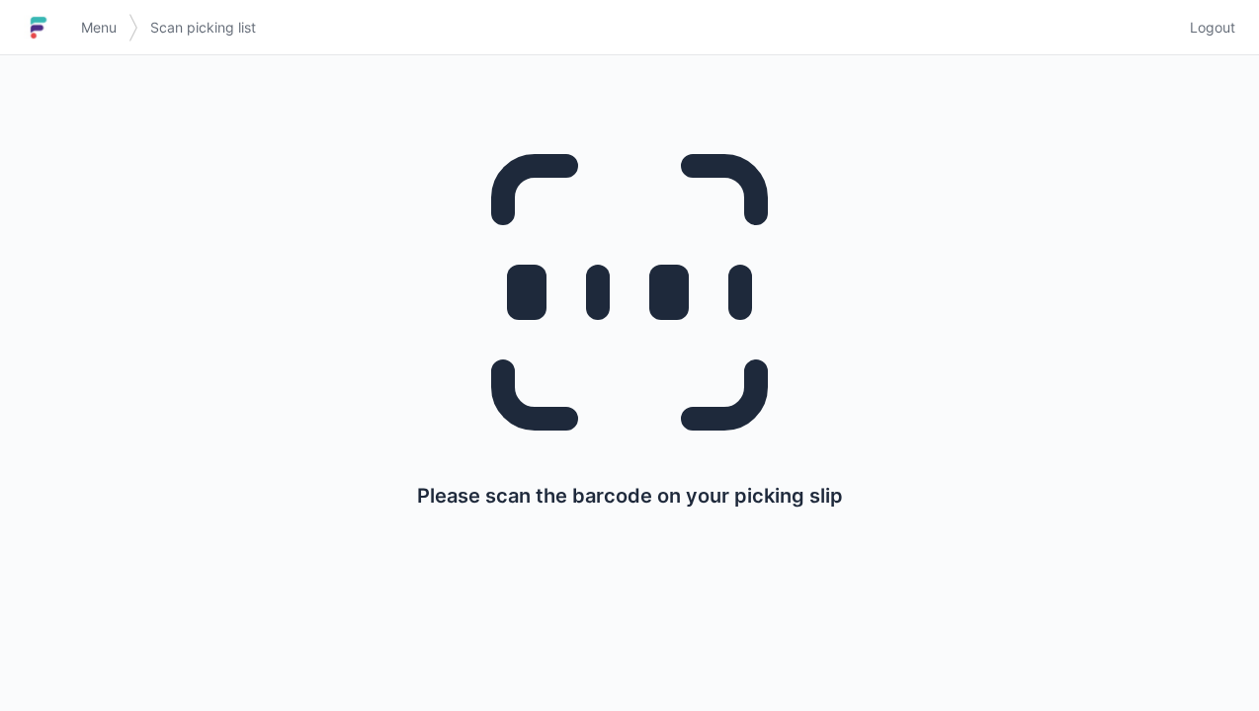
click at [66, 36] on h1 at bounding box center [46, 27] width 45 height 47
click at [87, 37] on span "Menu" at bounding box center [99, 28] width 36 height 20
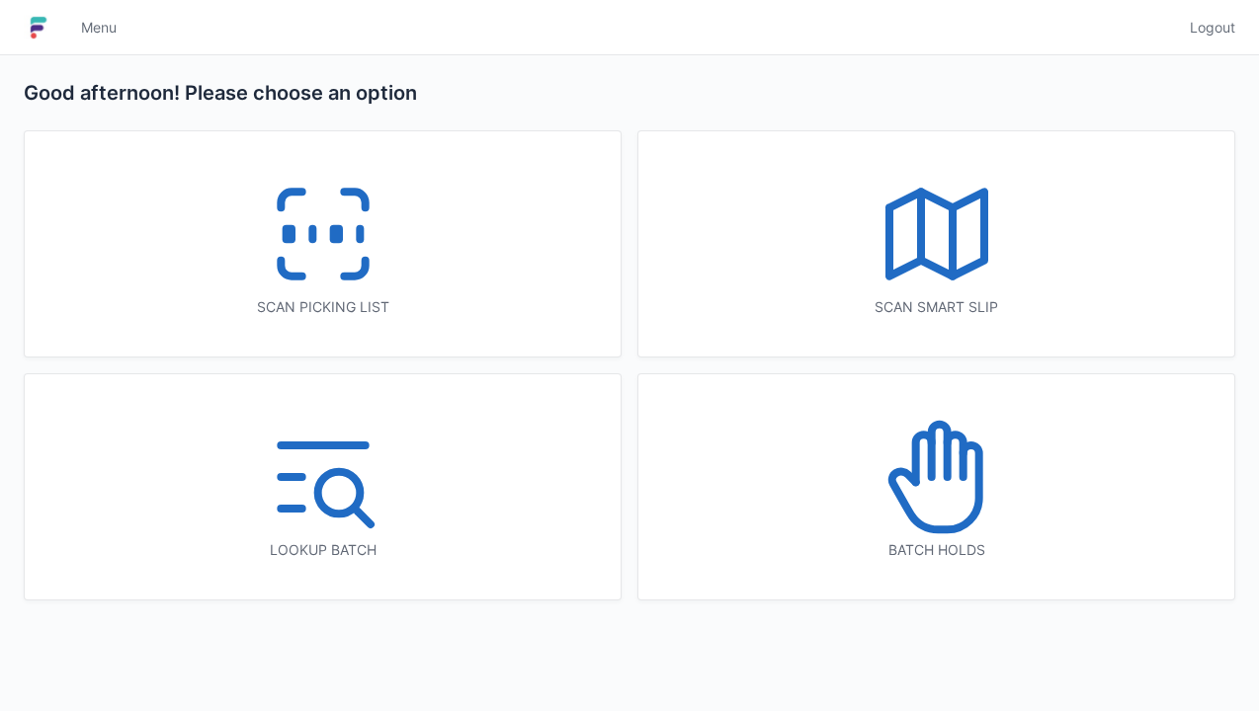
click at [919, 478] on icon at bounding box center [936, 477] width 126 height 126
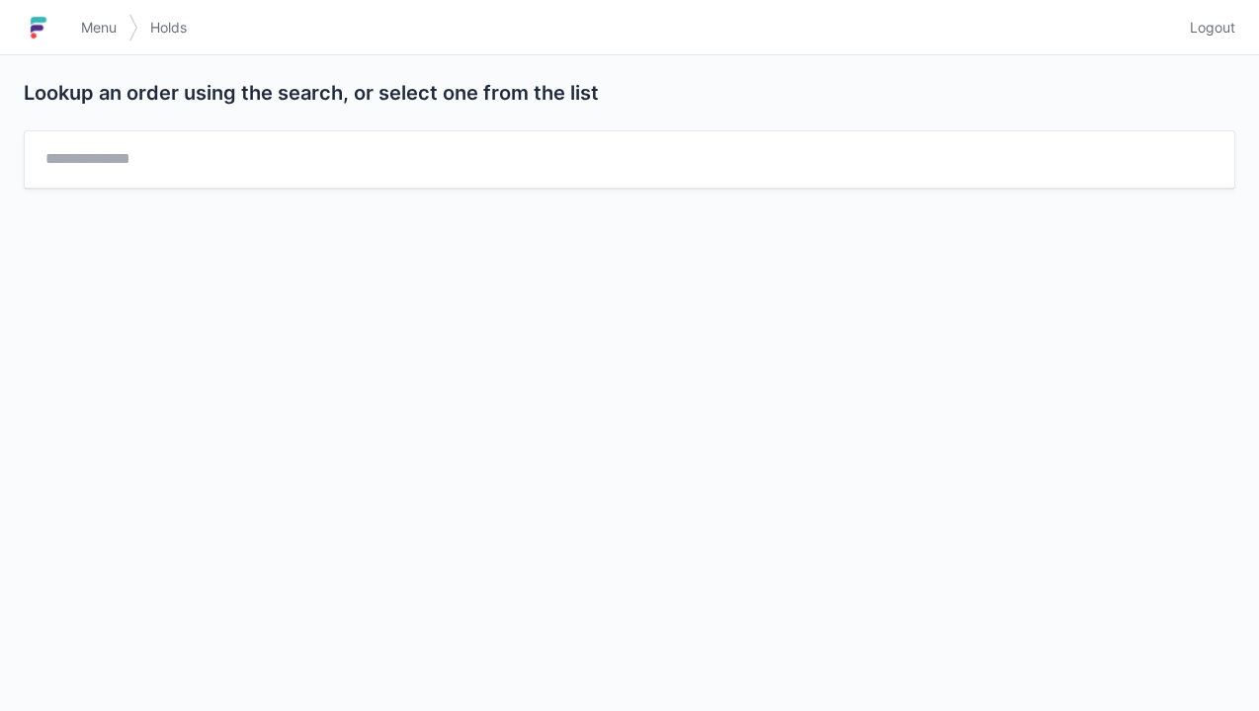
click at [544, 671] on div "Lookup an order using the search, or select one from the list" at bounding box center [629, 383] width 1259 height 656
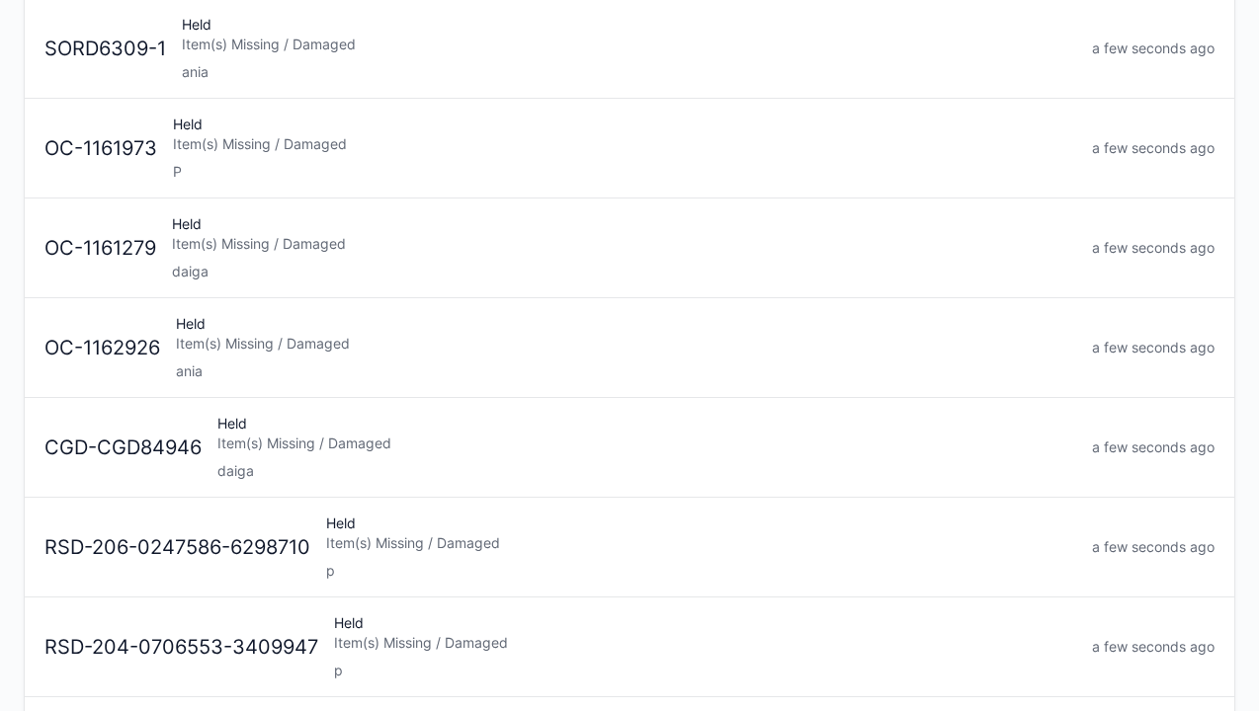
scroll to position [324, 0]
click at [305, 460] on div "daiga" at bounding box center [646, 470] width 859 height 20
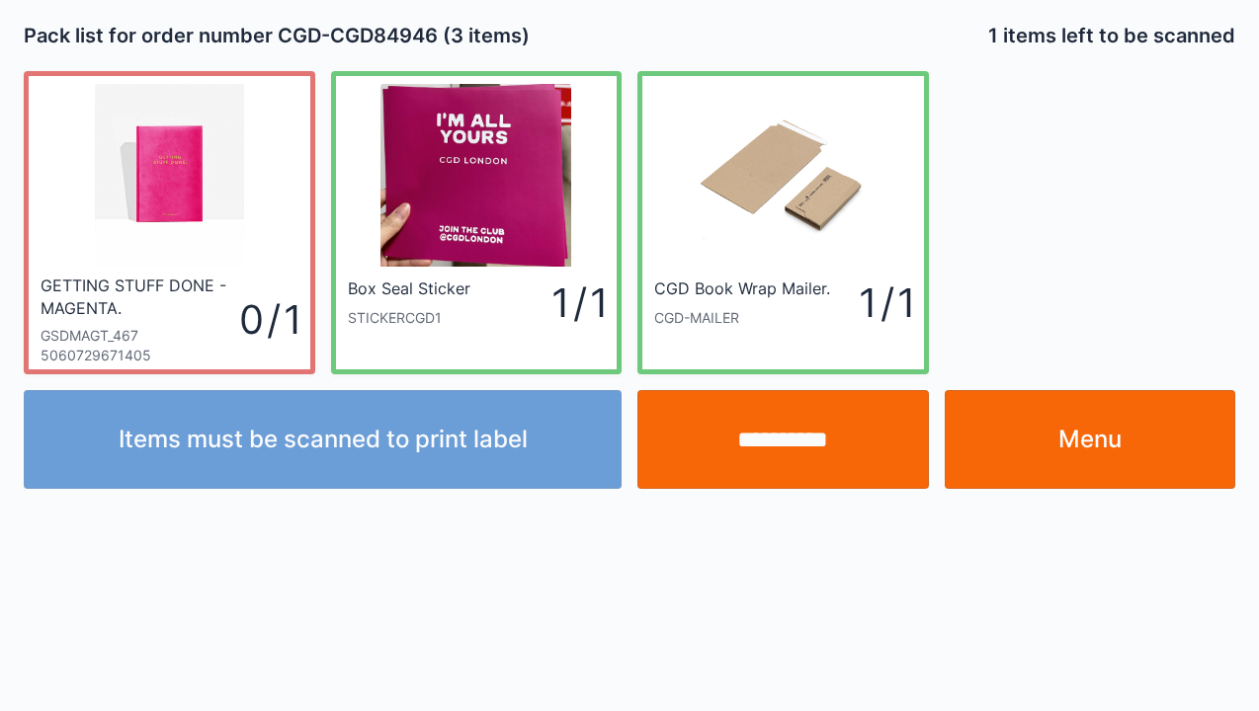
click at [1101, 439] on link "Menu" at bounding box center [1090, 439] width 291 height 99
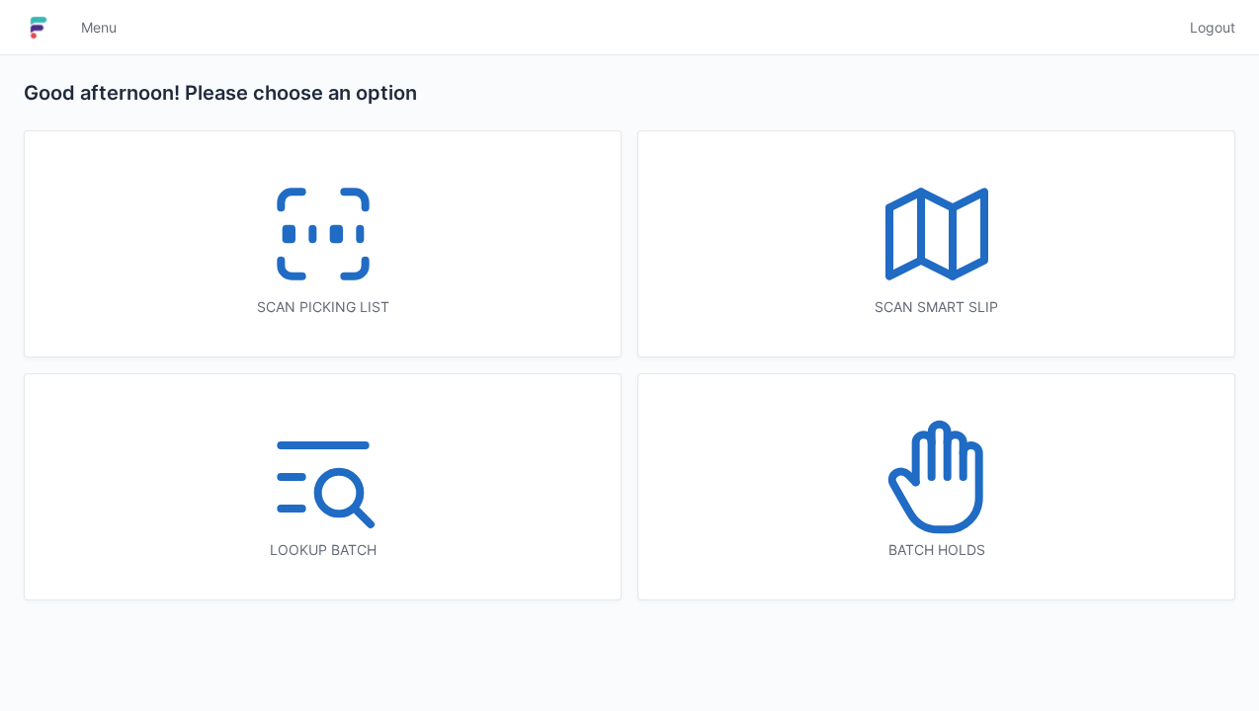
click at [53, 19] on img at bounding box center [39, 28] width 30 height 32
click at [917, 489] on icon at bounding box center [936, 477] width 126 height 126
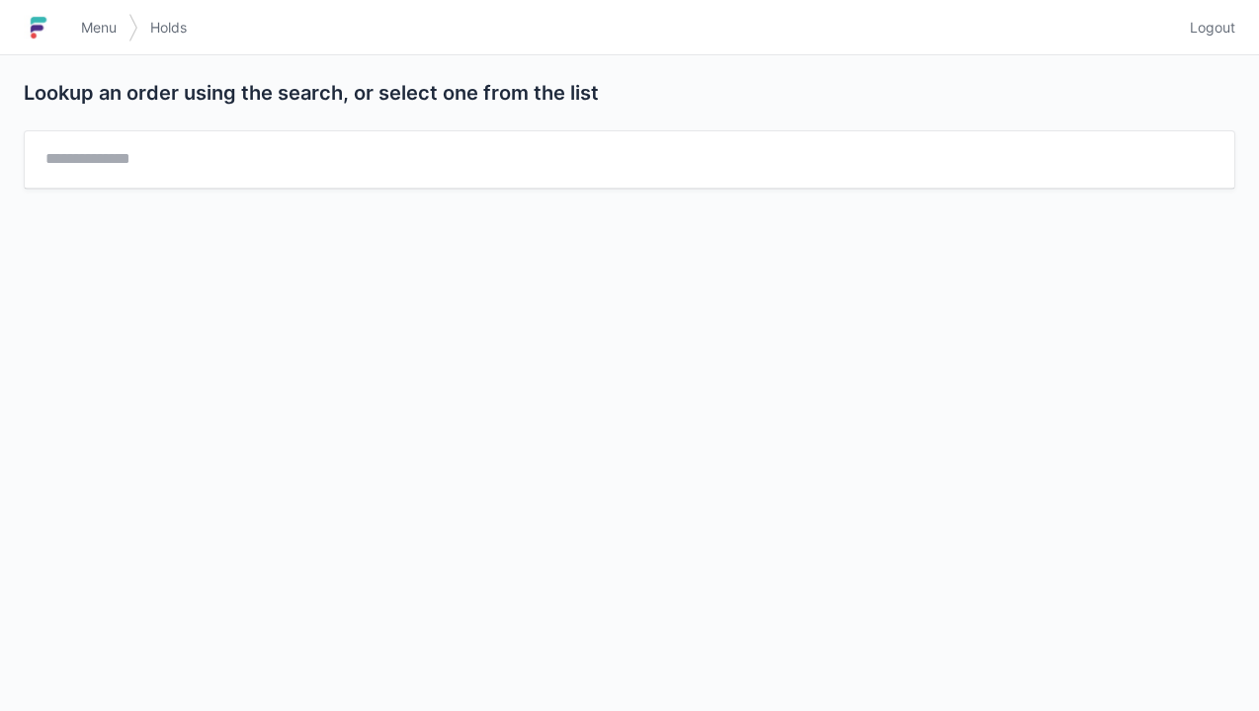
click at [49, 27] on img at bounding box center [39, 28] width 30 height 32
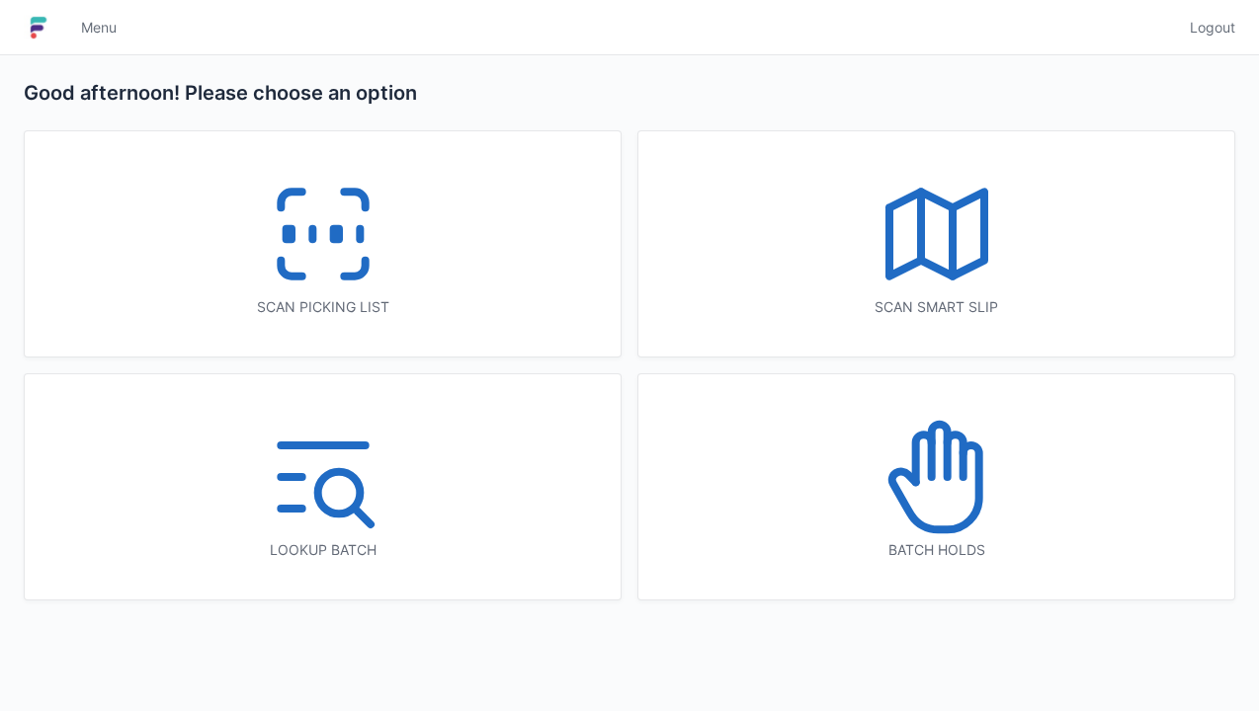
click at [955, 451] on icon at bounding box center [936, 477] width 126 height 126
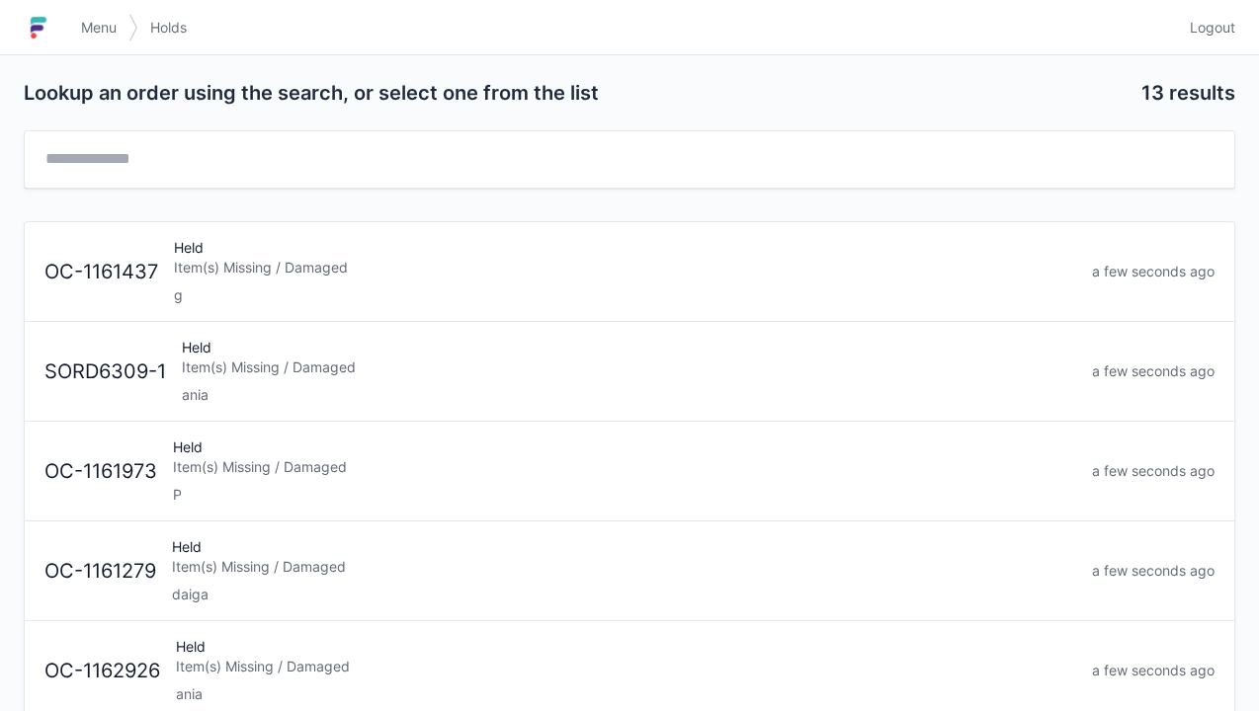
click at [92, 323] on div "SORD6309-1 Held Item(s) Missing / Damaged ania a few seconds ago" at bounding box center [630, 363] width 1186 height 83
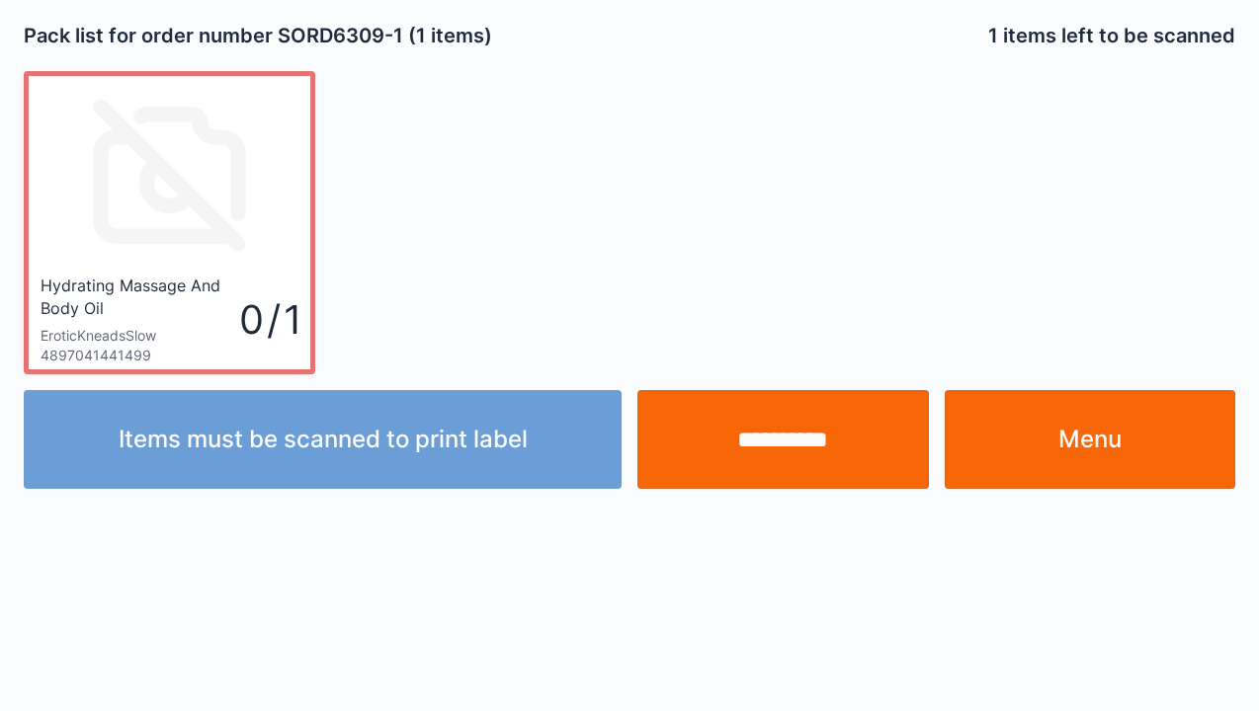
click at [1081, 431] on link "Menu" at bounding box center [1090, 439] width 291 height 99
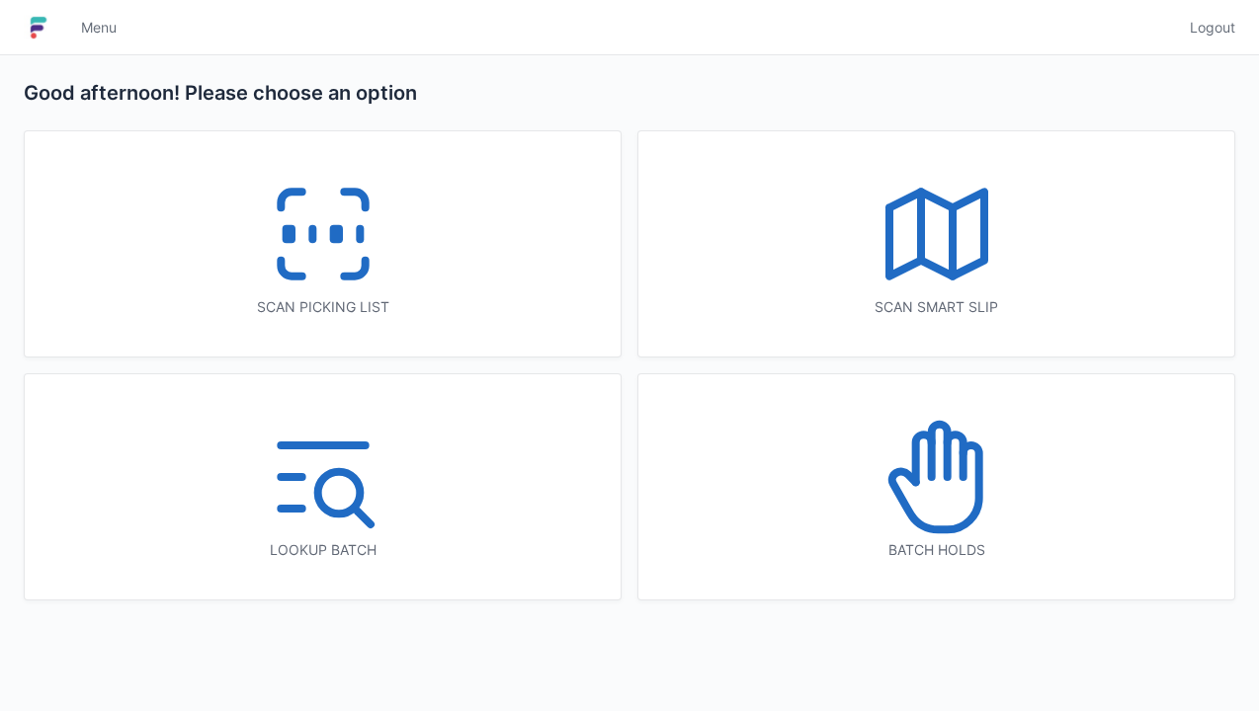
click at [960, 513] on icon at bounding box center [936, 477] width 126 height 126
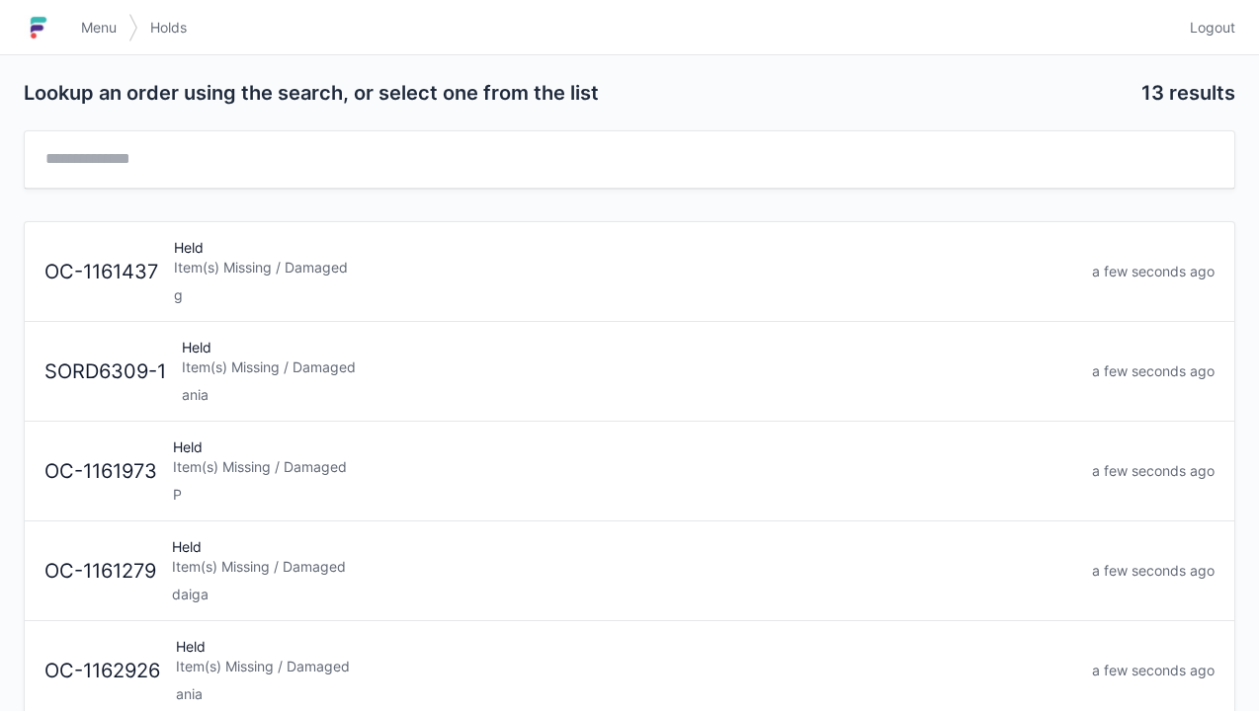
click at [367, 557] on div "Item(s) Missing / Damaged" at bounding box center [624, 567] width 904 height 20
click at [69, 20] on link "Menu" at bounding box center [98, 28] width 59 height 36
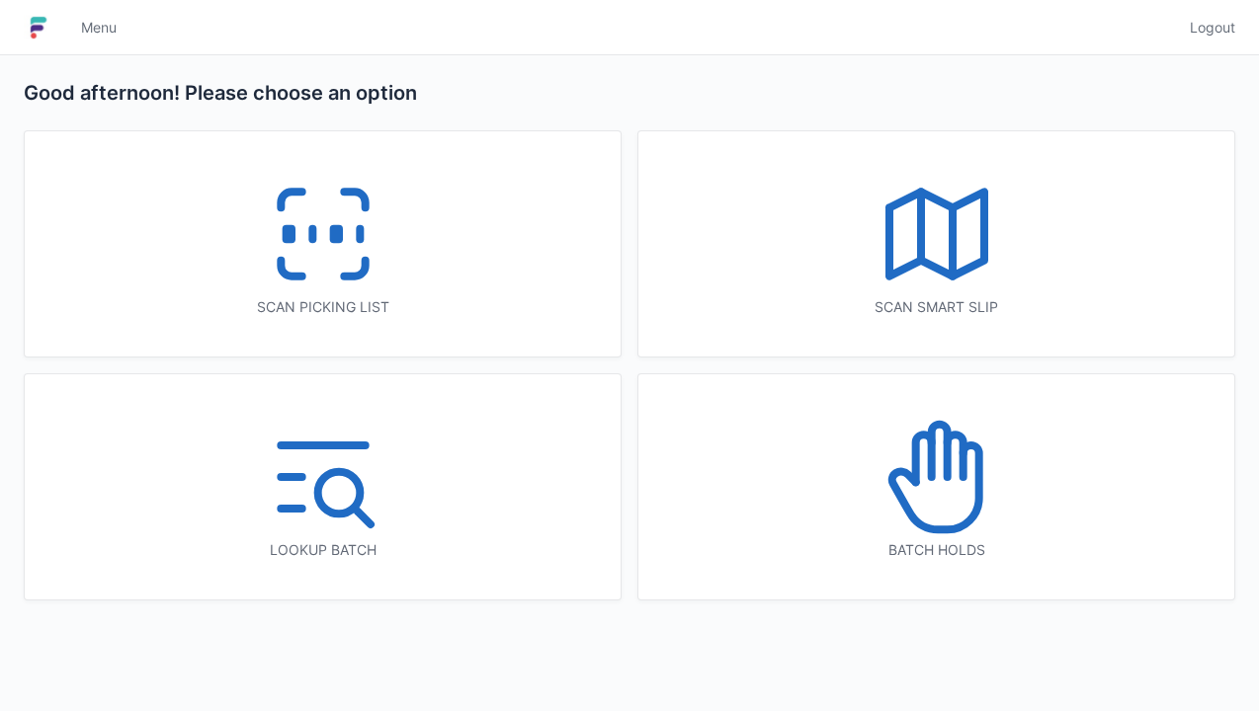
click at [306, 235] on icon at bounding box center [323, 234] width 126 height 126
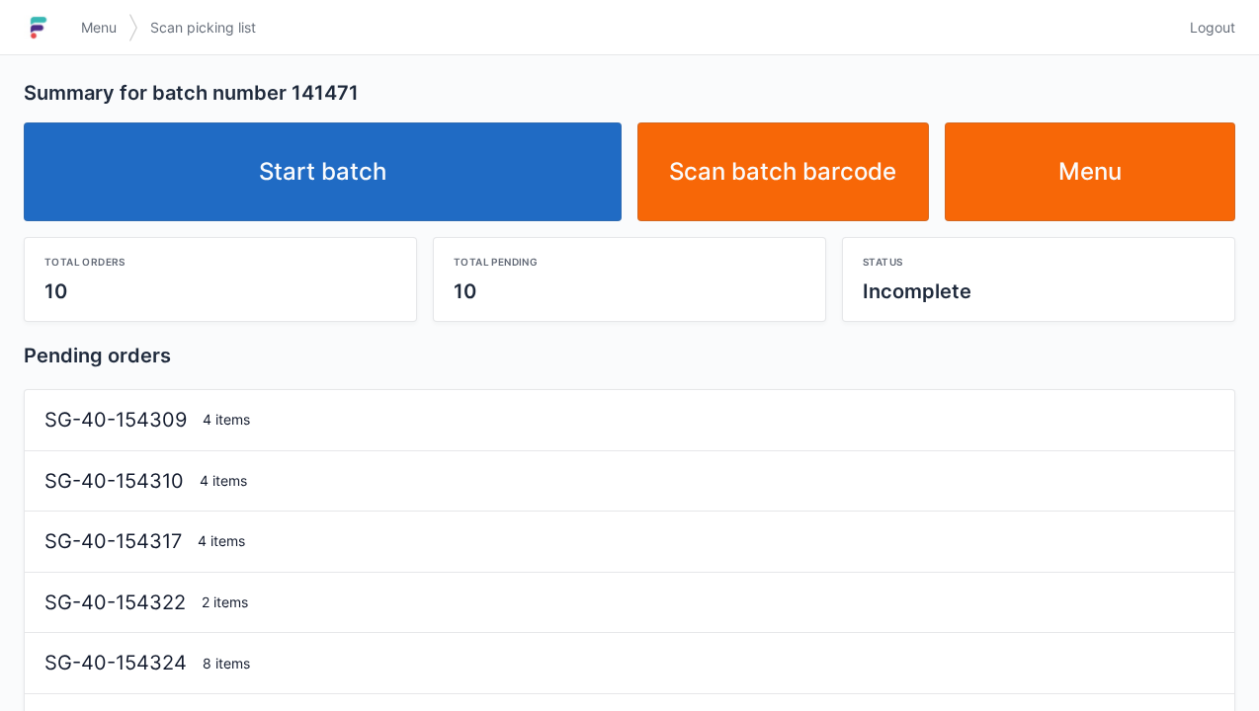
click at [378, 176] on link "Start batch" at bounding box center [323, 172] width 598 height 99
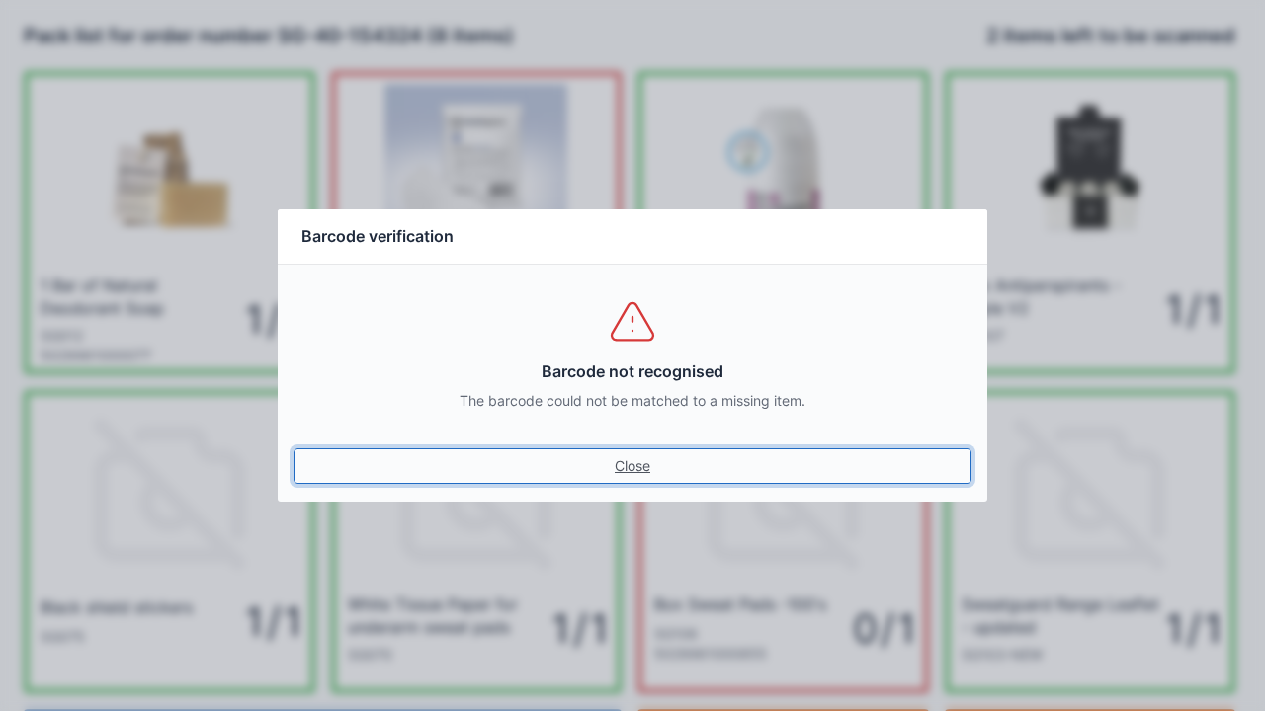
click at [625, 452] on link "Close" at bounding box center [632, 467] width 678 height 36
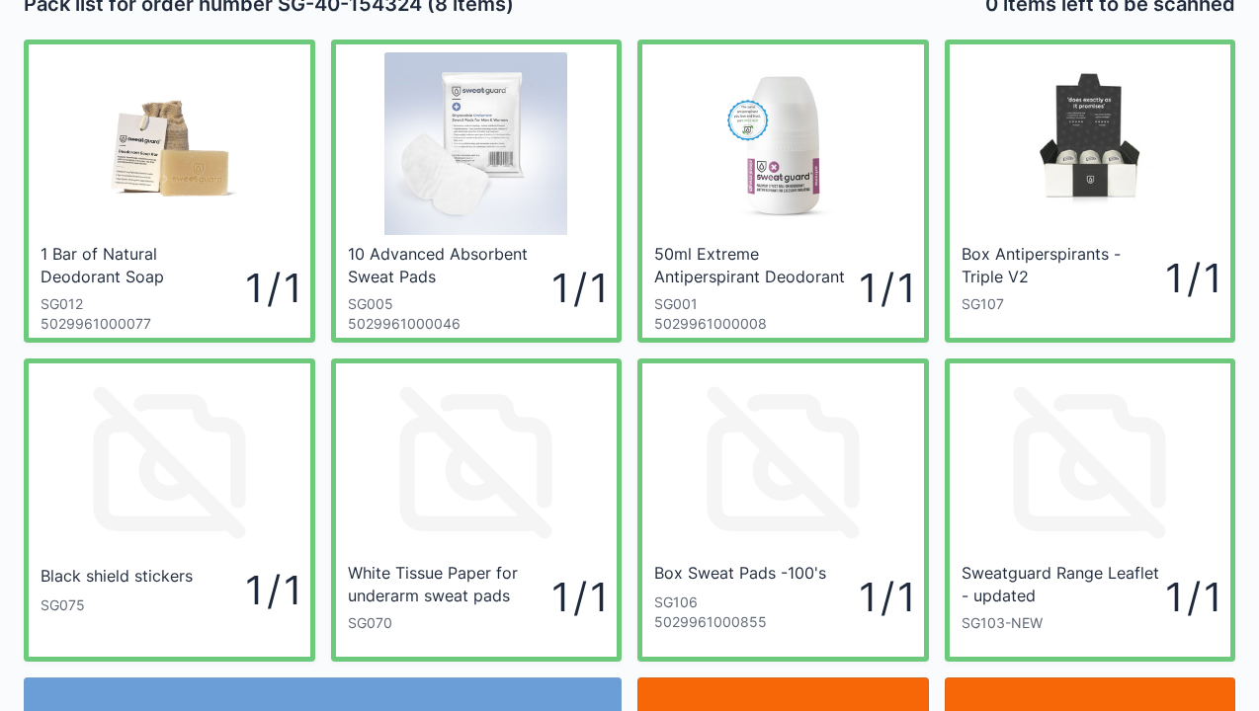
scroll to position [115, 0]
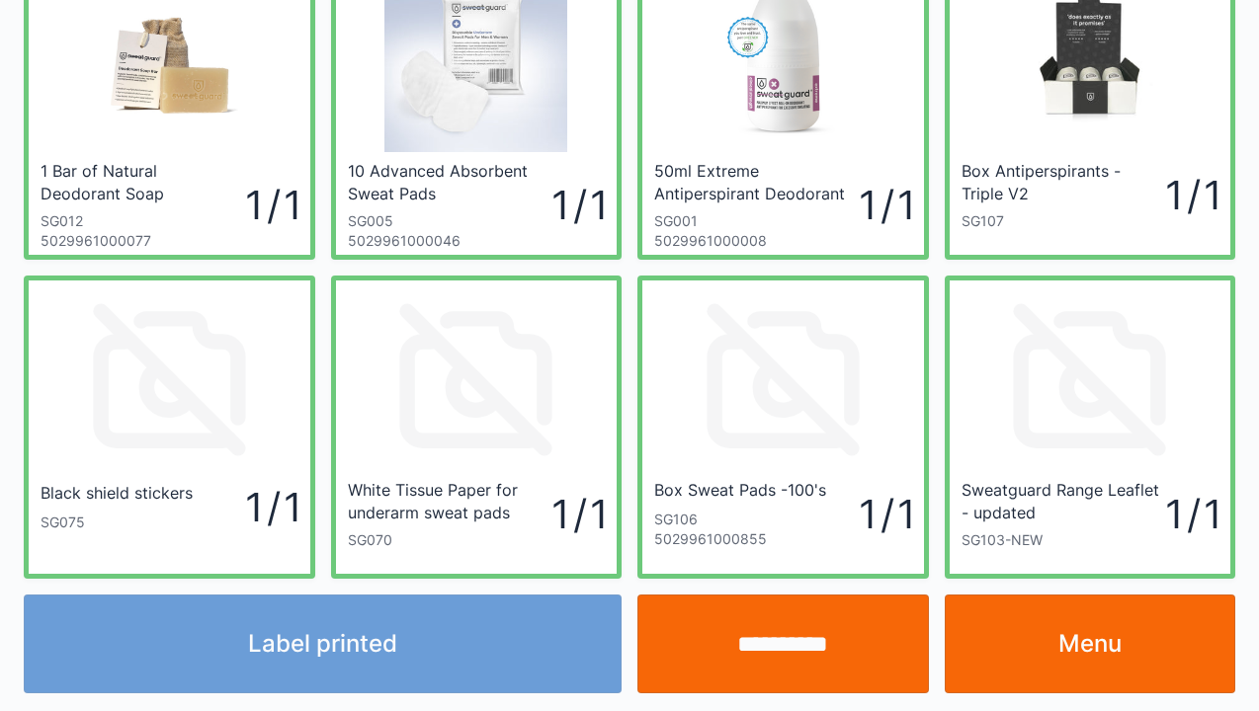
click at [499, 517] on div "White Tissue Paper for underarm sweat pads 100's" at bounding box center [448, 500] width 200 height 43
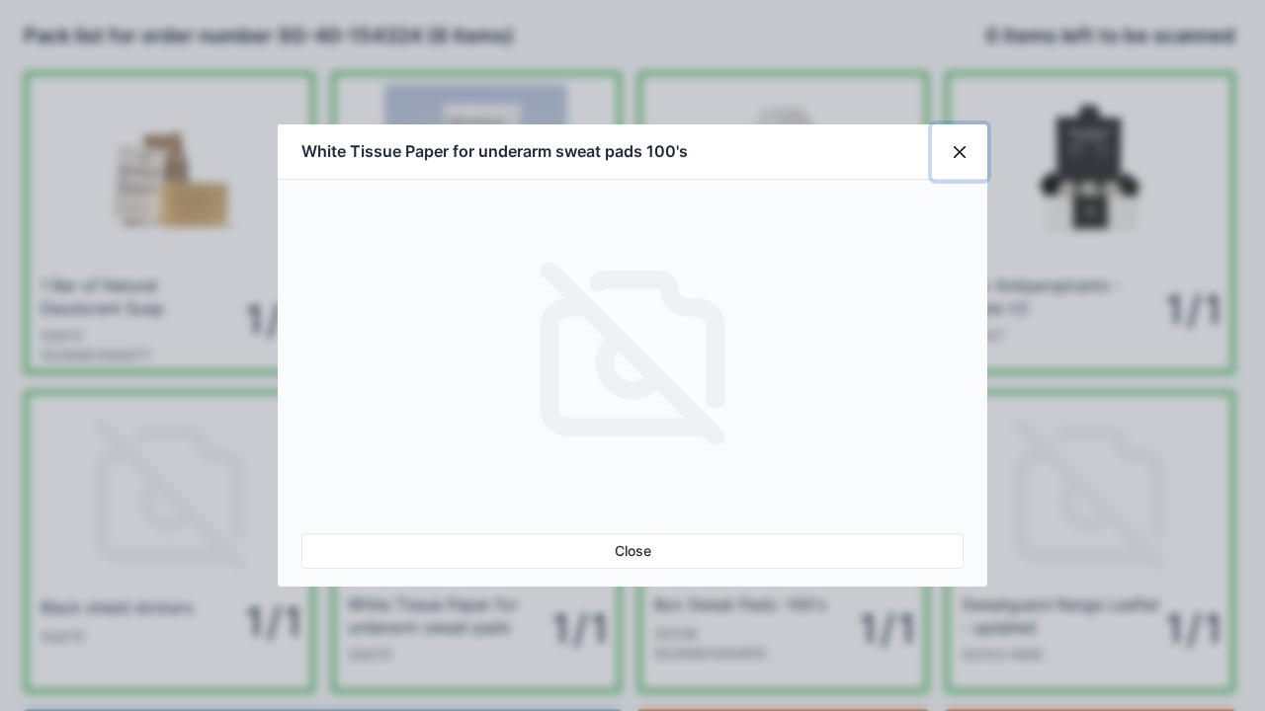
click at [961, 151] on button "Close" at bounding box center [959, 151] width 55 height 55
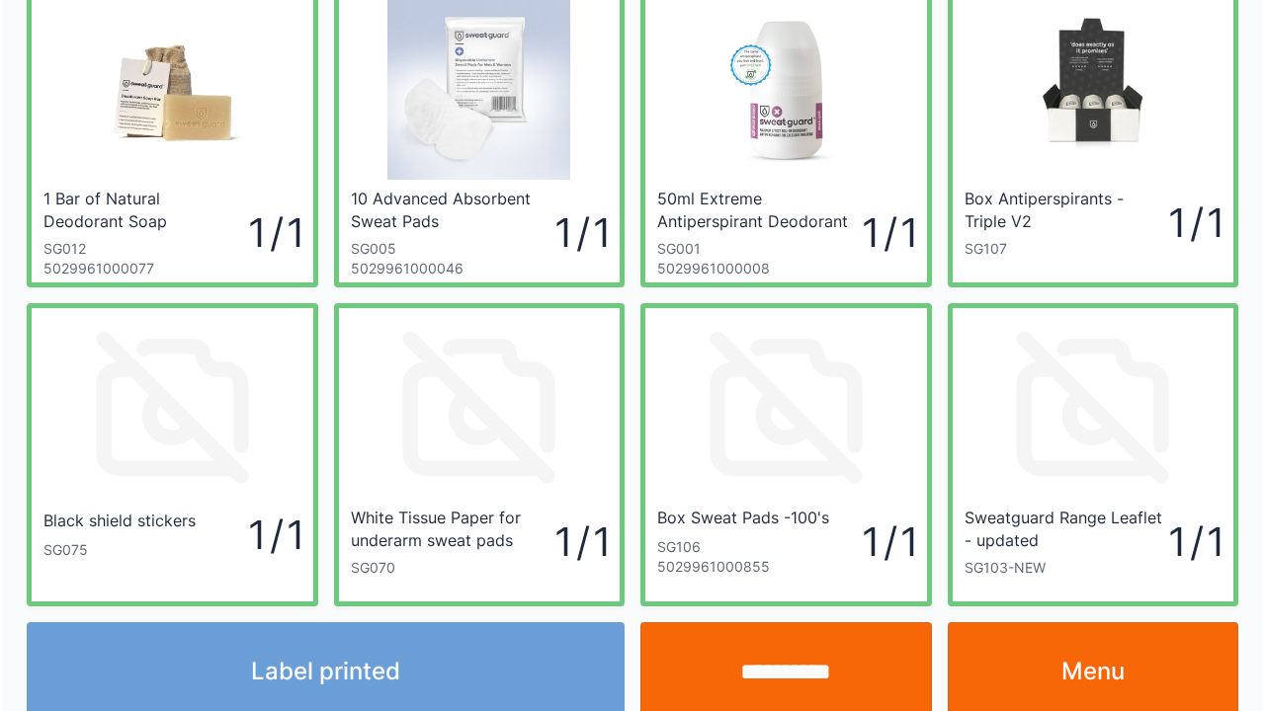
scroll to position [115, 0]
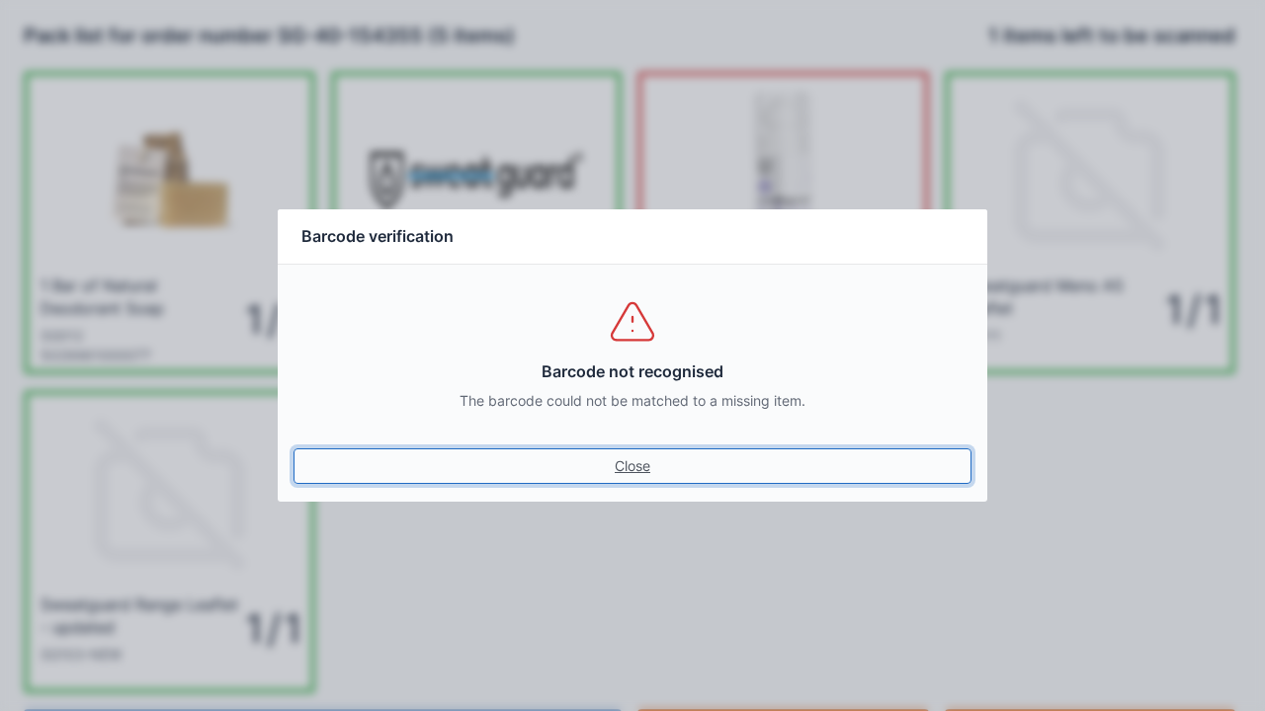
click at [625, 453] on link "Close" at bounding box center [632, 467] width 678 height 36
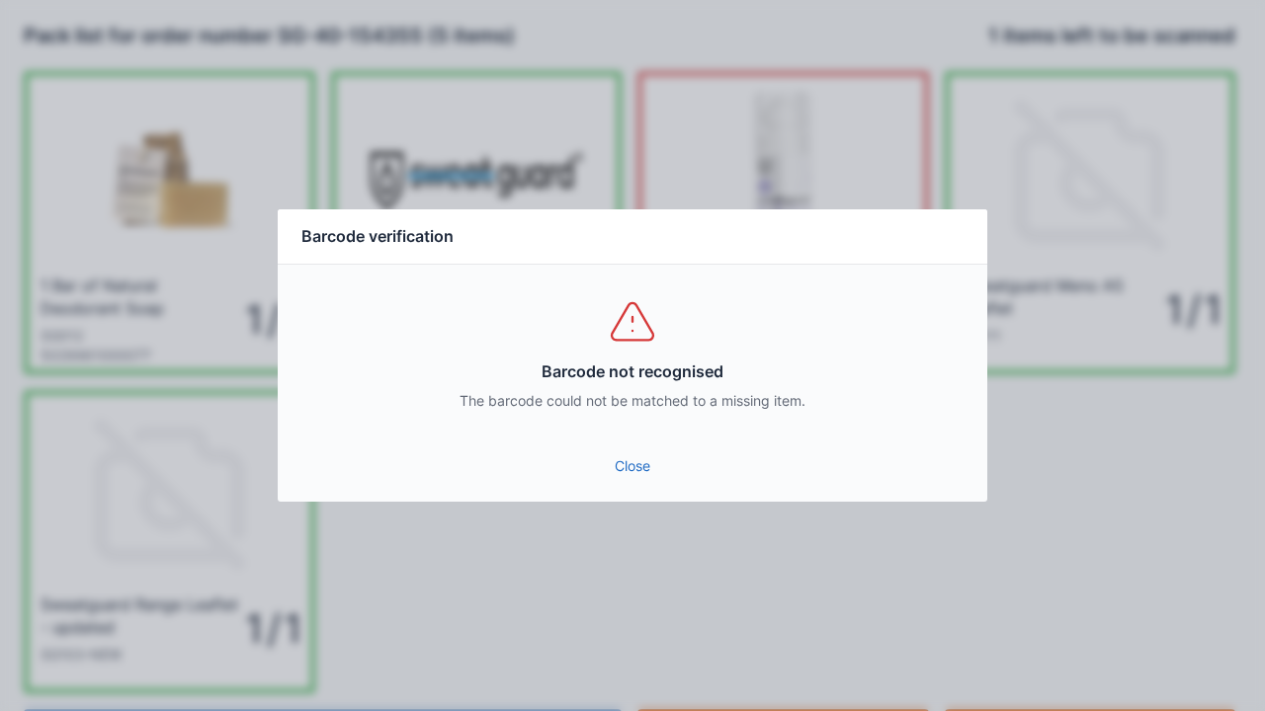
click at [621, 456] on link "Close" at bounding box center [632, 467] width 678 height 36
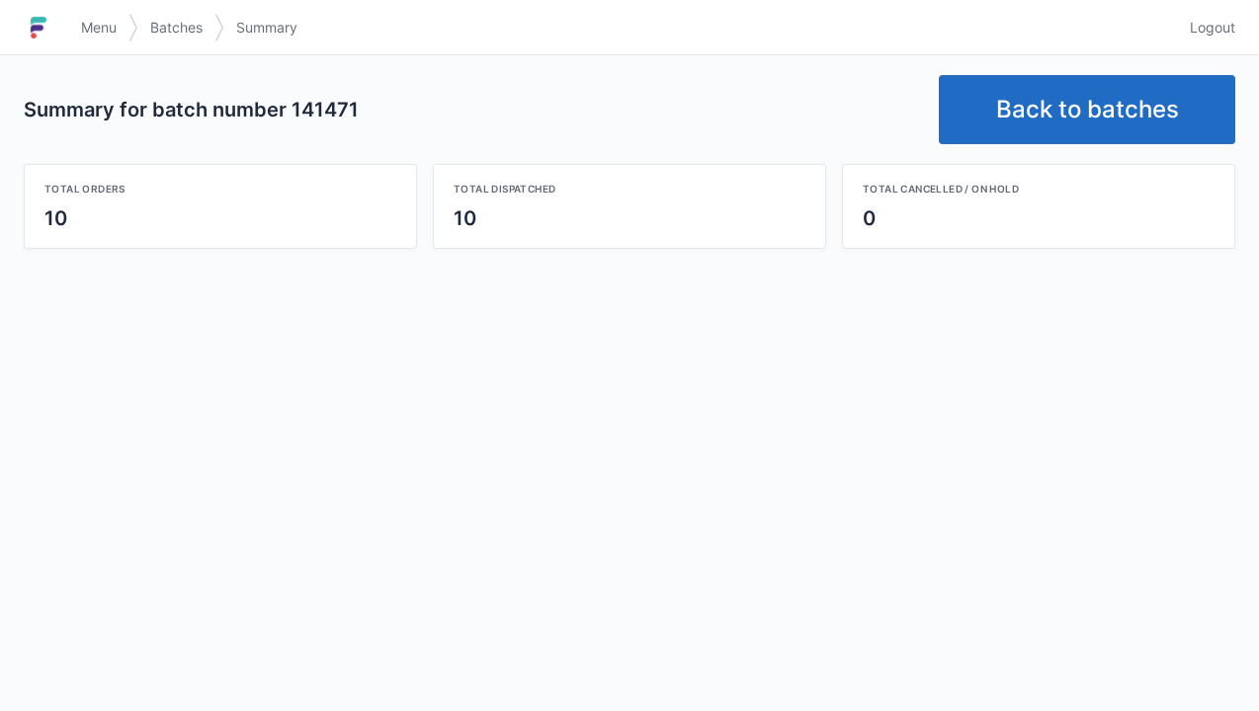
click at [1074, 118] on link "Back to batches" at bounding box center [1087, 109] width 296 height 69
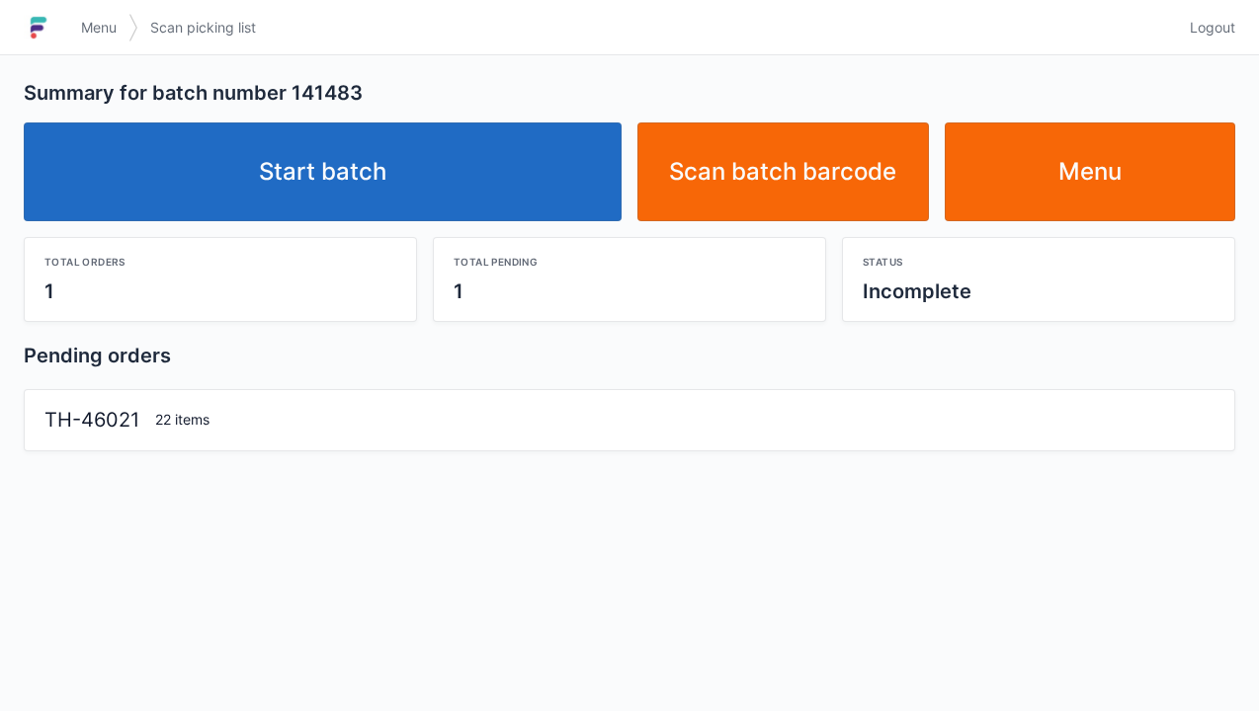
click at [384, 167] on link "Start batch" at bounding box center [323, 172] width 598 height 99
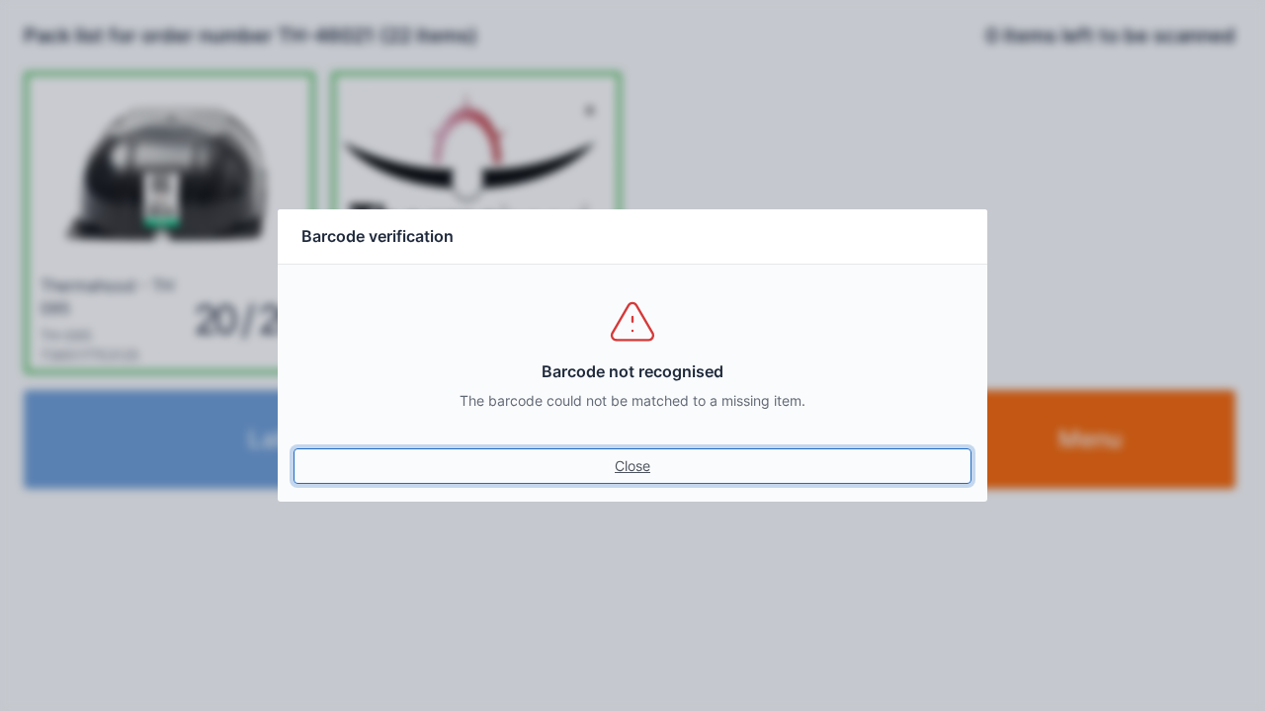
click at [611, 459] on link "Close" at bounding box center [632, 467] width 678 height 36
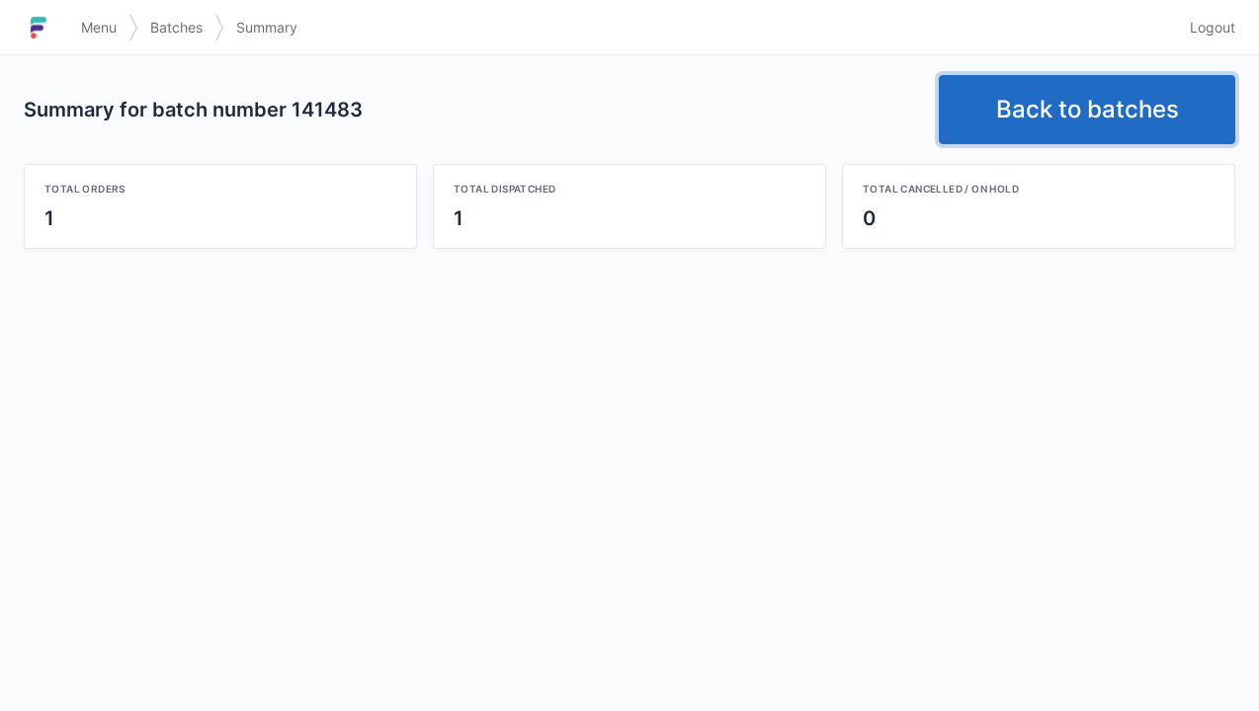
click at [1078, 93] on link "Back to batches" at bounding box center [1087, 109] width 296 height 69
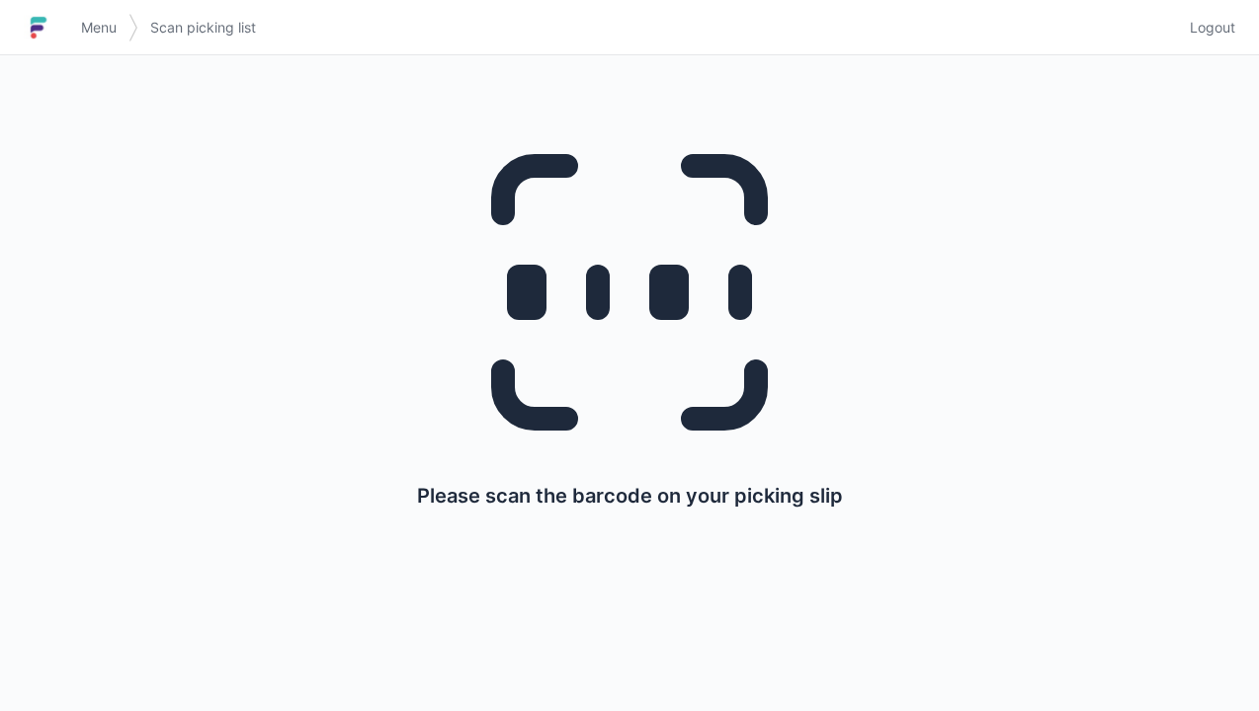
click at [49, 22] on img at bounding box center [39, 28] width 30 height 32
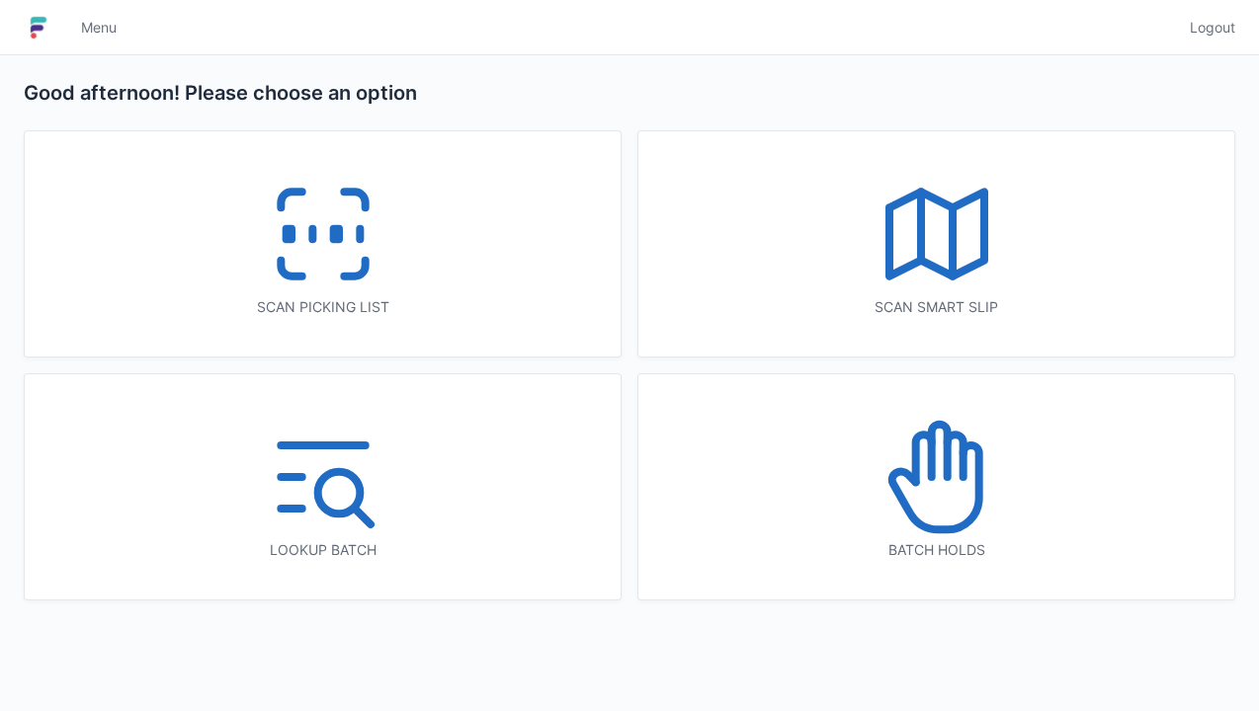
click at [933, 241] on icon at bounding box center [936, 234] width 126 height 126
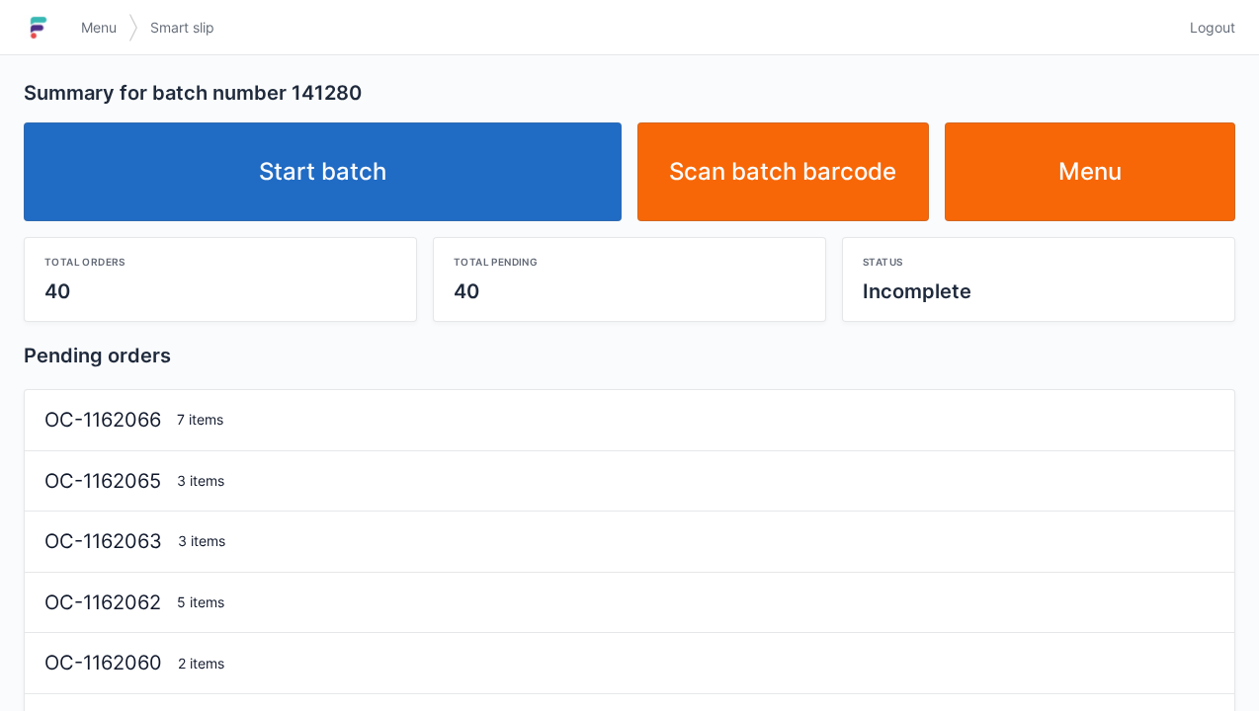
click at [306, 170] on link "Start batch" at bounding box center [323, 172] width 598 height 99
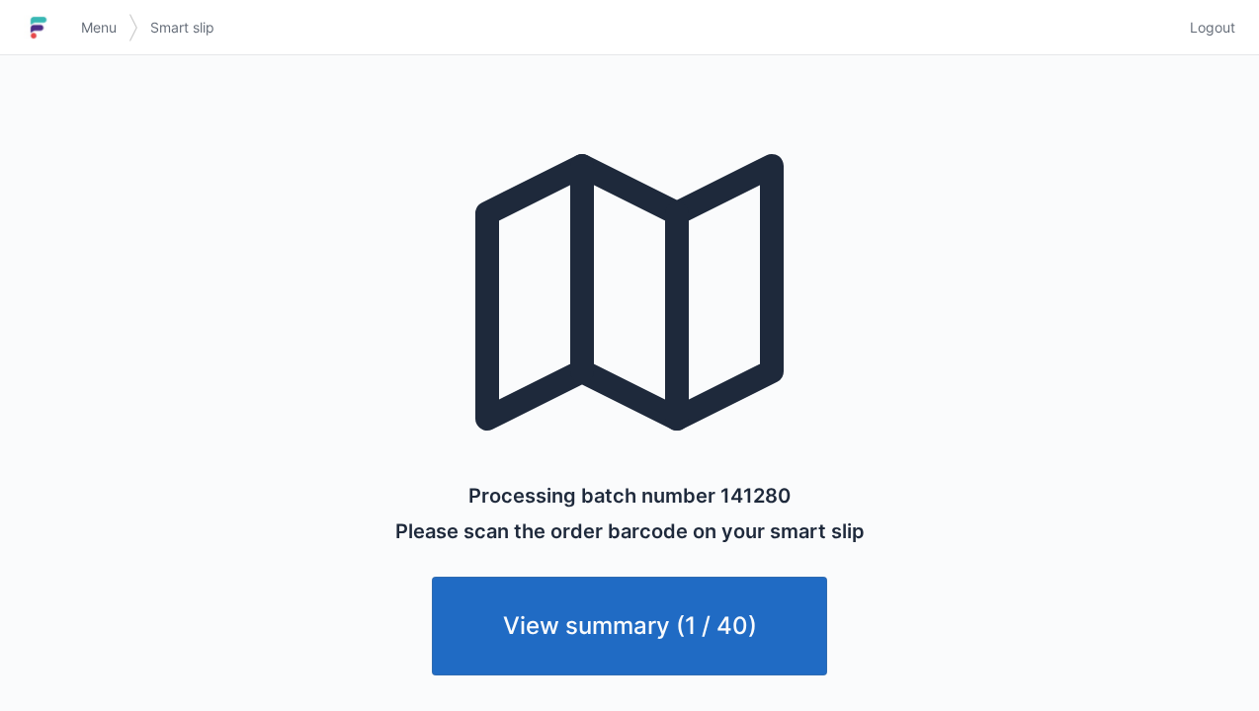
click at [76, 10] on link "Menu" at bounding box center [98, 28] width 59 height 36
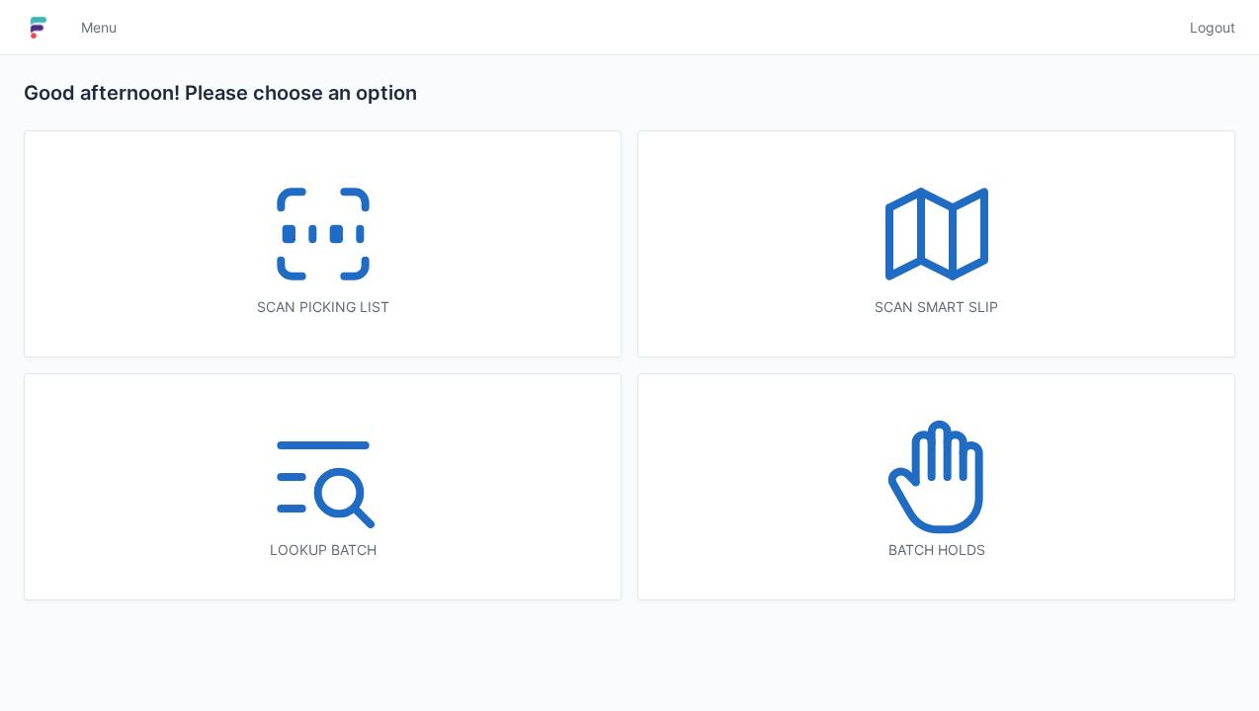
click at [294, 203] on icon at bounding box center [323, 234] width 126 height 126
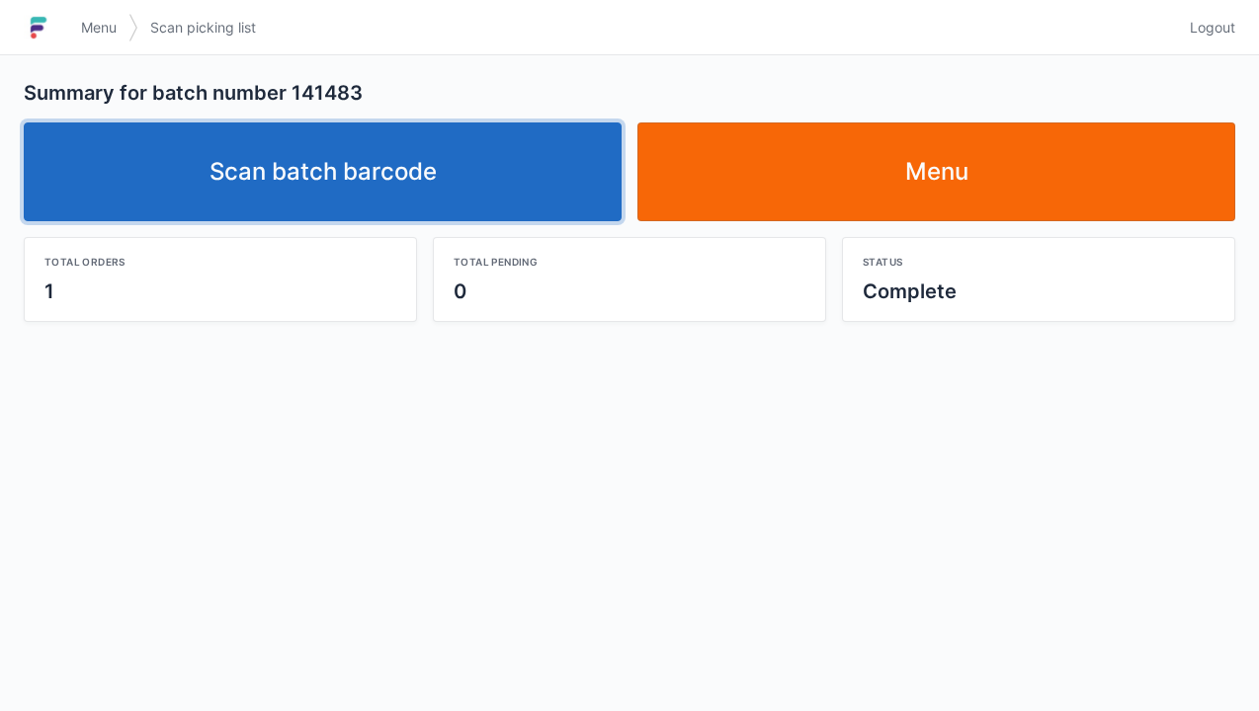
click at [399, 170] on link "Scan batch barcode" at bounding box center [323, 172] width 598 height 99
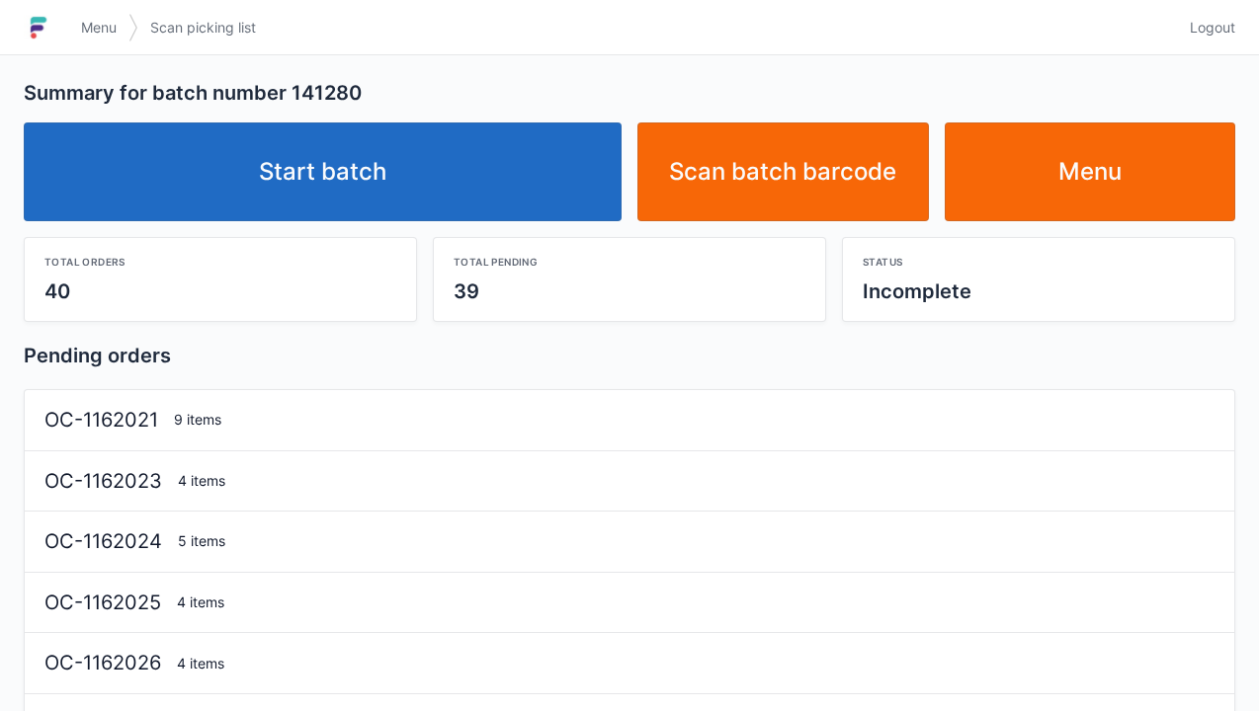
click at [318, 184] on link "Start batch" at bounding box center [323, 172] width 598 height 99
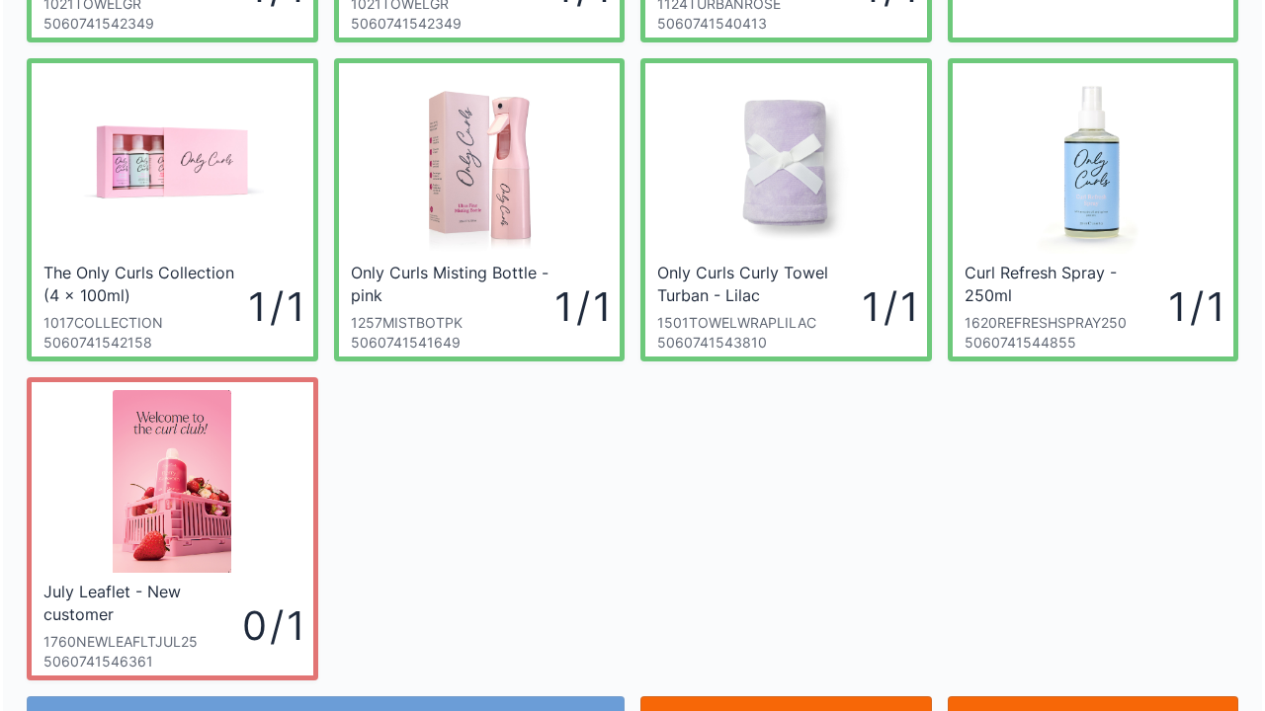
scroll to position [346, 0]
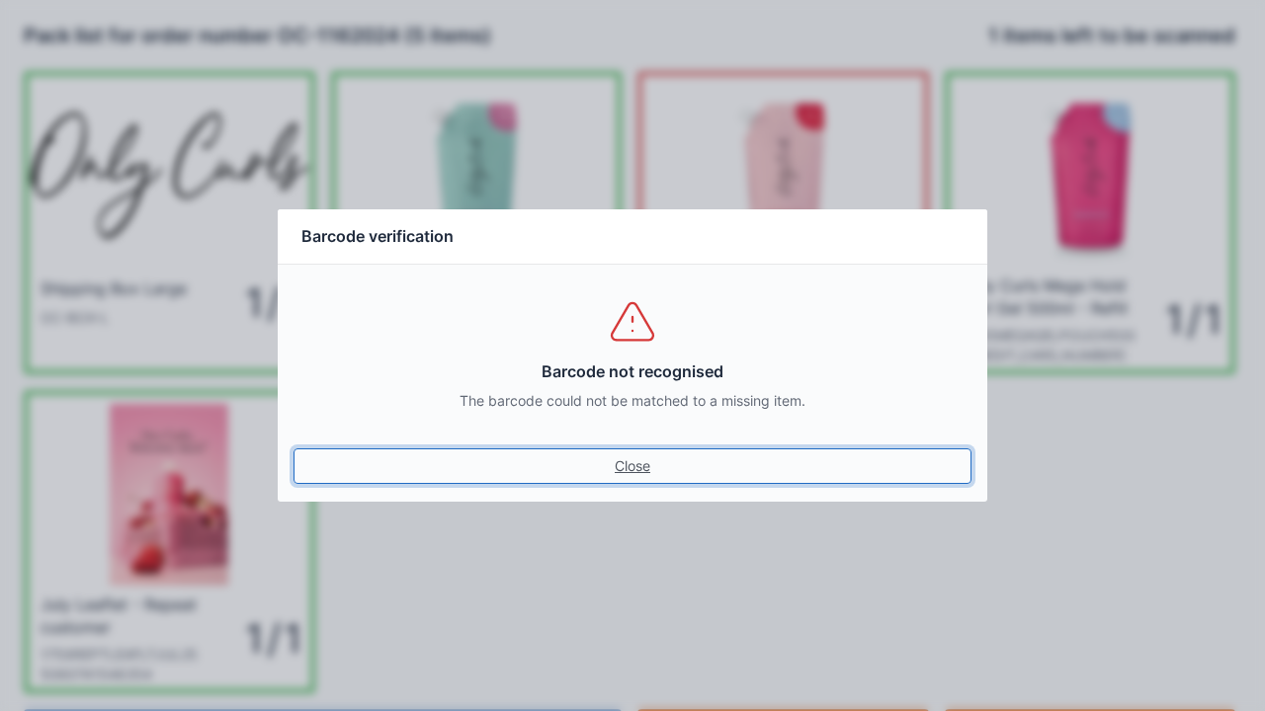
click at [625, 462] on link "Close" at bounding box center [632, 467] width 678 height 36
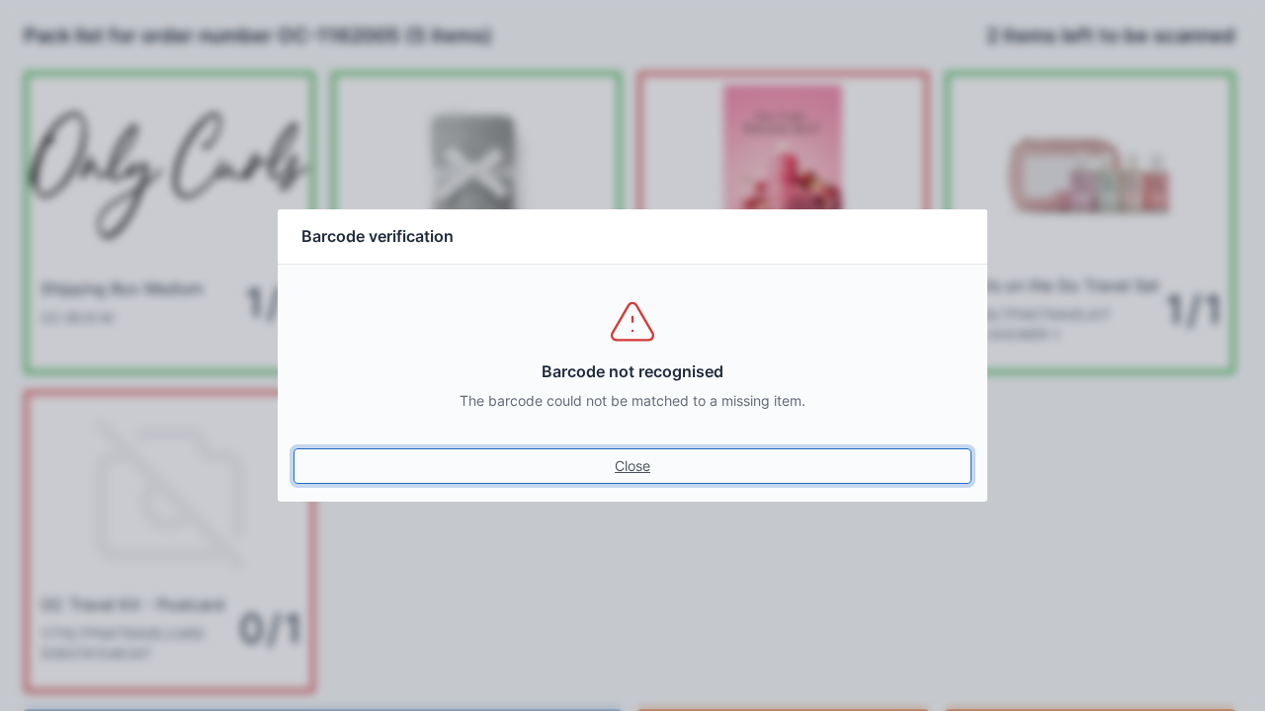
click at [615, 464] on link "Close" at bounding box center [632, 467] width 678 height 36
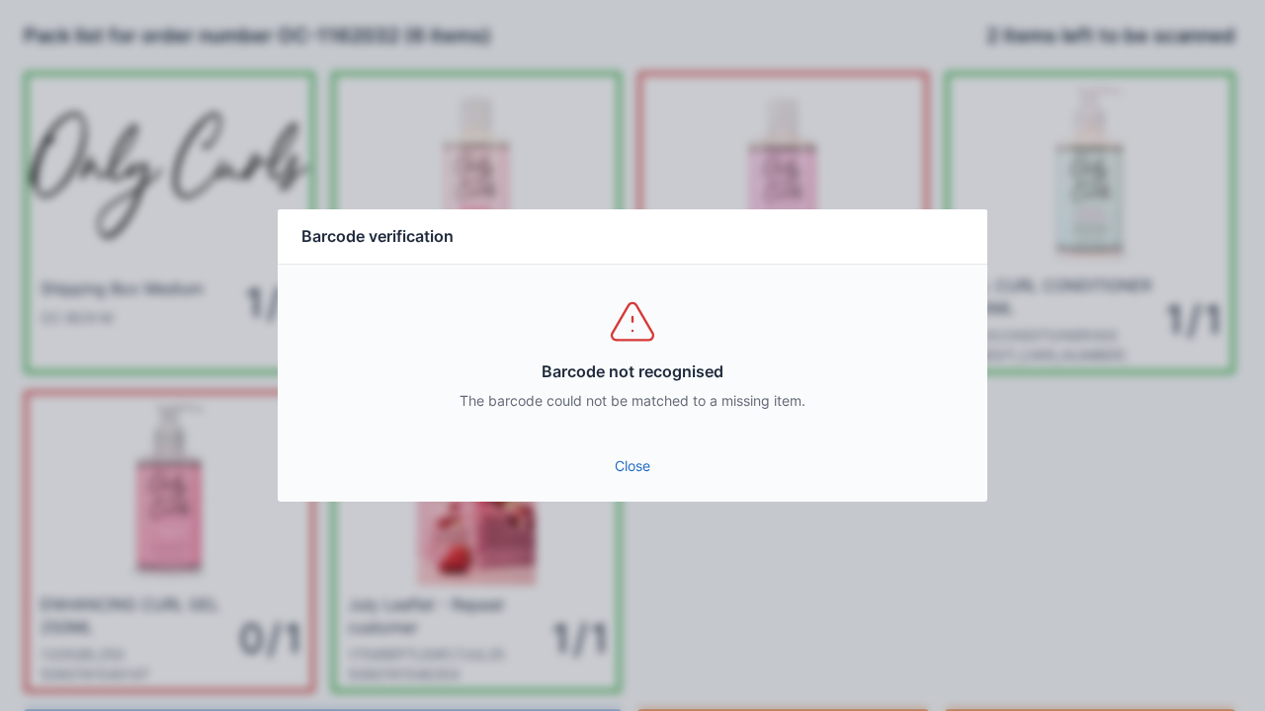
click at [623, 451] on link "Close" at bounding box center [632, 467] width 678 height 36
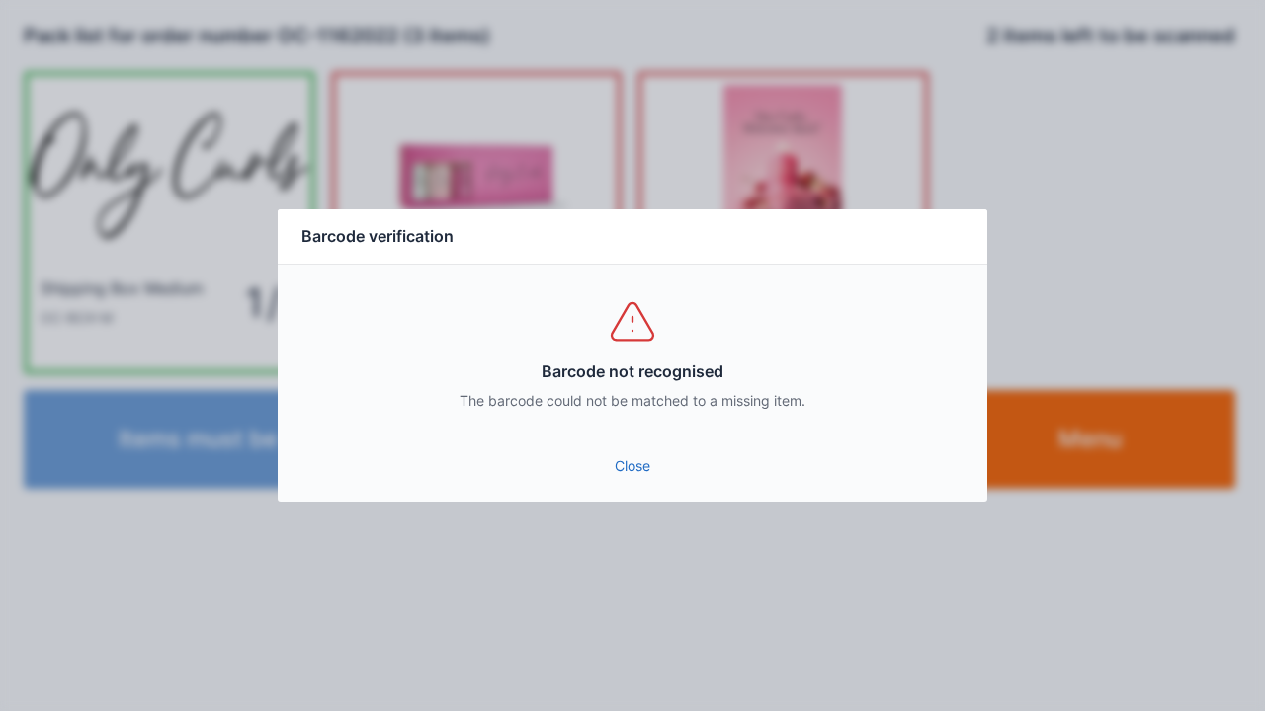
click at [605, 477] on link "Close" at bounding box center [632, 467] width 678 height 36
